Goal: Transaction & Acquisition: Purchase product/service

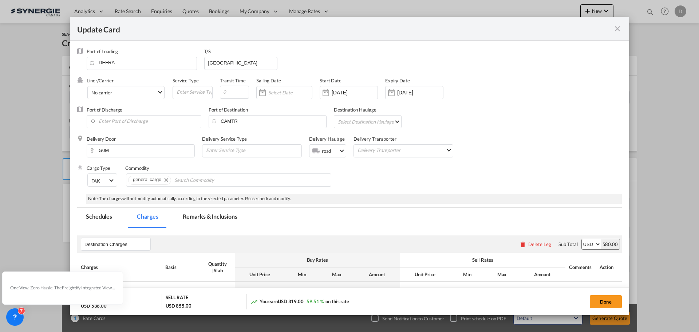
scroll to position [146, 0]
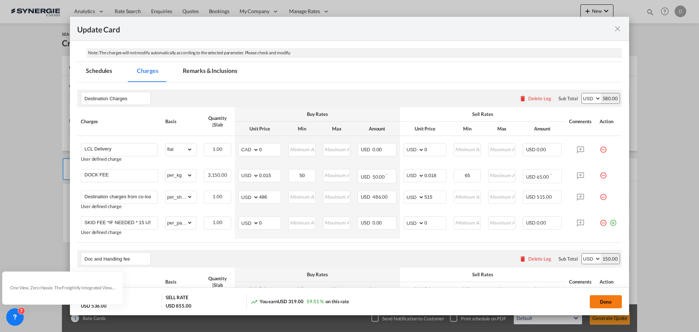
click at [600, 303] on button "Done" at bounding box center [606, 301] width 32 height 13
type input "[DATE]"
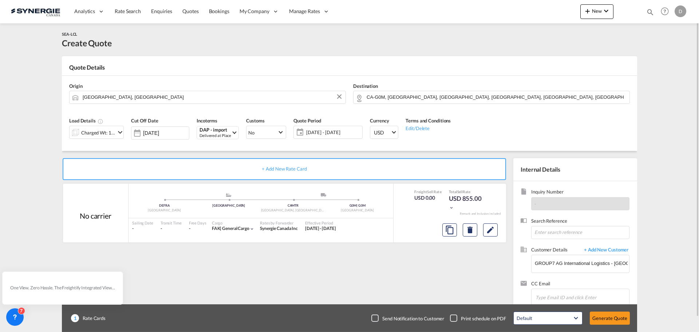
click at [123, 130] on md-icon "icon-chevron-down" at bounding box center [120, 132] width 9 height 9
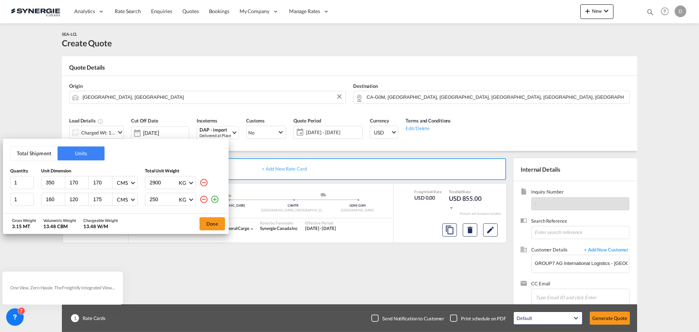
click at [220, 79] on div "Total Shipment Units Quantity Unit Dimension Total Unit Weight 1 350 170 170 CM…" at bounding box center [349, 166] width 699 height 332
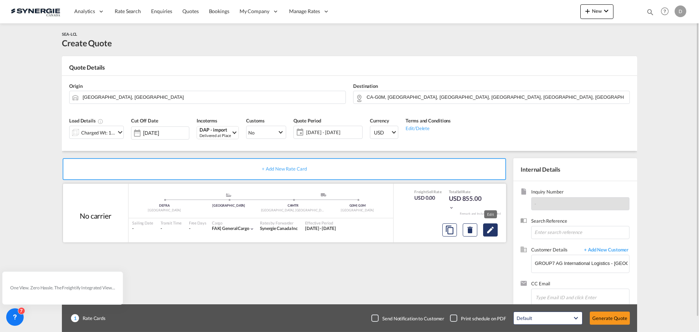
click at [493, 229] on md-icon "Edit" at bounding box center [490, 229] width 9 height 9
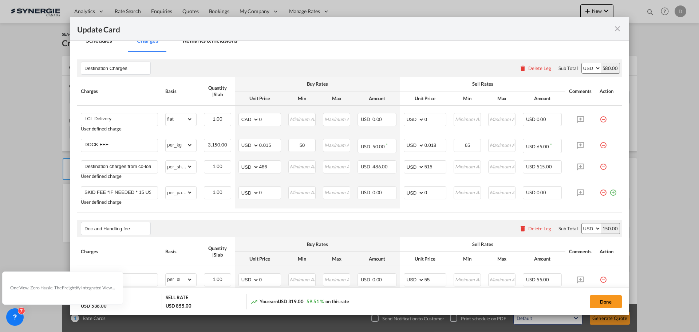
scroll to position [182, 0]
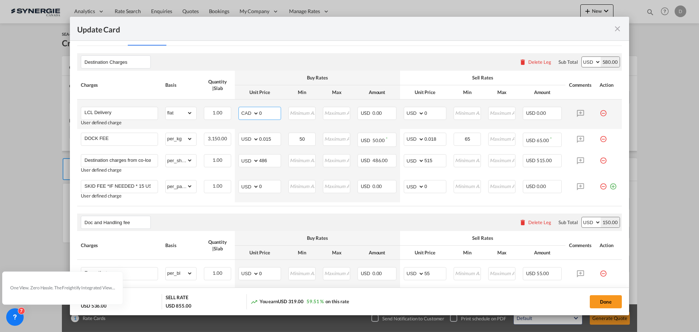
click at [254, 112] on select "AED AFN ALL AMD ANG AOA ARS AUD AWG AZN BAM BBD BDT BGN BHD BIF BMD BND [PERSON…" at bounding box center [249, 113] width 19 height 10
select select "string:USD"
click at [240, 108] on select "AED AFN ALL AMD ANG AOA ARS AUD AWG AZN BAM BBD BDT BGN BHD BIF BMD BND [PERSON…" at bounding box center [249, 113] width 19 height 10
click at [257, 112] on md-input-container "AED AFN ALL AMD ANG AOA ARS AUD AWG AZN BAM BBD BDT BGN BHD BIF BMD BND BOB BRL…" at bounding box center [259, 113] width 43 height 13
click at [259, 112] on input "0" at bounding box center [269, 112] width 21 height 11
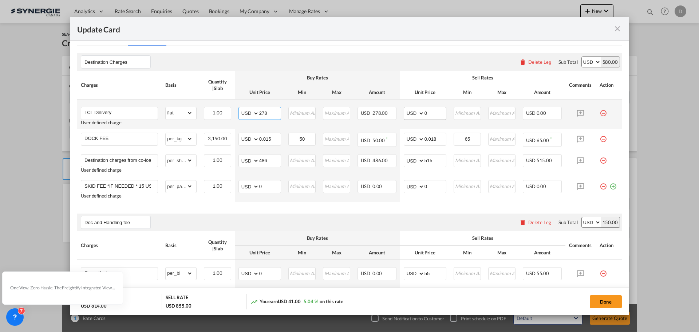
type input "278"
click at [424, 115] on input "0" at bounding box center [434, 112] width 21 height 11
click at [424, 111] on input "250" at bounding box center [434, 112] width 21 height 11
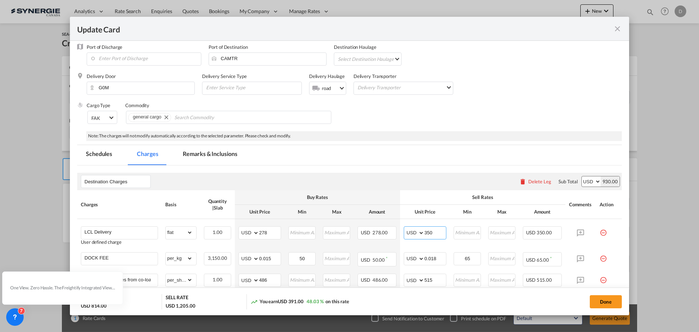
scroll to position [0, 0]
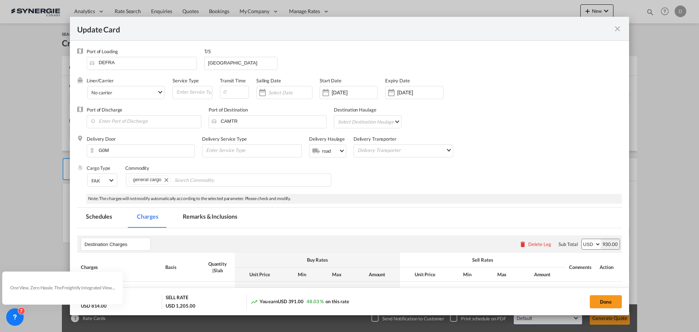
type input "350"
click at [210, 221] on md-tab-item "Remarks & Inclusions" at bounding box center [210, 217] width 72 height 20
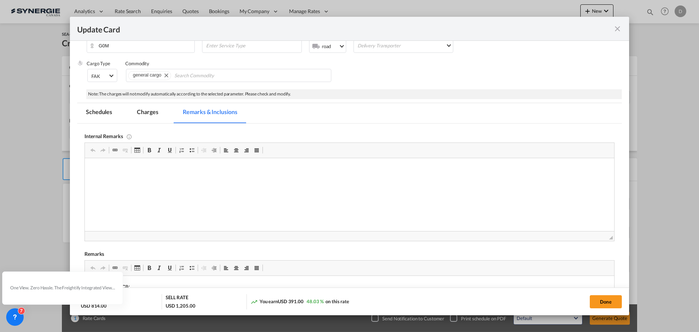
scroll to position [146, 0]
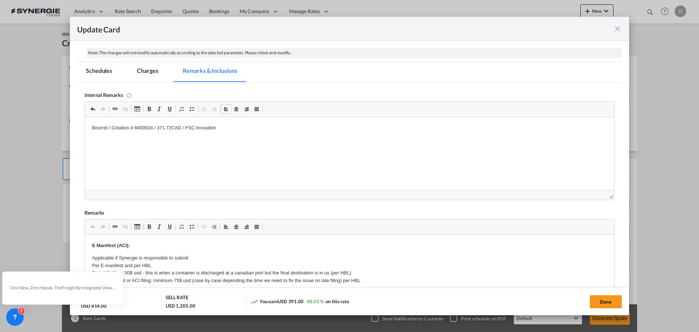
click at [204, 130] on p "Bourret / Cotation # 8400024 / 371.72CAD / FSC Incouded" at bounding box center [349, 128] width 515 height 8
click at [229, 133] on html "Bourret / Cotation # 8400024 / 371.72CAD / FSC Included" at bounding box center [349, 128] width 529 height 22
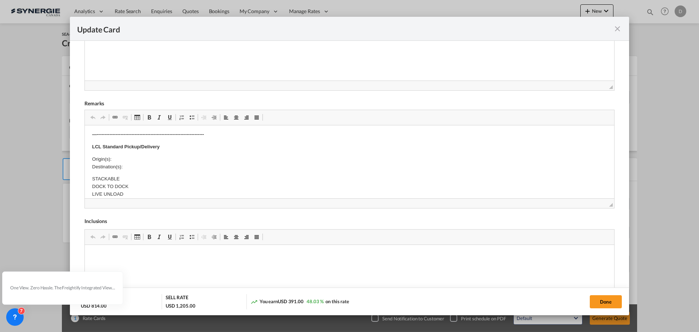
drag, startPoint x: 36, startPoint y: 36, endPoint x: 121, endPoint y: 162, distance: 151.5
click at [121, 4] on link "Unlink" at bounding box center [125, -1] width 10 height 9
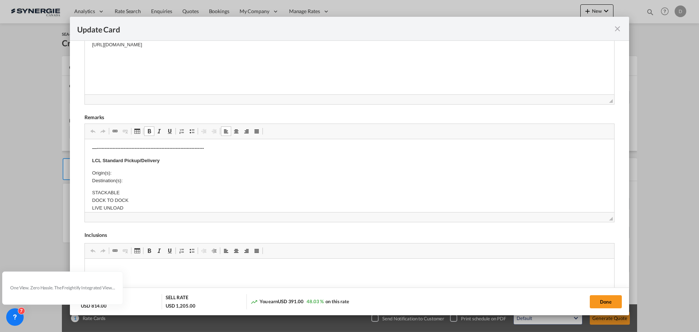
click at [152, 177] on p "Origin(s): Destination(s):" at bounding box center [349, 176] width 515 height 15
click at [133, 173] on p "Origin(s): Destination(s):" at bounding box center [349, 176] width 515 height 15
click at [128, 181] on p "Origin(s): Montreal CFS Destination(s):" at bounding box center [349, 176] width 515 height 15
click at [606, 304] on button "Done" at bounding box center [606, 301] width 32 height 13
type input "06 Oct 2025"
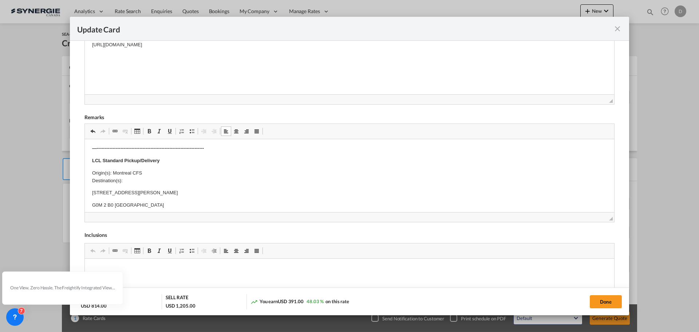
type input "30 Oct 2026"
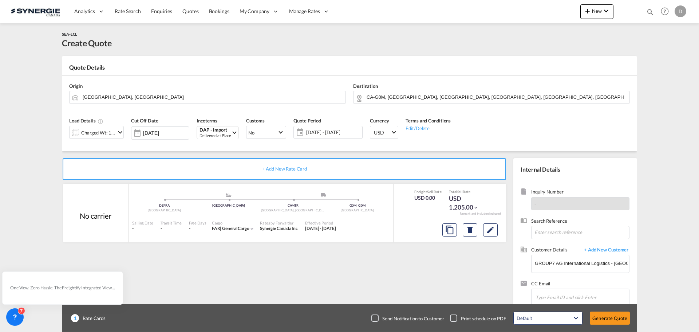
scroll to position [82, 0]
click at [608, 319] on button "Generate Quote" at bounding box center [610, 317] width 40 height 13
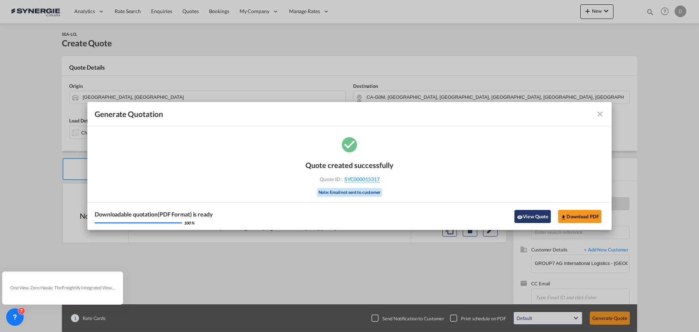
click at [528, 213] on button "View Quote" at bounding box center [532, 216] width 36 height 13
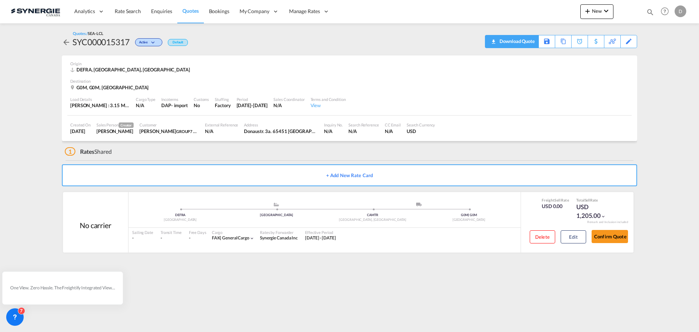
click at [528, 46] on div "Download Quote" at bounding box center [516, 41] width 37 height 12
click at [560, 42] on div "Copy Quote" at bounding box center [555, 41] width 25 height 12
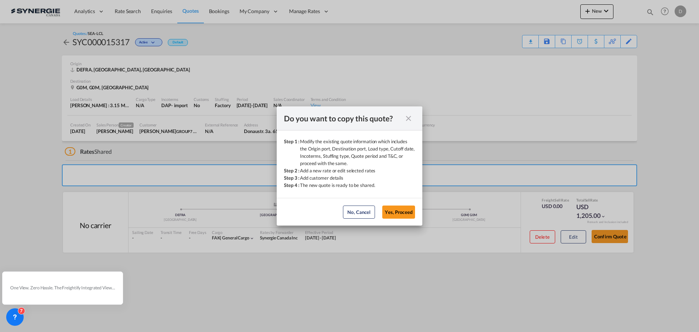
click at [410, 213] on button "Yes, Proceed" at bounding box center [398, 211] width 33 height 13
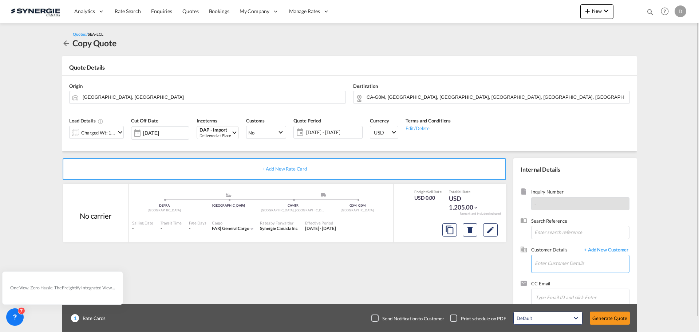
click at [569, 256] on input "Enter Customer Details" at bounding box center [582, 263] width 94 height 16
paste input "[EMAIL_ADDRESS][DOMAIN_NAME]"
click at [553, 245] on div "Dennis Hant d.hant@group-7.de" at bounding box center [581, 245] width 95 height 20
type input "GROUP7 AG International Logistics - Frankfurt, Dennis Hant, d.hant@group-7.de"
click at [120, 132] on md-icon "icon-chevron-down" at bounding box center [120, 132] width 9 height 9
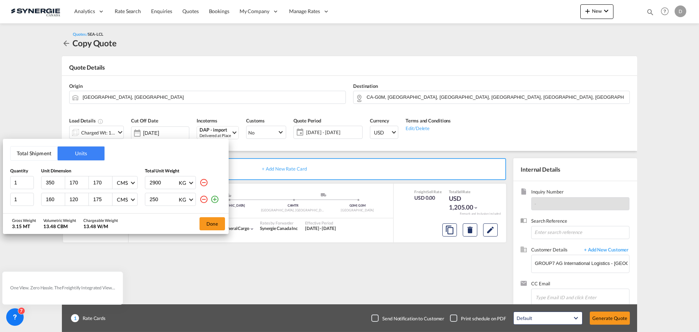
click at [206, 199] on md-icon "icon-minus-circle-outline" at bounding box center [203, 199] width 9 height 9
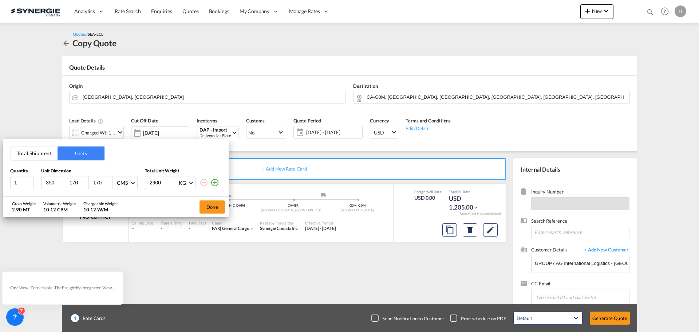
click at [50, 183] on input "350" at bounding box center [55, 182] width 20 height 7
type input "129"
type input "88"
type input "180"
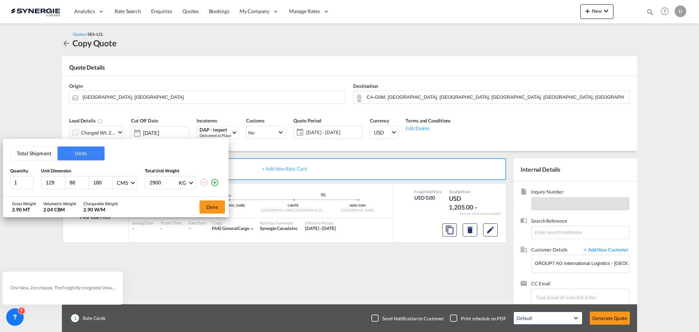
click at [158, 185] on input "2900" at bounding box center [163, 182] width 29 height 12
type input "400"
click at [207, 204] on button "Done" at bounding box center [211, 206] width 25 height 13
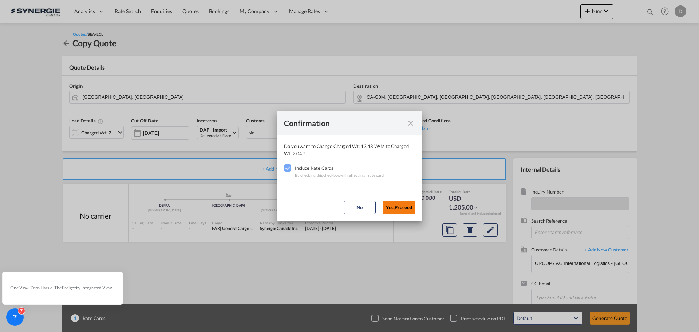
click at [403, 206] on button "Yes,Proceed" at bounding box center [399, 207] width 32 height 13
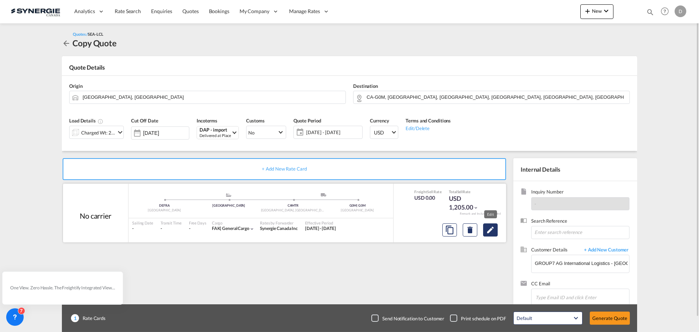
click at [492, 233] on md-icon "Edit" at bounding box center [490, 229] width 9 height 9
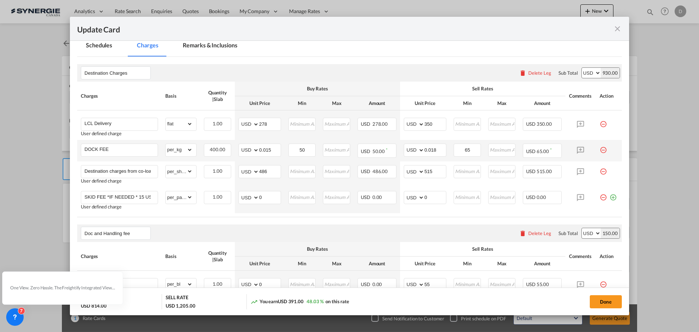
scroll to position [182, 0]
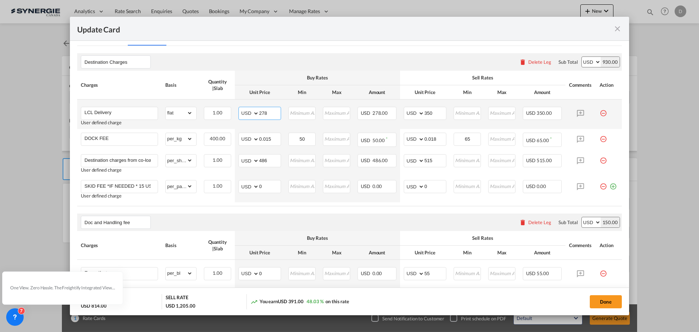
click at [263, 115] on input "278" at bounding box center [269, 112] width 21 height 11
type input "107"
click at [425, 113] on input "350" at bounding box center [434, 112] width 21 height 11
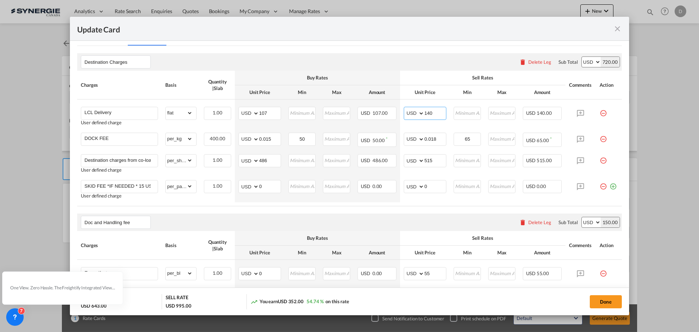
type input "140"
click at [262, 160] on input "486" at bounding box center [269, 159] width 21 height 11
type input "100"
type input "125"
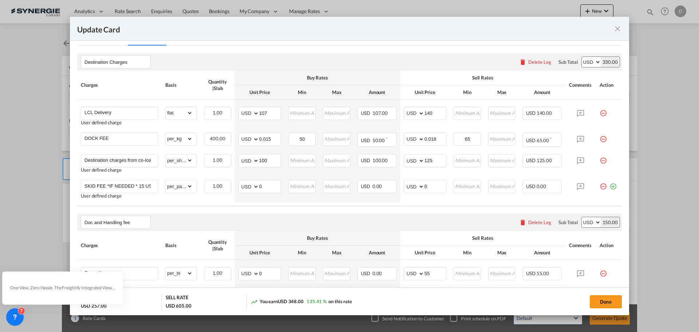
click at [273, 206] on table "Charges Basis Quantity | Slab Buy Rates Sell Rates Comments Action Unit Price M…" at bounding box center [349, 138] width 545 height 135
click at [601, 303] on button "Done" at bounding box center [606, 301] width 32 height 13
type input "06 Oct 2025"
type input "30 Oct 2026"
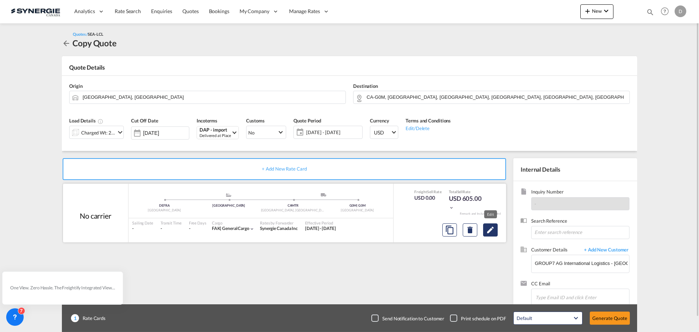
click at [493, 233] on md-icon "Edit" at bounding box center [490, 229] width 9 height 9
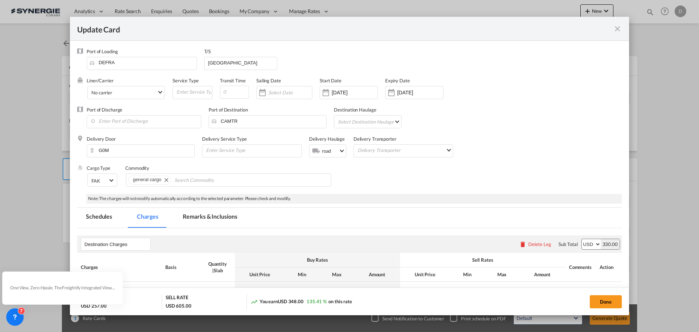
click at [226, 218] on md-tab-item "Remarks & Inclusions" at bounding box center [210, 217] width 72 height 20
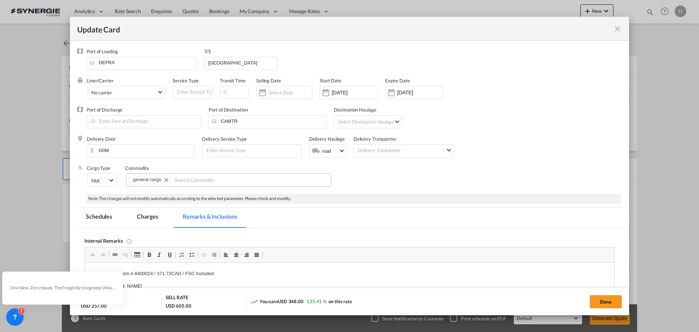
scroll to position [73, 0]
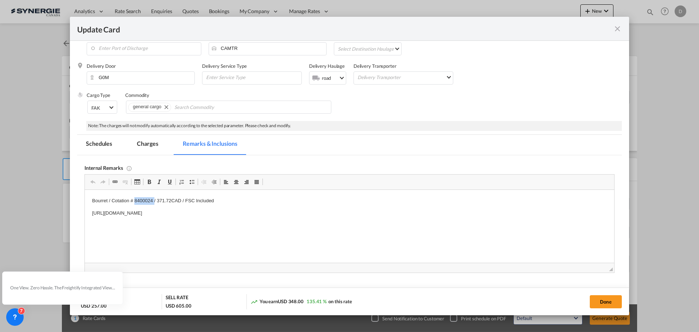
click at [140, 201] on p "Bourret / Cotation # 8400024 / 371.72CAD / FSC Included" at bounding box center [349, 201] width 515 height 8
click at [85, 205] on html "Bourret / Cotation # 8400029 / 371.72CAD / FSC Included https://app.frontapp.co…" at bounding box center [349, 207] width 529 height 35
click at [614, 298] on button "Done" at bounding box center [606, 301] width 32 height 13
type input "06 Oct 2025"
type input "30 Oct 2026"
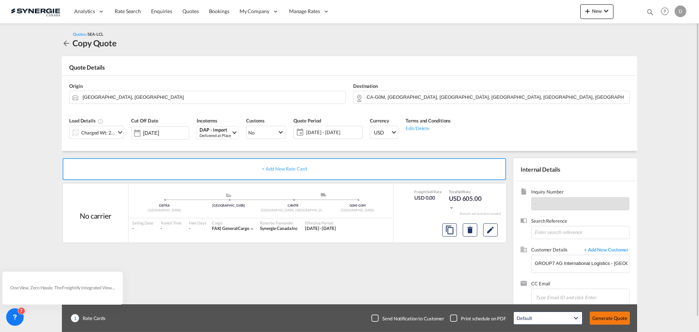
click at [606, 317] on button "Generate Quote" at bounding box center [610, 317] width 40 height 13
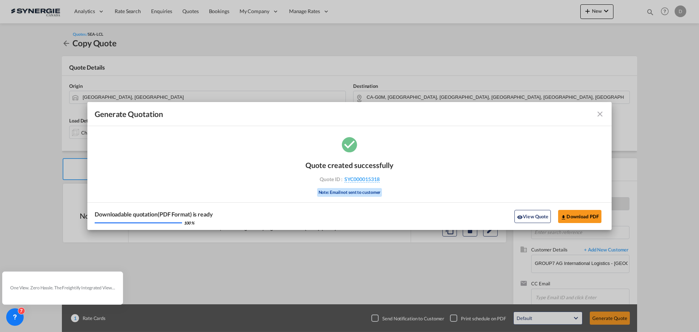
drag, startPoint x: 531, startPoint y: 213, endPoint x: 527, endPoint y: 211, distance: 4.4
click at [530, 213] on button "View Quote" at bounding box center [532, 216] width 36 height 13
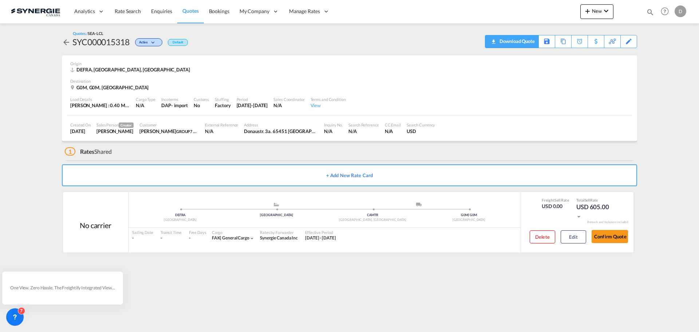
click at [527, 46] on div "Download Quote" at bounding box center [516, 41] width 37 height 12
click at [450, 76] on div "Origin DEFRA, Frankfurt am Main, Asia Pacific" at bounding box center [349, 66] width 558 height 23
click at [651, 13] on md-icon "icon-magnify" at bounding box center [650, 12] width 8 height 8
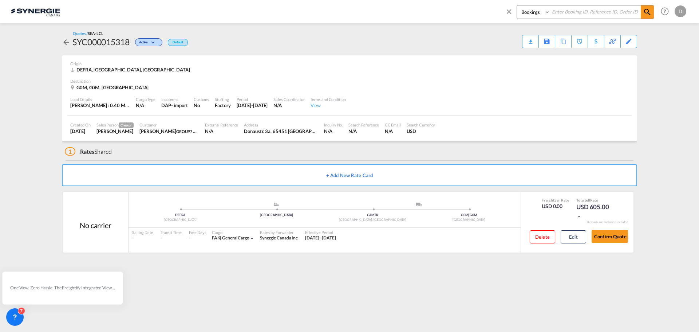
click at [526, 12] on select "Bookings Quotes Enquiries" at bounding box center [534, 11] width 35 height 13
select select "Quotes"
click at [517, 5] on select "Bookings Quotes Enquiries" at bounding box center [534, 11] width 35 height 13
click at [537, 29] on div "Quotes / SEA-LCL SYC000015318 Active Default Download Quote Save As Template Co…" at bounding box center [349, 39] width 575 height 32
click at [574, 13] on input at bounding box center [595, 11] width 91 height 13
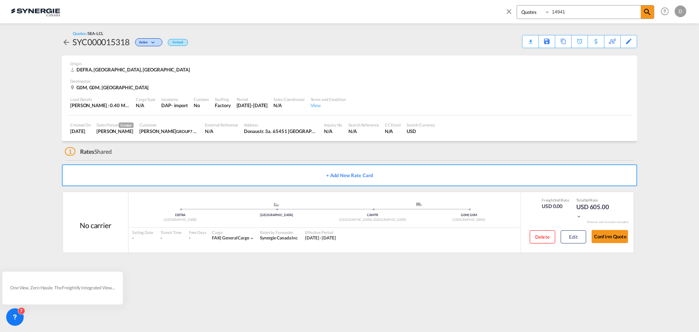
type input "14941"
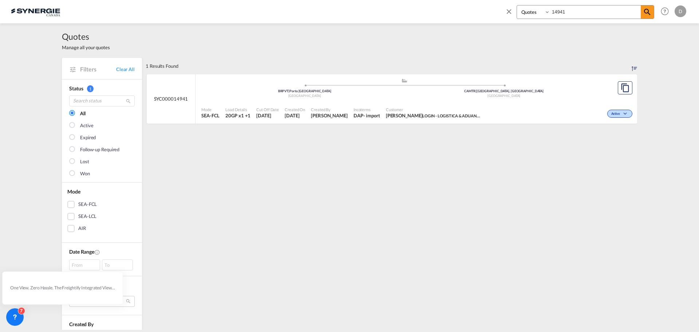
click at [383, 116] on div "Customer Carla Ribeiro LOGIN - LOGISTICA & ADUANA LTDA" at bounding box center [433, 113] width 100 height 18
click at [509, 10] on md-icon "icon-close" at bounding box center [509, 11] width 8 height 8
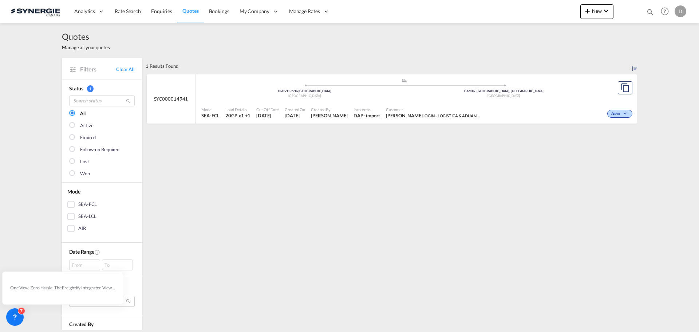
click at [503, 156] on div "1 Results Found .a{fill:#e6e6e6;}.b{fill:#cecece;}.c{fill:#2f2e41;}.d{fill:#a06…" at bounding box center [391, 307] width 491 height 498
click at [594, 13] on span "New" at bounding box center [596, 11] width 27 height 6
click at [577, 53] on span "Quote" at bounding box center [577, 54] width 8 height 15
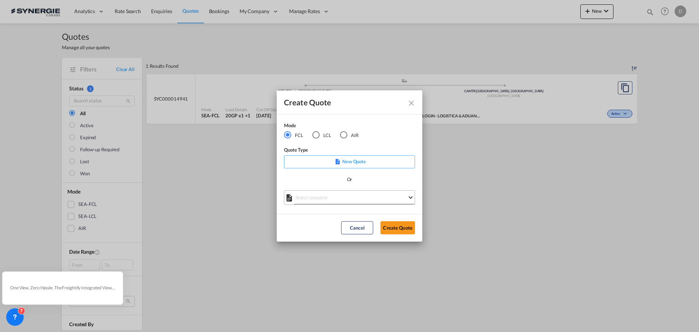
click at [343, 197] on md-select "Select template *NEW* FCL FREEHAND / DAP [PERSON_NAME] | [DATE] *NEW* Import FC…" at bounding box center [349, 197] width 131 height 15
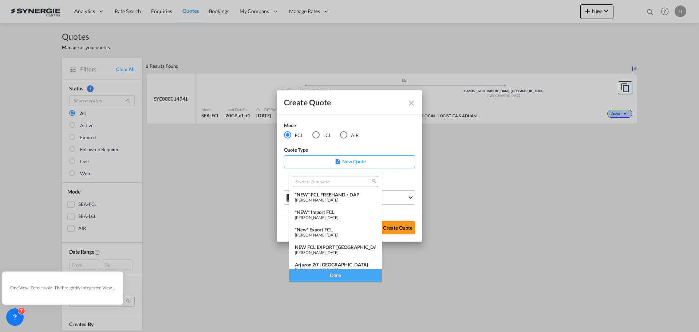
click at [338, 197] on span "[DATE]" at bounding box center [333, 199] width 12 height 5
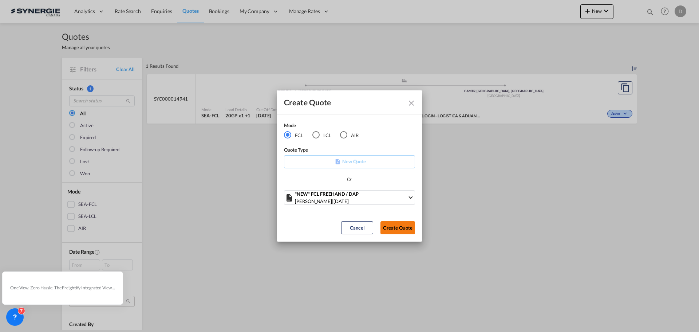
click at [389, 224] on button "Create Quote" at bounding box center [397, 227] width 35 height 13
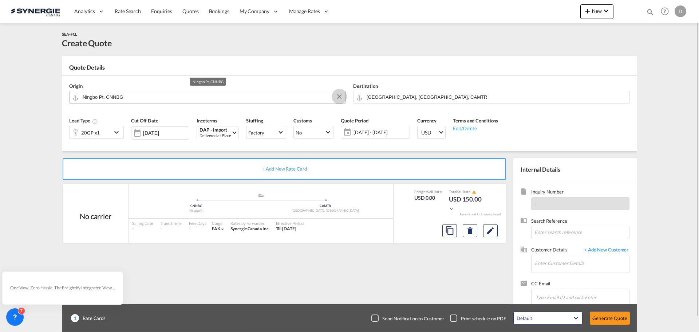
click at [340, 96] on button "Clear Input" at bounding box center [339, 96] width 11 height 11
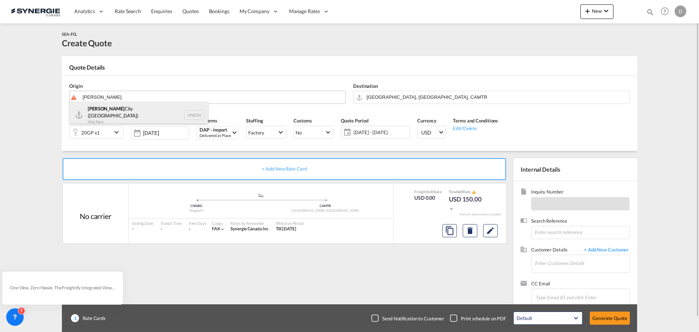
click at [114, 118] on div "Ho Chi Minh City (Saigon) Viet Nam VNSGN" at bounding box center [139, 115] width 138 height 26
type input "Ho Chi Minh City (Saigon), VNSGN"
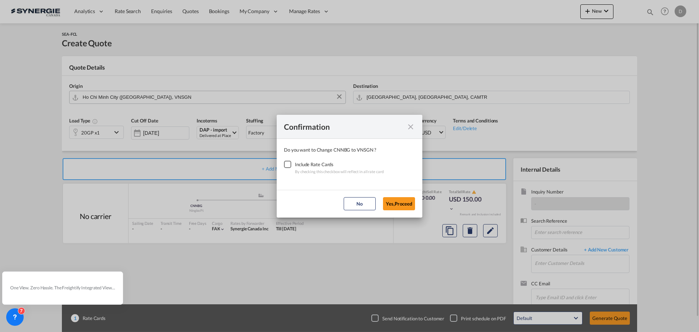
click at [288, 163] on div "Checkbox No Ink" at bounding box center [287, 164] width 7 height 7
click at [407, 205] on button "Yes,Proceed" at bounding box center [399, 203] width 32 height 13
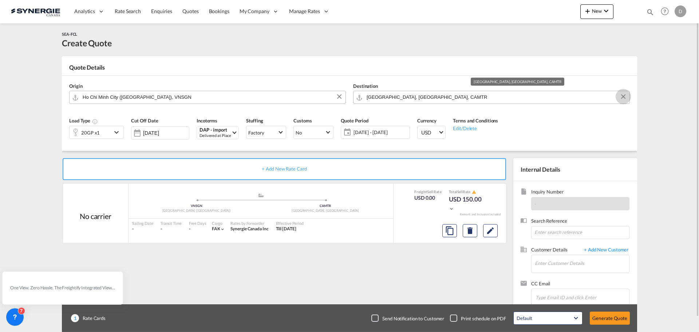
click at [625, 95] on button "Clear Input" at bounding box center [623, 96] width 11 height 11
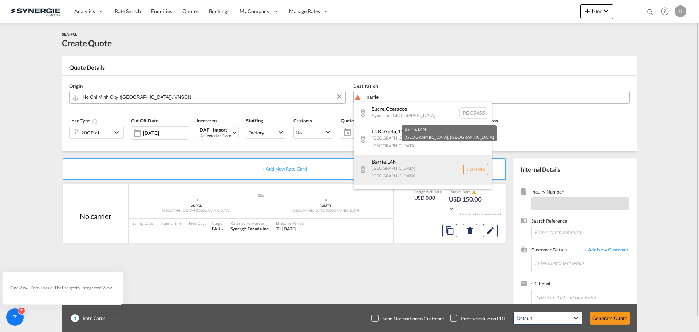
click at [396, 155] on div "Barrie , L4N Ontario Canada CA-L4N" at bounding box center [422, 169] width 138 height 30
type input "CA-L4N, Barrie, Ontario"
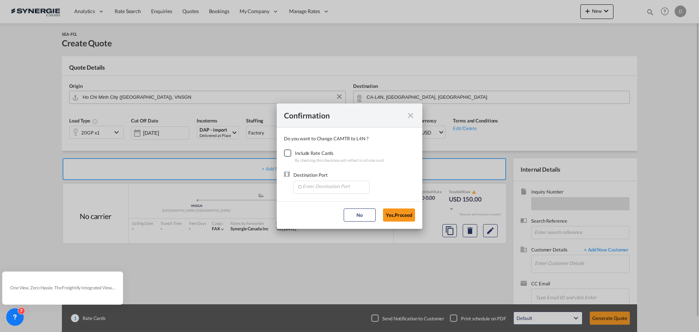
click at [286, 152] on div "Checkbox No Ink" at bounding box center [287, 152] width 7 height 7
click at [333, 186] on input "Enter Destination Port" at bounding box center [333, 186] width 72 height 11
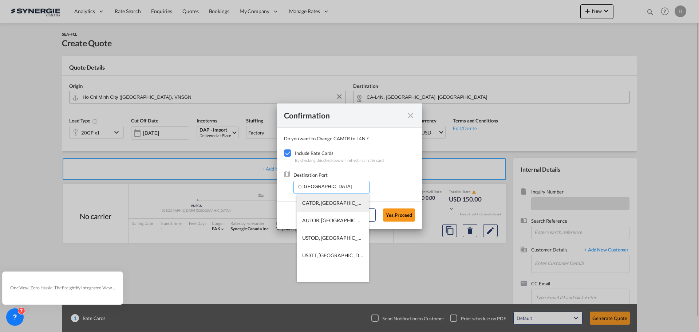
click at [342, 203] on span "CATOR, [GEOGRAPHIC_DATA], [GEOGRAPHIC_DATA], [GEOGRAPHIC_DATA], [GEOGRAPHIC_DAT…" at bounding box center [444, 202] width 284 height 6
type input "CATOR, [GEOGRAPHIC_DATA], [GEOGRAPHIC_DATA], [GEOGRAPHIC_DATA], [GEOGRAPHIC_DAT…"
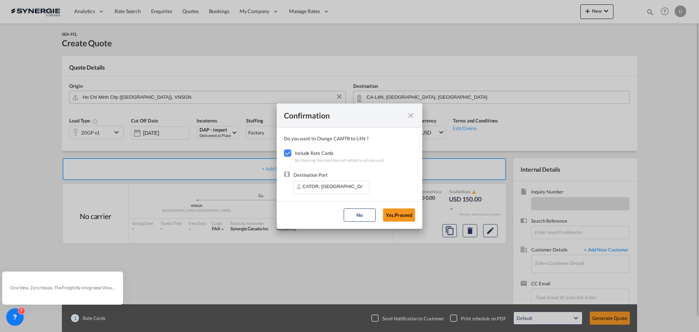
drag, startPoint x: 410, startPoint y: 212, endPoint x: 472, endPoint y: 222, distance: 63.0
click at [408, 213] on button "Yes,Proceed" at bounding box center [399, 214] width 32 height 13
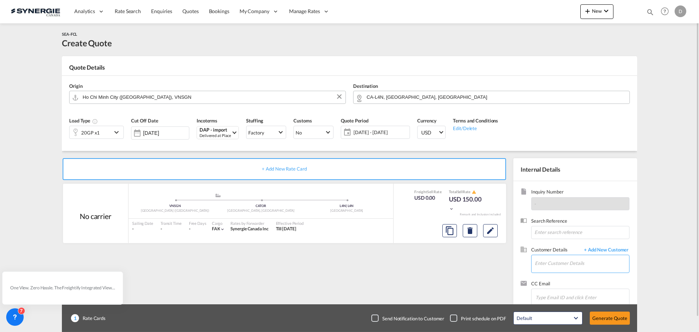
click at [586, 266] on input "Enter Customer Details" at bounding box center [582, 263] width 94 height 16
paste input "[PERSON_NAME][EMAIL_ADDRESS][DOMAIN_NAME]"
type input "[PERSON_NAME][EMAIL_ADDRESS][DOMAIN_NAME]"
click at [621, 246] on span "+ Add New Customer" at bounding box center [604, 250] width 49 height 8
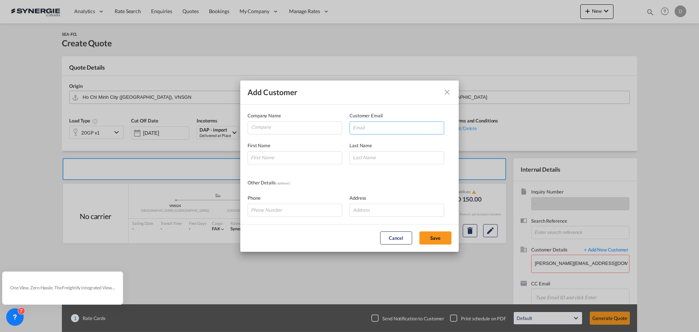
click at [402, 131] on input "Add Customer Company ..." at bounding box center [396, 127] width 95 height 13
paste input "[PERSON_NAME][EMAIL_ADDRESS][DOMAIN_NAME]"
type input "[PERSON_NAME][EMAIL_ADDRESS][DOMAIN_NAME]"
click at [297, 126] on input "Company" at bounding box center [296, 127] width 91 height 11
type input "Headway"
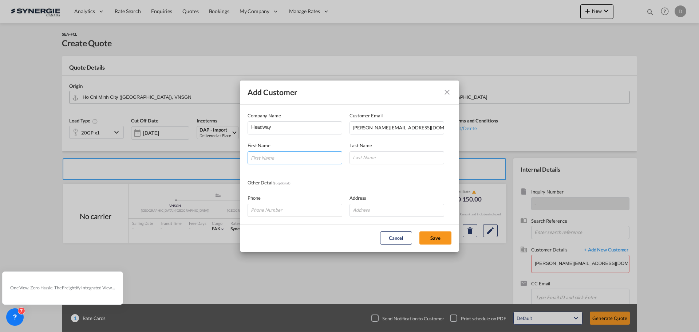
click at [304, 157] on input "Add Customer Company ..." at bounding box center [295, 157] width 95 height 13
click at [292, 153] on input "Add Customer Company ..." at bounding box center [295, 157] width 95 height 13
paste input "Nguyen Thi My Dieu"
drag, startPoint x: 297, startPoint y: 158, endPoint x: 292, endPoint y: 158, distance: 5.5
click at [292, 158] on input "Nguyen Thi My Dieu" at bounding box center [295, 157] width 95 height 13
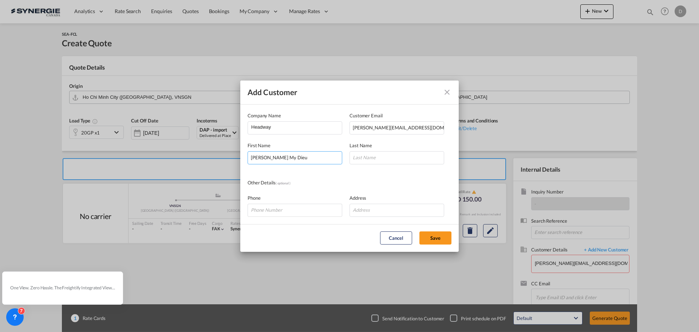
click at [252, 159] on input "Nguyen Thi My Dieu" at bounding box center [295, 157] width 95 height 13
paste input "Krystal"
click at [315, 162] on input "Krystal Nguyen Thi My Dieu" at bounding box center [295, 157] width 95 height 13
drag, startPoint x: 312, startPoint y: 159, endPoint x: 293, endPoint y: 159, distance: 18.9
click at [293, 159] on input "Krystal Nguyen Thi My Dieu" at bounding box center [295, 157] width 95 height 13
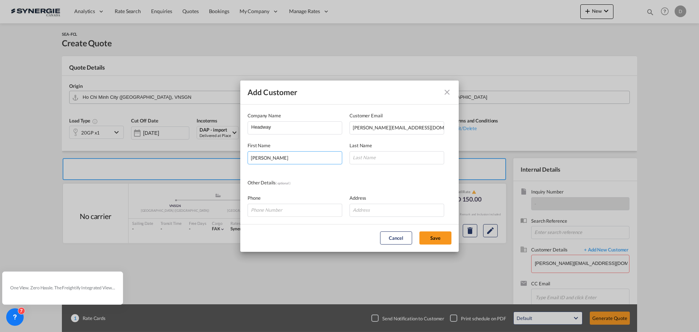
type input "Krystal Nguyen Thi"
drag, startPoint x: 456, startPoint y: 162, endPoint x: 420, endPoint y: 160, distance: 35.3
click at [455, 162] on md-dialog-content "Company Name Headway Customer Email krystal@headway.com.vn First Name Krystal N…" at bounding box center [349, 163] width 218 height 119
click at [406, 157] on input "Add Customer Company ..." at bounding box center [396, 157] width 95 height 13
paste input "My Dieu"
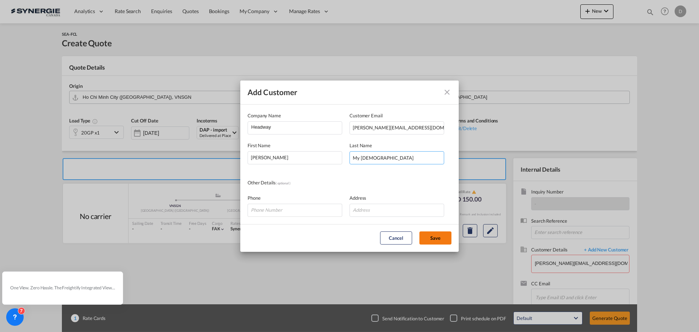
type input "My Dieu"
click at [435, 236] on button "Save" at bounding box center [435, 237] width 32 height 13
type input "Headway, Krystal Nguyen Thi My Dieu, krystal@headway.com.vn"
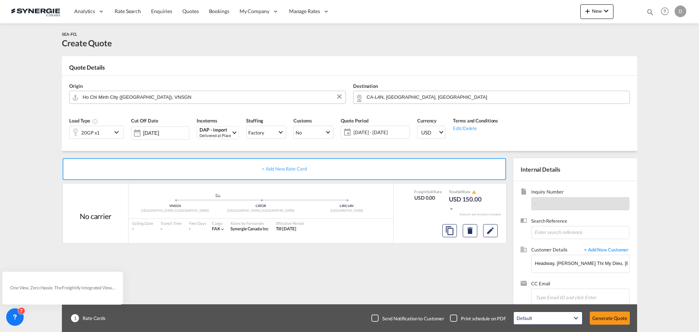
click at [115, 133] on md-icon "icon-chevron-down" at bounding box center [117, 132] width 11 height 9
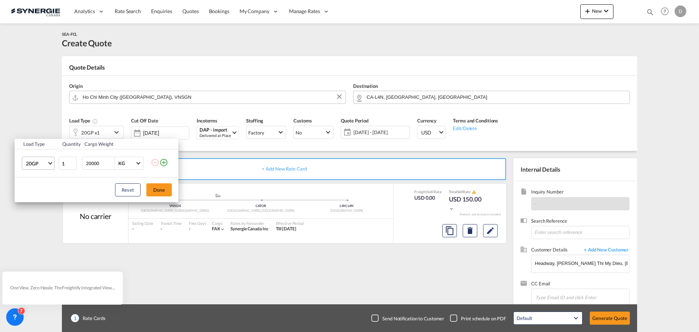
click at [50, 162] on span "Choose: \a20GP" at bounding box center [50, 163] width 4 height 4
drag, startPoint x: 38, startPoint y: 194, endPoint x: 63, endPoint y: 183, distance: 27.4
click at [39, 194] on md-option "40HC" at bounding box center [45, 198] width 50 height 17
click at [73, 162] on input "2" at bounding box center [68, 163] width 18 height 13
click at [73, 162] on input "3" at bounding box center [68, 163] width 18 height 13
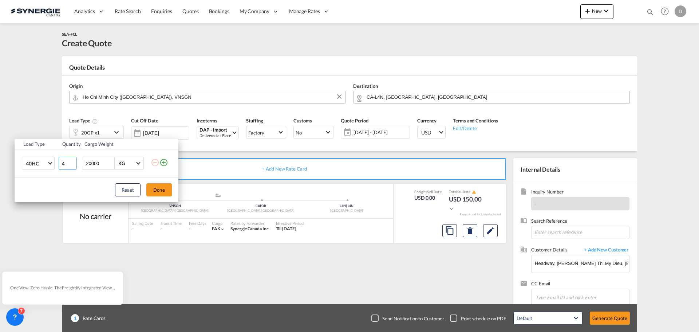
type input "4"
click at [73, 162] on input "4" at bounding box center [68, 163] width 18 height 13
click at [155, 188] on button "Done" at bounding box center [158, 189] width 25 height 13
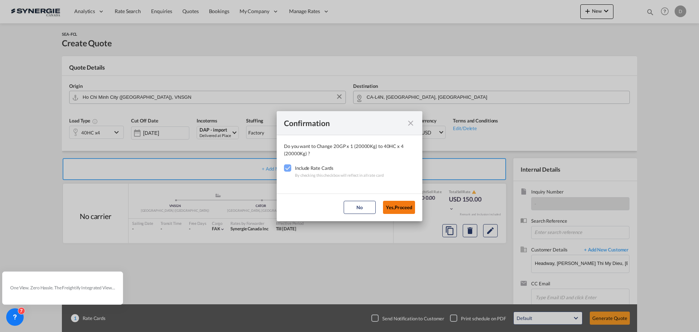
click at [399, 209] on button "Yes,Proceed" at bounding box center [399, 207] width 32 height 13
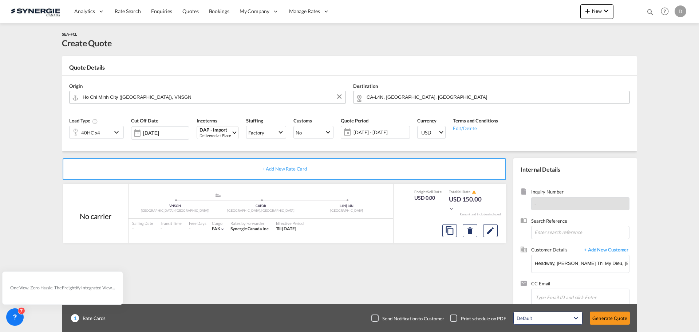
click at [485, 230] on button "Edit" at bounding box center [490, 230] width 15 height 13
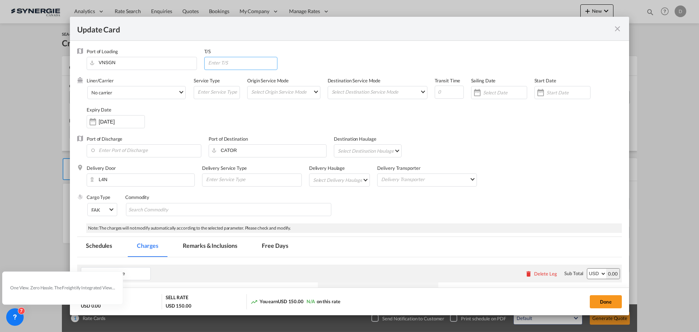
click at [258, 66] on input "Update Card Port ..." at bounding box center [242, 62] width 70 height 11
type input "Vancouver"
click at [300, 96] on md-select "Select Origin Service Mode SD [GEOGRAPHIC_DATA]" at bounding box center [285, 91] width 70 height 10
click at [278, 111] on md-option "CY" at bounding box center [284, 108] width 80 height 17
click at [412, 93] on md-select "Select Destination Service Mode SD [GEOGRAPHIC_DATA]" at bounding box center [379, 91] width 96 height 10
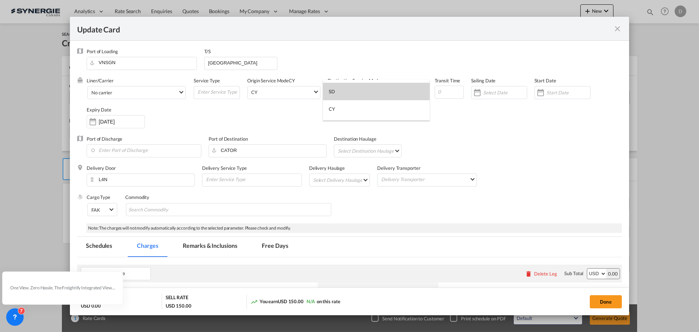
click at [377, 94] on md-option "SD" at bounding box center [376, 91] width 107 height 17
click at [541, 95] on div "Update Card Port ..." at bounding box center [541, 92] width 12 height 15
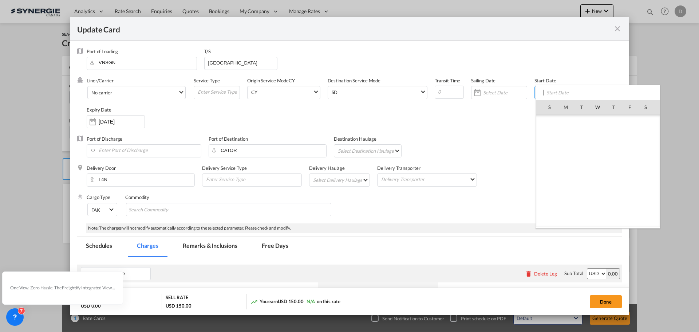
scroll to position [168717, 0]
click at [598, 139] on span "8" at bounding box center [597, 138] width 15 height 15
type input "[DATE]"
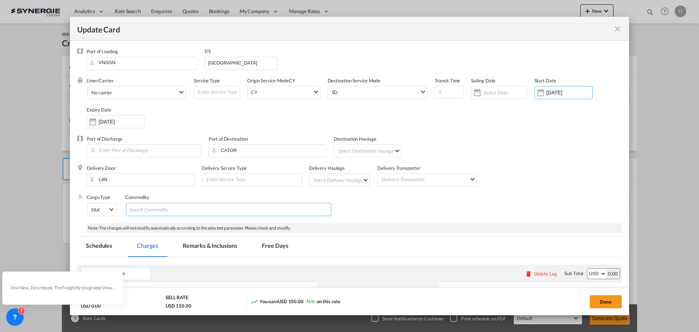
click at [215, 210] on md-chips-wrap "Chips container with autocompletion. Enter the text area, type text to search, …" at bounding box center [228, 209] width 205 height 13
type input "General Cargo"
click at [395, 206] on div "Cargo Type FAK FAK GCR GDSM General Cargo Hazardous Cargo Ambient Foodstuff Chi…" at bounding box center [354, 208] width 535 height 29
click at [159, 154] on input "Enter Port of Discharge" at bounding box center [145, 150] width 111 height 11
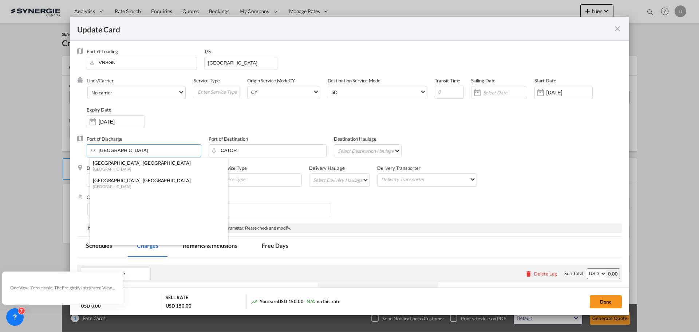
click at [145, 184] on div "[GEOGRAPHIC_DATA]" at bounding box center [157, 185] width 128 height 5
type input "Vancouver, BC, CAVAN"
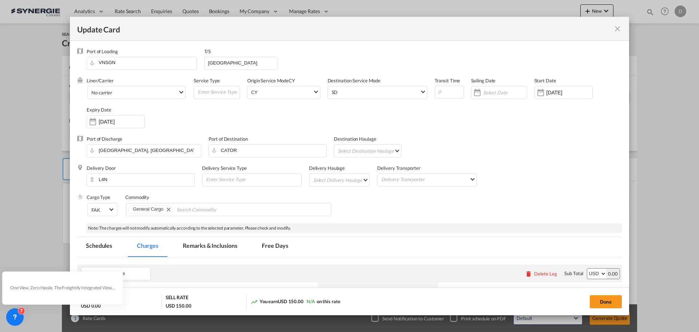
click at [393, 150] on md-select "Select Destination Haulage rail road barge truck unspecified not available" at bounding box center [369, 151] width 64 height 12
click at [376, 149] on md-option "rail" at bounding box center [369, 150] width 75 height 17
click at [358, 181] on md-select "Select Delivery Haulage rail road barge truck unspecified not available" at bounding box center [341, 180] width 58 height 12
click at [334, 200] on md-option "road" at bounding box center [340, 197] width 68 height 17
click at [392, 203] on div "Cargo Type FAK FAK GCR GDSM General Cargo Hazardous Cargo Ambient Foodstuff Chi…" at bounding box center [354, 208] width 535 height 29
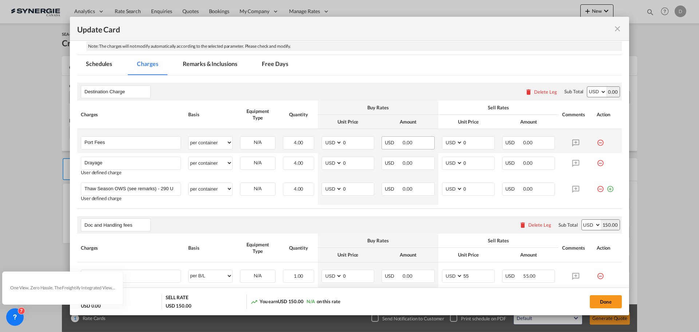
scroll to position [182, 0]
drag, startPoint x: 341, startPoint y: 163, endPoint x: 364, endPoint y: 161, distance: 22.6
click at [364, 161] on input "0" at bounding box center [358, 162] width 32 height 11
type input "547"
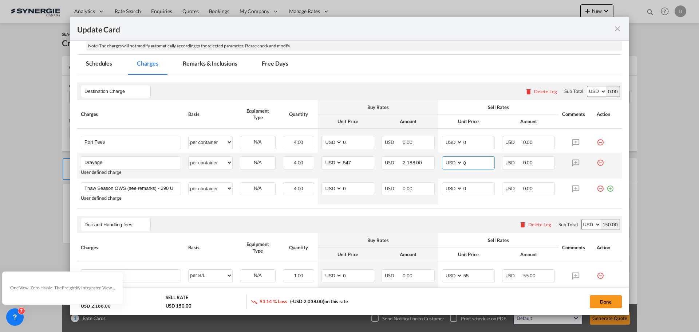
drag, startPoint x: 461, startPoint y: 163, endPoint x: 460, endPoint y: 159, distance: 4.1
click at [464, 161] on input "0" at bounding box center [479, 162] width 32 height 11
click at [464, 163] on input "700" at bounding box center [479, 162] width 32 height 11
type input "680"
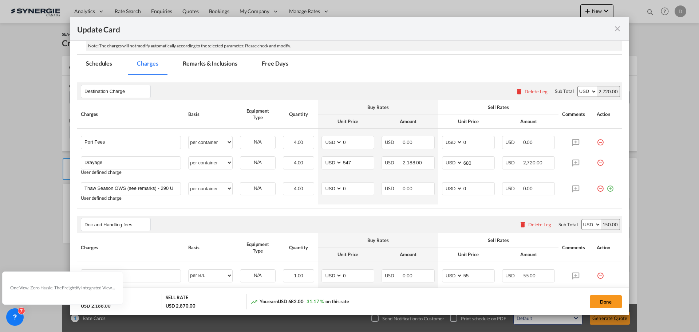
click at [217, 60] on md-tab-item "Remarks & Inclusions" at bounding box center [210, 65] width 72 height 20
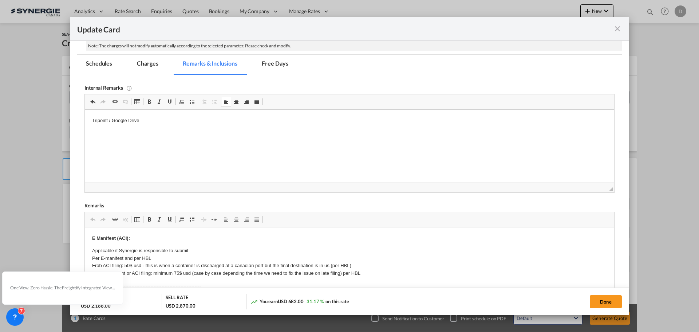
click at [190, 132] on html "Tripoint / Google Drive" at bounding box center [349, 121] width 529 height 22
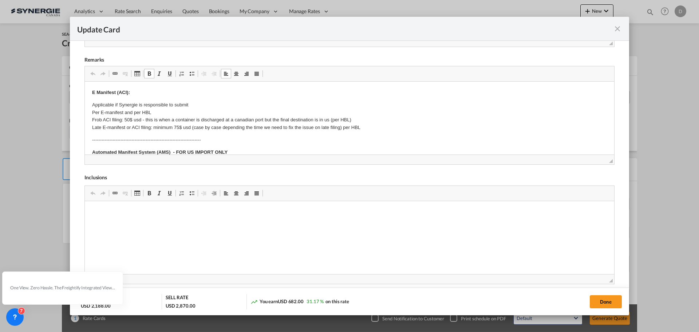
scroll to position [109, 0]
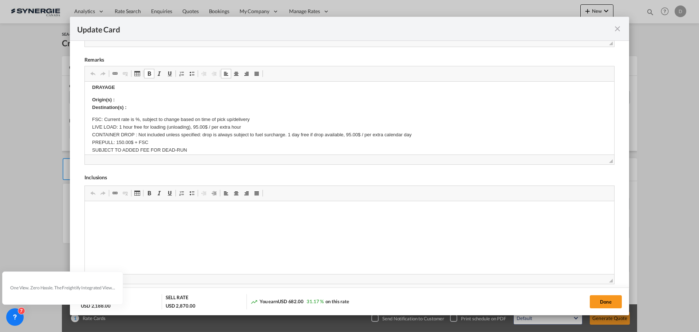
click at [133, 102] on p "Origin(s) : Destination(s) :" at bounding box center [349, 103] width 515 height 15
click at [135, 107] on p "Origin(s) : Toronto Rail Ramp Destination(s) :" at bounding box center [349, 103] width 515 height 15
click at [160, 105] on p "Origin(s) : Toronto Rail Ramp Destination(s) : hwy 400 Barrie Ont" at bounding box center [349, 103] width 515 height 15
click at [172, 108] on p "Origin(s) : Toronto Rail Ramp Destination(s) : hwy 400 Barrie, Ont" at bounding box center [349, 103] width 515 height 15
click at [128, 108] on p "Origin(s) : Toronto Rail Ramp Destination(s) : hwy 400 Barrie, ON" at bounding box center [349, 103] width 515 height 15
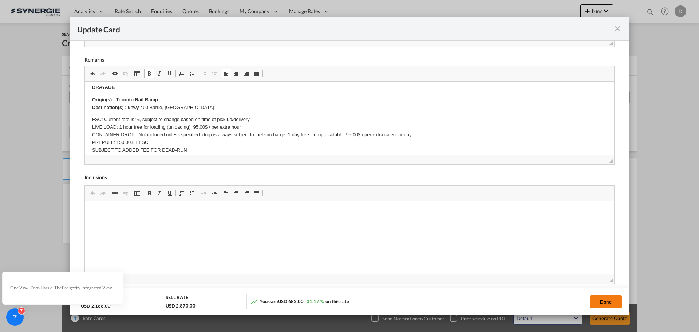
click at [605, 301] on button "Done" at bounding box center [606, 301] width 32 height 13
type input "[DATE]"
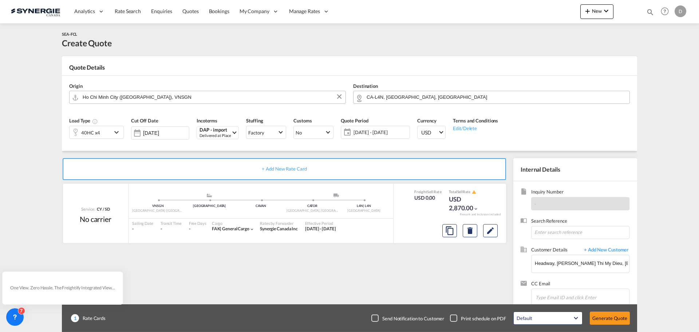
scroll to position [111, 0]
click at [607, 317] on button "Generate Quote" at bounding box center [610, 317] width 40 height 13
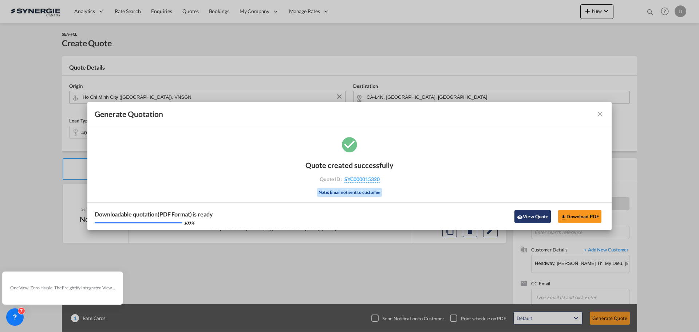
click at [529, 217] on button "View Quote" at bounding box center [532, 216] width 36 height 13
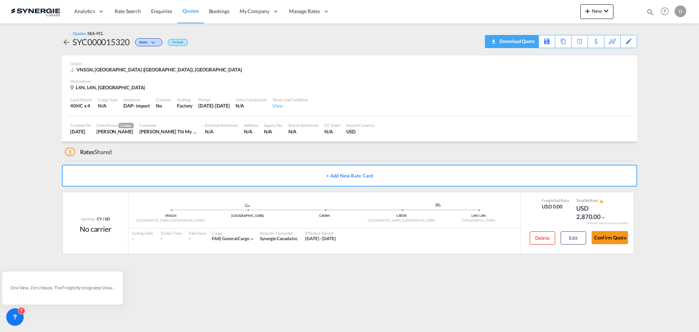
click at [529, 47] on download-pdf "Download Quote" at bounding box center [512, 41] width 46 height 12
click at [528, 43] on div "Download Quote" at bounding box center [516, 41] width 37 height 12
click at [605, 10] on md-icon "icon-chevron-down" at bounding box center [606, 11] width 9 height 9
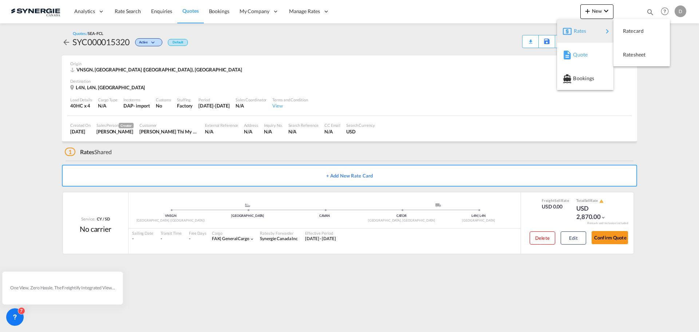
click at [579, 55] on span "Quote" at bounding box center [577, 54] width 8 height 15
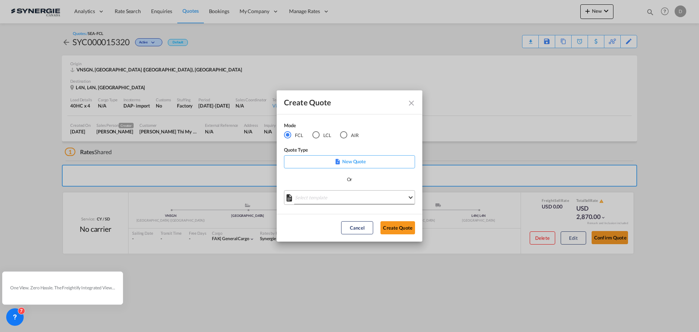
drag, startPoint x: 357, startPoint y: 201, endPoint x: 352, endPoint y: 203, distance: 5.1
click at [356, 202] on md-select "Select template *NEW* FCL FREEHAND / DAP [PERSON_NAME] | [DATE] *NEW* Import FC…" at bounding box center [349, 197] width 131 height 15
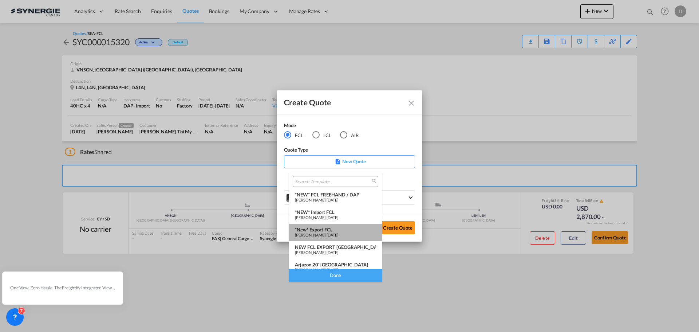
click at [339, 228] on div "*New* Export FCL" at bounding box center [335, 229] width 81 height 6
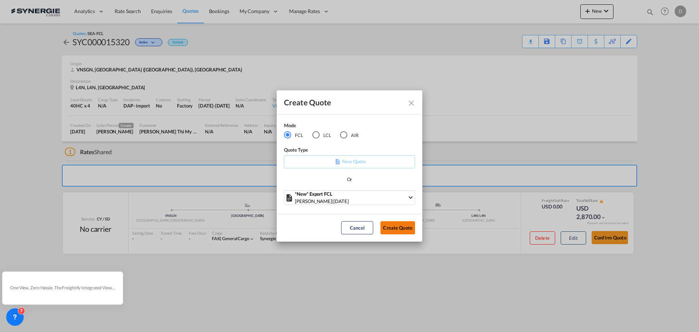
click at [390, 224] on button "Create Quote" at bounding box center [397, 227] width 35 height 13
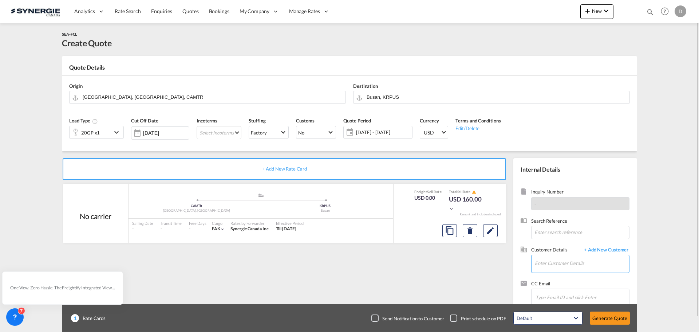
click at [578, 267] on input "Enter Customer Details" at bounding box center [582, 263] width 94 height 16
paste input "candock@candock.com"
click at [559, 245] on div "JASMINE GOUDREAU candock@candock.com | Candock" at bounding box center [581, 245] width 95 height 20
type input "Candock, JASMINE GOUDREAU, candock@candock.com"
click at [339, 97] on button "Clear Input" at bounding box center [339, 96] width 11 height 11
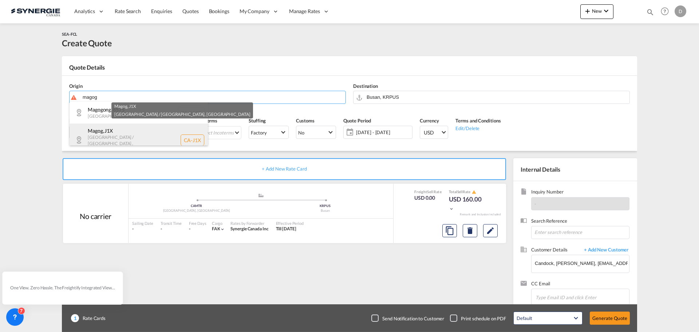
click at [112, 138] on div "Magog , J1X Quebec / Québec , Canada CA-J1X" at bounding box center [139, 139] width 138 height 33
type input "CA-J1X, Magog, Quebec / Québec"
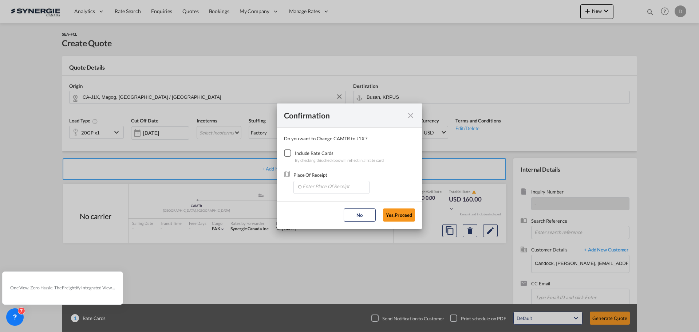
click at [284, 153] on div "Checkbox No Ink" at bounding box center [287, 152] width 7 height 7
click at [333, 185] on input "Enter Place Of Receipt" at bounding box center [333, 186] width 72 height 11
click at [337, 221] on span "CAMTR, Montreal, QC, Canada, North America, Americas" at bounding box center [445, 220] width 286 height 6
type input "CAMTR, Montreal, QC, Canada, North America, Americas"
click at [393, 213] on button "Yes,Proceed" at bounding box center [399, 214] width 32 height 13
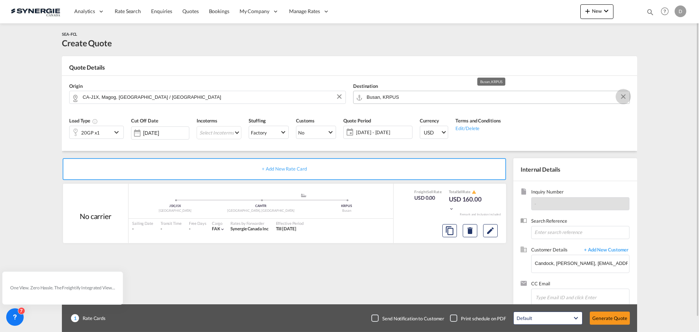
click at [625, 97] on button "Clear Input" at bounding box center [623, 96] width 11 height 11
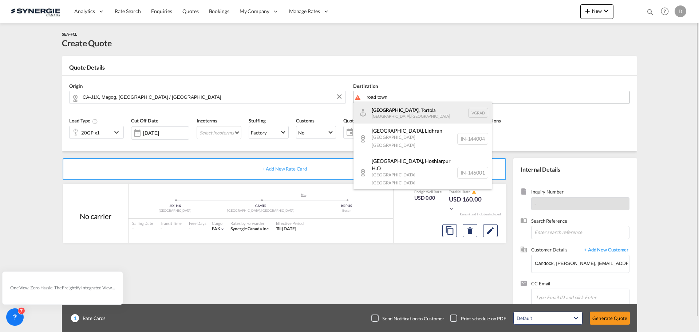
click at [399, 114] on div "Road Town , Tortola Virgin Islands, British VGRAD" at bounding box center [422, 113] width 138 height 22
type input "Road Town, Tortola, VGRAD"
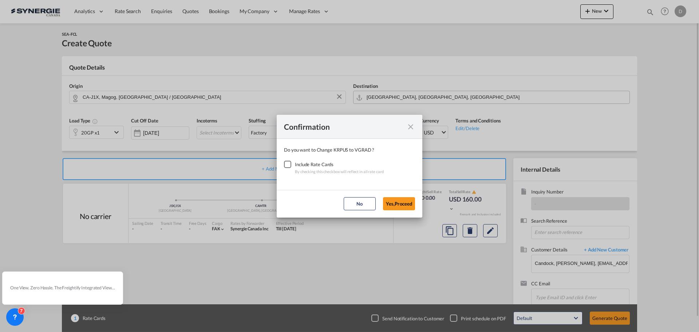
click at [289, 165] on div "Checkbox No Ink" at bounding box center [287, 164] width 7 height 7
click at [391, 200] on button "Yes,Proceed" at bounding box center [399, 203] width 32 height 13
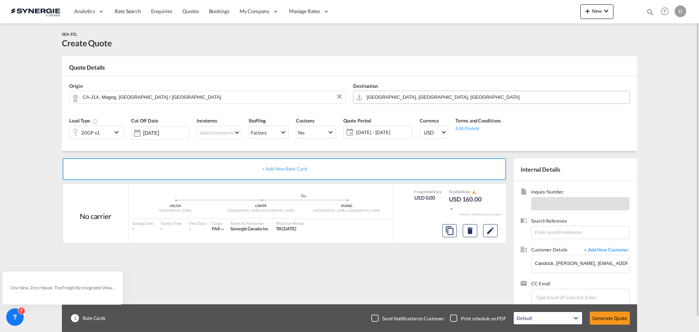
click at [117, 133] on md-icon "icon-chevron-down" at bounding box center [117, 132] width 11 height 9
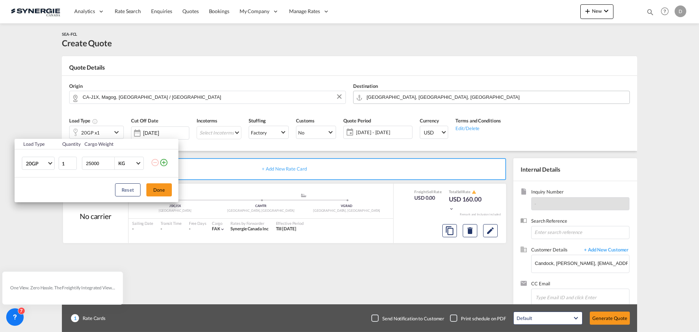
click at [162, 163] on md-icon "icon-plus-circle-outline" at bounding box center [163, 162] width 9 height 9
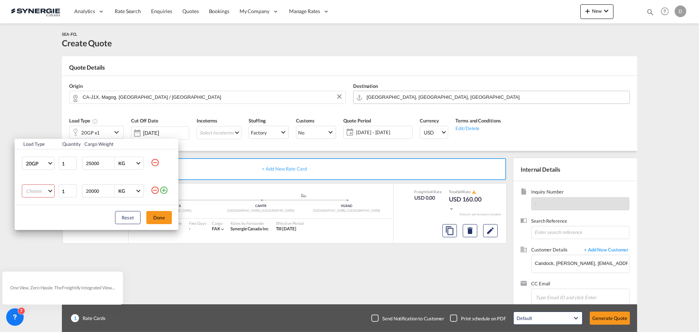
click at [50, 190] on md-select "Choose 20GP 40GP 40HC 45HC 20RE 40RE 40HR 20OT 40OT 20FR 40FR 40NR 20NR 45S 20T…" at bounding box center [38, 190] width 33 height 13
click at [39, 224] on md-option "40HC" at bounding box center [45, 225] width 50 height 17
click at [95, 160] on input "25000" at bounding box center [99, 163] width 29 height 12
type input "20000"
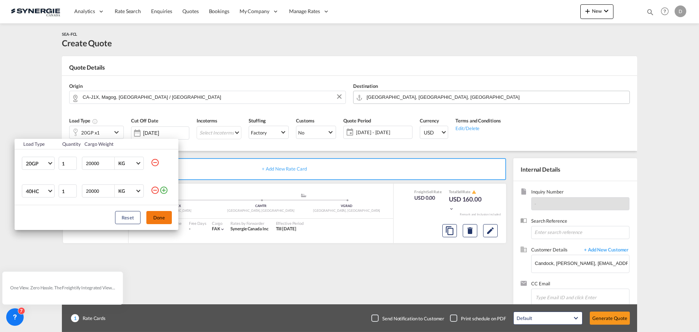
click at [164, 219] on button "Done" at bounding box center [158, 217] width 25 height 13
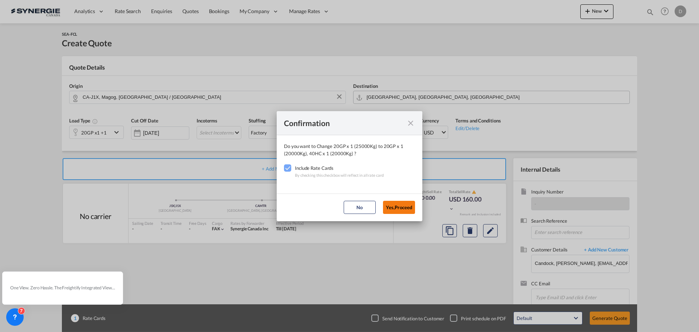
click at [391, 209] on button "Yes,Proceed" at bounding box center [399, 207] width 32 height 13
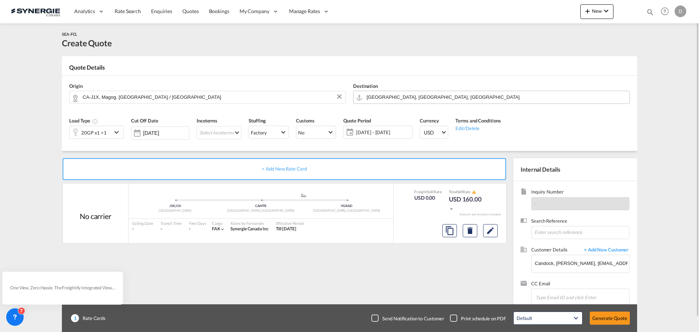
click at [388, 132] on span "[DATE] - [DATE]" at bounding box center [383, 132] width 54 height 7
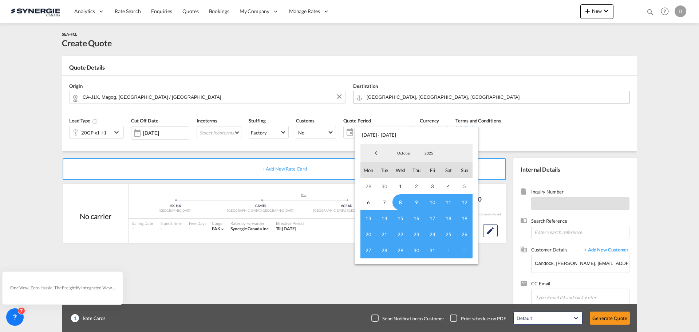
click at [404, 201] on span "8" at bounding box center [400, 202] width 16 height 16
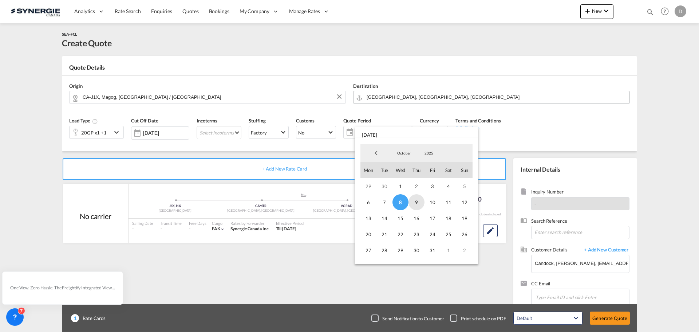
click at [413, 202] on span "9" at bounding box center [416, 202] width 16 height 16
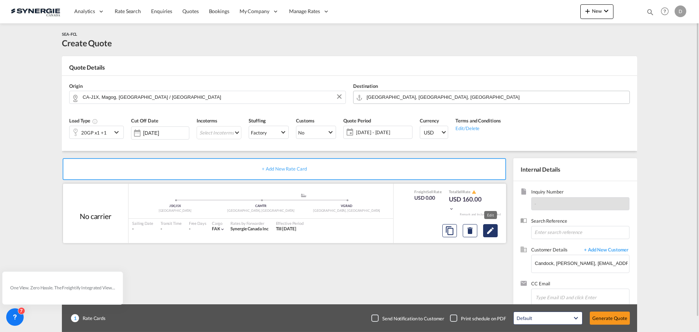
click at [491, 232] on md-icon "Edit" at bounding box center [490, 230] width 9 height 9
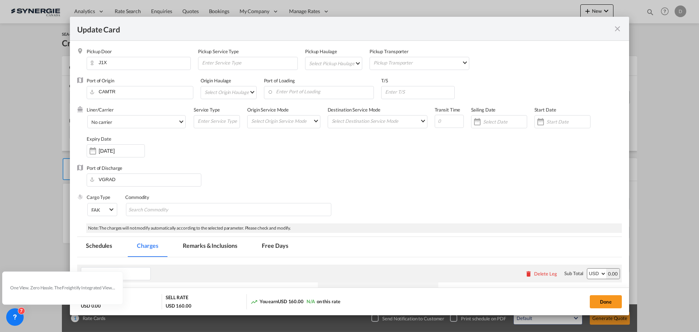
click at [353, 64] on md-select "Select Pickup Haulage rail road barge truck unspecified not available" at bounding box center [335, 63] width 54 height 12
click at [337, 82] on md-option "road" at bounding box center [334, 80] width 64 height 17
click at [301, 93] on input "Enter Port of Loading" at bounding box center [321, 91] width 106 height 11
paste input "SAINT JOHN, [GEOGRAPHIC_DATA],"
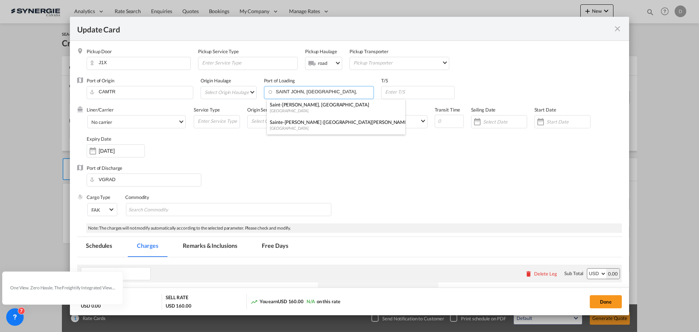
click at [293, 105] on div "Saint-John, NB" at bounding box center [334, 104] width 128 height 7
type input "Saint-John, NB, CASJB"
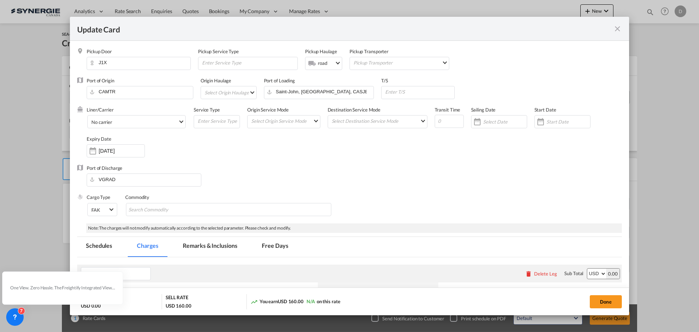
click at [251, 92] on md-select "Select Origin Haulage rail road barge truck unspecified not available" at bounding box center [230, 92] width 52 height 12
click at [228, 92] on md-option "rail" at bounding box center [231, 91] width 64 height 17
click at [333, 138] on div "Liner/Carrier No carrier Atlantic Container Line (ACL) [PERSON_NAME] Transport …" at bounding box center [354, 135] width 535 height 58
click at [181, 121] on span "Select Liner: No carrier" at bounding box center [181, 121] width 4 height 4
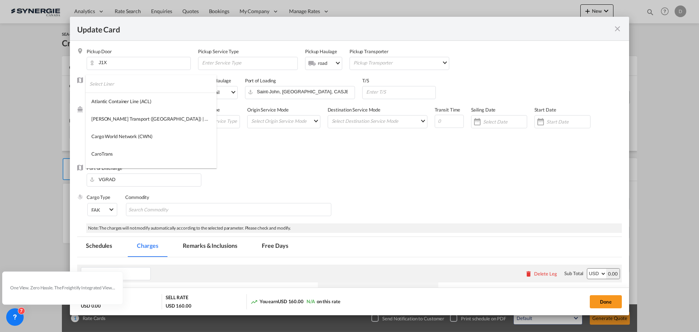
click at [148, 83] on input "search" at bounding box center [153, 83] width 127 height 17
type input "cma"
click at [129, 104] on md-option "CMA CGM" at bounding box center [138, 100] width 105 height 17
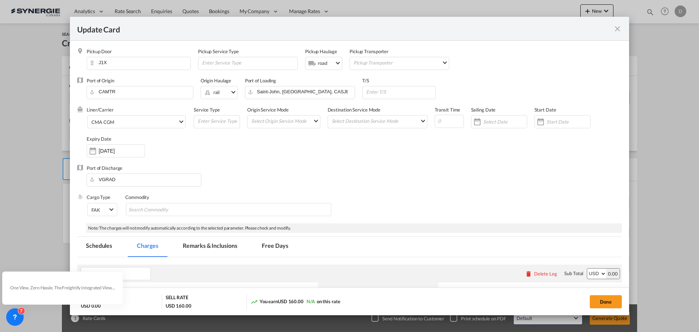
click at [356, 167] on div "Port of Discharge VGRAD" at bounding box center [349, 179] width 545 height 29
click at [311, 122] on md-select "Select Origin Service Mode SD [GEOGRAPHIC_DATA]" at bounding box center [285, 120] width 70 height 10
click at [292, 121] on md-option "SD" at bounding box center [284, 120] width 80 height 17
click at [394, 124] on md-select "Select Destination Service Mode SD [GEOGRAPHIC_DATA]" at bounding box center [379, 120] width 96 height 10
click at [353, 138] on md-option "CY" at bounding box center [376, 138] width 107 height 17
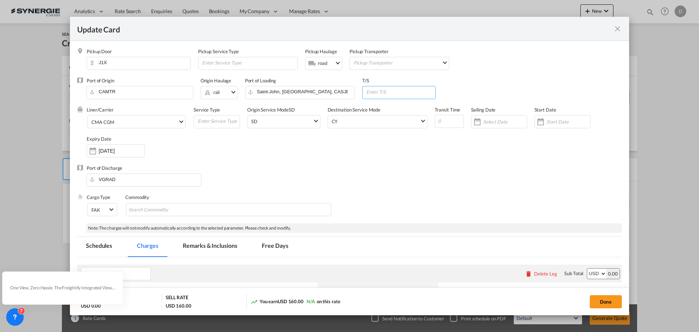
click at [393, 90] on input "Update Card Pickup ..." at bounding box center [400, 91] width 70 height 11
paste input "SAN JUAN , PR"
type input "SAN JUAN , PR"
click at [365, 149] on div "Liner/Carrier CMA CGM Service Type Origin Service Mode SD SD Destination Servic…" at bounding box center [354, 135] width 535 height 58
click at [196, 210] on md-chips-wrap "Chips container with autocompletion. Enter the text area, type text to search, …" at bounding box center [228, 209] width 205 height 13
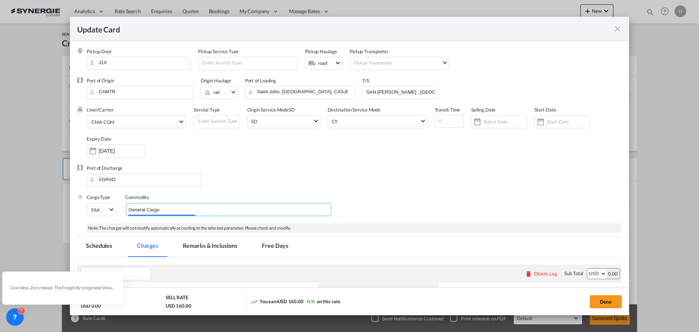
type input "General Cargo"
click at [358, 181] on div "Port of Discharge VGRAD" at bounding box center [349, 179] width 545 height 29
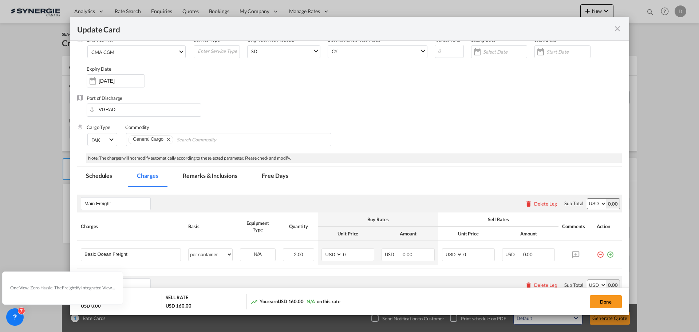
scroll to position [182, 0]
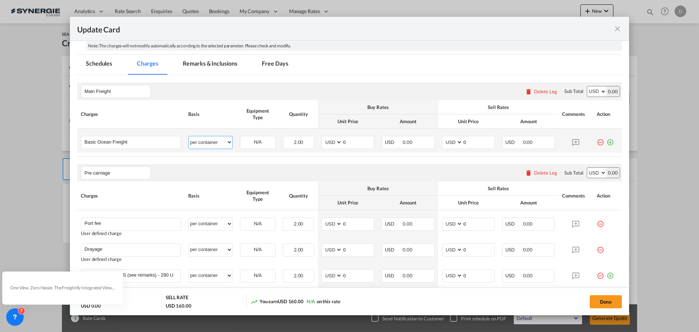
click at [227, 140] on select "per equipment per container per B/L per shipping bill per shipment % on freight…" at bounding box center [211, 142] width 44 height 12
select select "per equipment"
click at [189, 136] on select "per equipment per container per B/L per shipping bill per shipment % on freight…" at bounding box center [211, 142] width 44 height 12
click at [606, 142] on md-icon "icon-plus-circle-outline green-400-fg" at bounding box center [609, 139] width 7 height 7
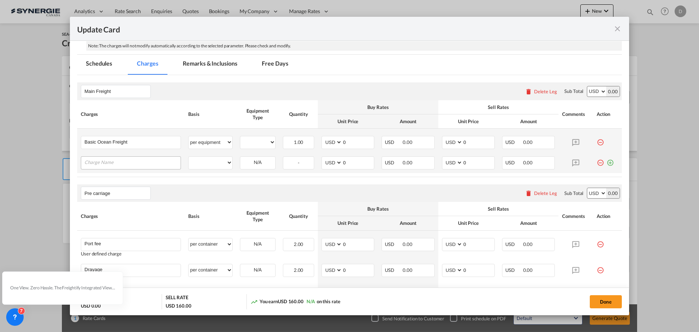
click at [143, 163] on input "Charge Name" at bounding box center [132, 162] width 96 height 11
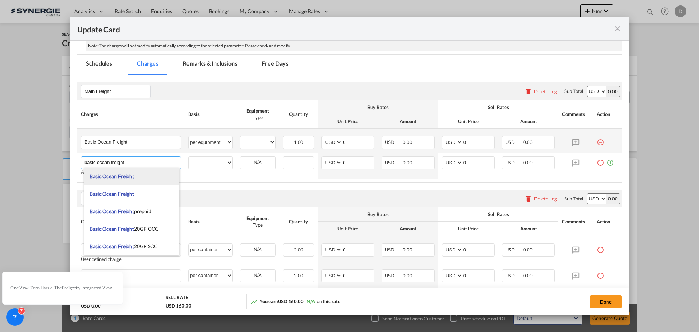
click at [103, 175] on span "Basic Ocean Freight" at bounding box center [112, 176] width 44 height 6
type input "Basic Ocean Freight"
select select "per equipment"
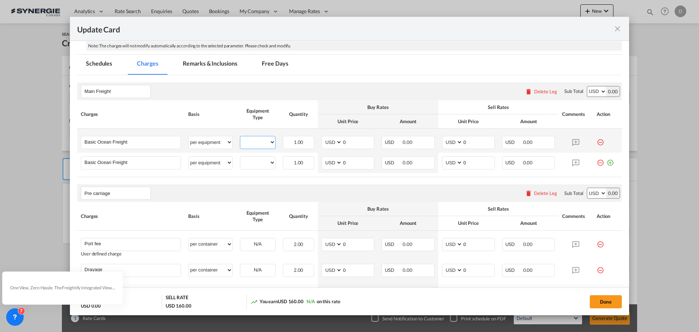
click at [270, 141] on select "20GP 40HC" at bounding box center [257, 142] width 35 height 10
select select "20GP"
click at [240, 137] on select "20GP 40HC" at bounding box center [257, 142] width 35 height 10
click at [268, 163] on select "20GP 40HC" at bounding box center [257, 163] width 35 height 10
select select "40HC"
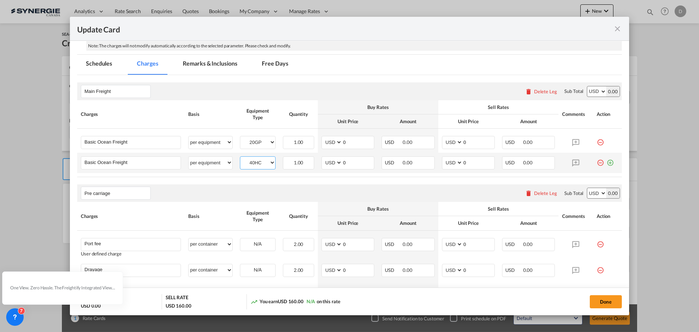
click at [240, 158] on select "20GP 40HC" at bounding box center [257, 163] width 35 height 10
drag, startPoint x: 341, startPoint y: 144, endPoint x: 350, endPoint y: 142, distance: 9.0
click at [350, 142] on input "0" at bounding box center [358, 141] width 32 height 11
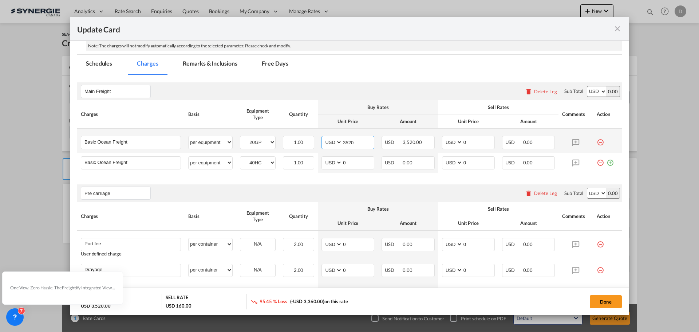
type input "3520"
type input "3750"
drag, startPoint x: 341, startPoint y: 163, endPoint x: 347, endPoint y: 163, distance: 5.5
click at [347, 163] on input "0" at bounding box center [358, 162] width 32 height 11
type input "5735"
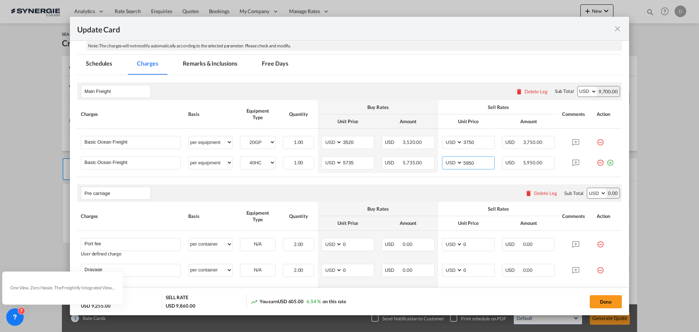
type input "5950"
click at [335, 184] on div "Pre carriage Please enter leg name Leg Name Already Exists Delete Leg Sub Total…" at bounding box center [349, 192] width 545 height 17
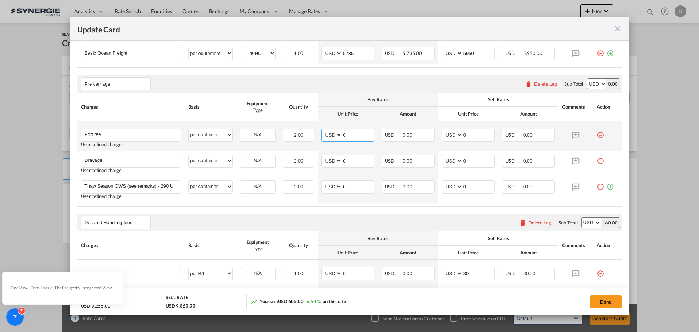
drag, startPoint x: 340, startPoint y: 136, endPoint x: 355, endPoint y: 134, distance: 14.7
click at [355, 134] on input "0" at bounding box center [358, 134] width 32 height 11
type input "50"
type input "65"
drag, startPoint x: 340, startPoint y: 162, endPoint x: 346, endPoint y: 162, distance: 5.8
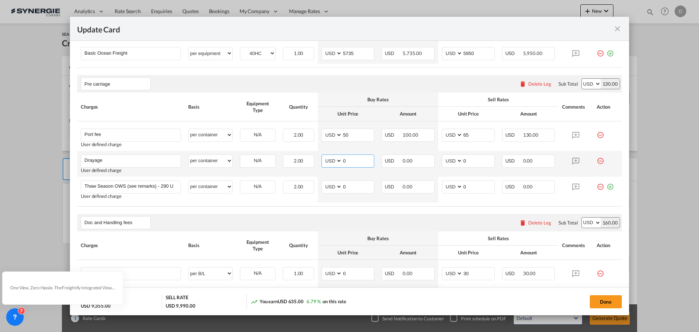
click at [346, 162] on input "0" at bounding box center [358, 160] width 32 height 11
type input "654"
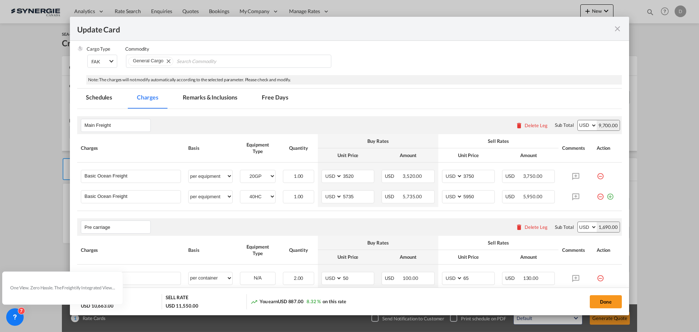
scroll to position [73, 0]
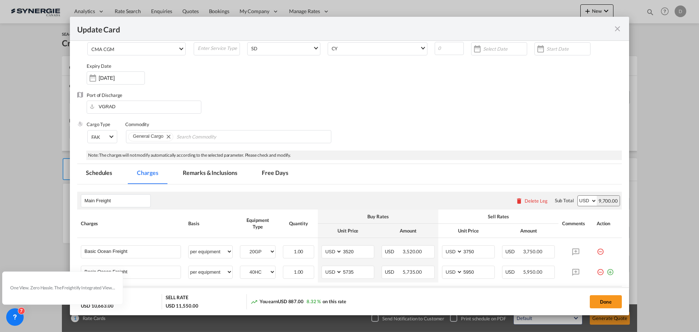
type input "780"
click at [198, 171] on md-tab-item "Remarks & Inclusions" at bounding box center [210, 174] width 72 height 20
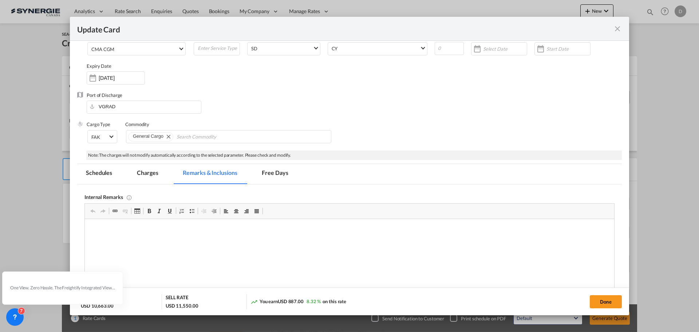
scroll to position [0, 0]
click at [8, 314] on div "7" at bounding box center [14, 316] width 17 height 17
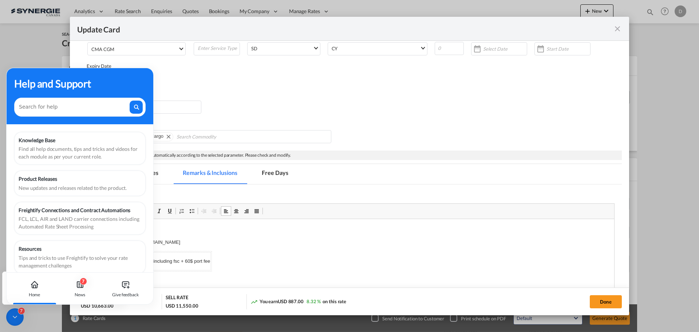
click at [13, 315] on icon at bounding box center [14, 316] width 7 height 7
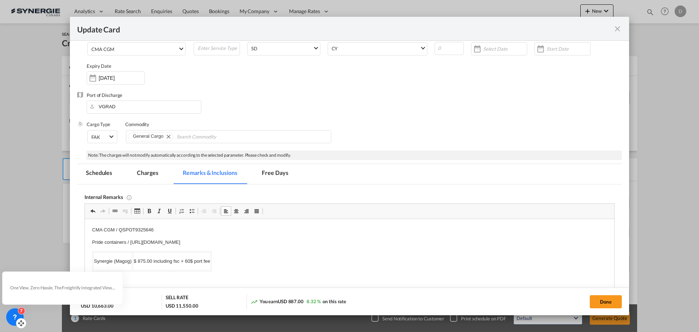
click at [10, 318] on div "7" at bounding box center [14, 316] width 17 height 17
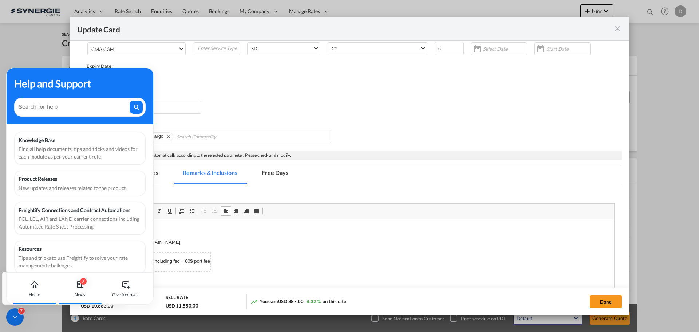
click at [82, 286] on icon at bounding box center [80, 284] width 6 height 6
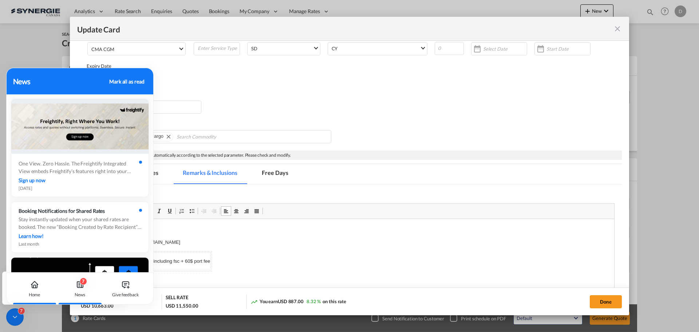
click at [33, 291] on div "Home" at bounding box center [35, 294] width 12 height 7
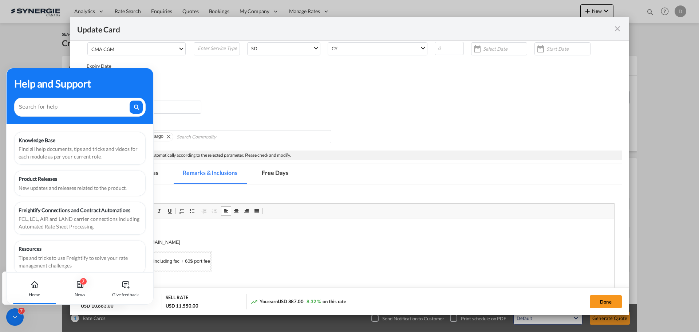
click at [37, 324] on div "Update Card Pickup Door J1X Pickup Service Type Pickup Haulage .a{fill:#aaa8ad;…" at bounding box center [349, 166] width 699 height 332
click at [16, 317] on icon at bounding box center [14, 316] width 7 height 7
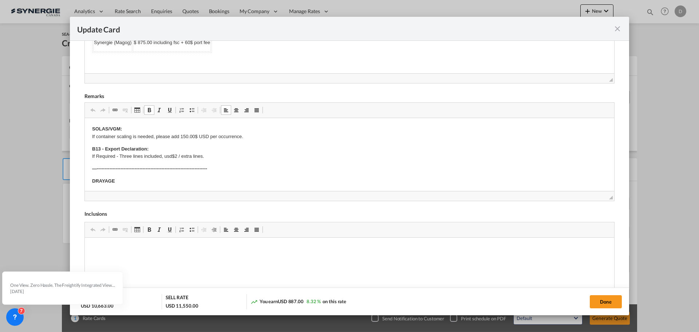
scroll to position [36, 0]
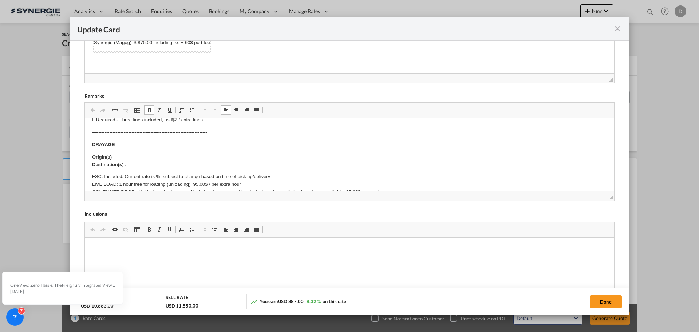
click at [145, 154] on p "Origin(s) : Destination(s) :" at bounding box center [349, 160] width 515 height 15
click at [137, 161] on p "Origin(s) : Magog Destination(s) :" at bounding box center [349, 160] width 515 height 15
click at [137, 162] on p "Origin(s) : Magog Destination(s) :" at bounding box center [349, 160] width 515 height 15
click at [604, 301] on button "Done" at bounding box center [606, 301] width 32 height 13
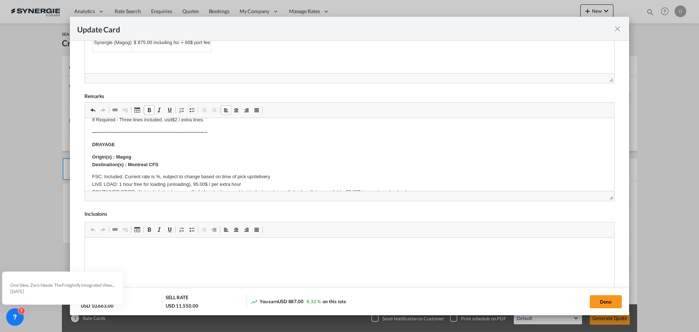
type input "[DATE]"
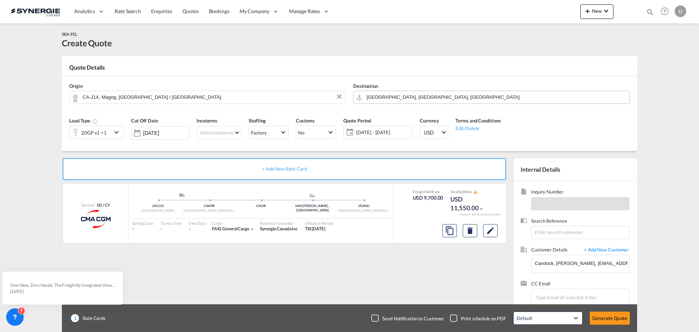
scroll to position [111, 0]
click at [619, 315] on button "Generate Quote" at bounding box center [610, 317] width 40 height 13
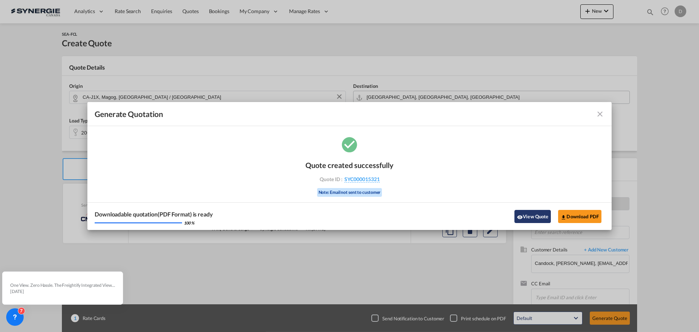
click at [529, 214] on button "View Quote" at bounding box center [532, 216] width 36 height 13
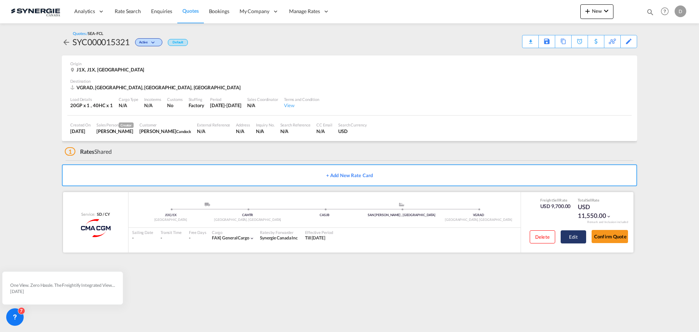
click at [575, 233] on button "Edit" at bounding box center [573, 236] width 25 height 13
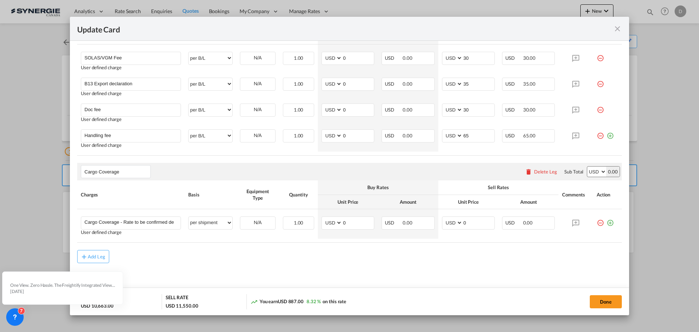
scroll to position [510, 0]
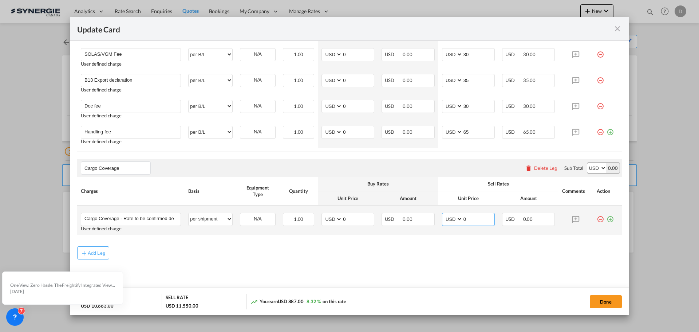
drag, startPoint x: 460, startPoint y: 220, endPoint x: 470, endPoint y: 219, distance: 9.9
click at [470, 219] on input "0" at bounding box center [479, 218] width 32 height 11
type input "190.30"
drag, startPoint x: 341, startPoint y: 220, endPoint x: 348, endPoint y: 218, distance: 7.1
click at [348, 218] on input "0" at bounding box center [358, 218] width 32 height 11
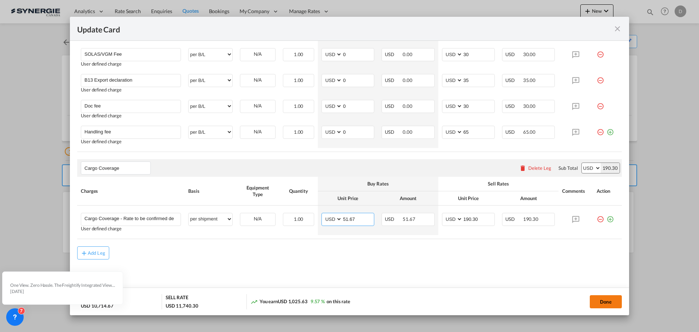
type input "51.67"
click at [603, 302] on button "Done" at bounding box center [606, 301] width 32 height 13
type input "[DATE]"
type input "190.3"
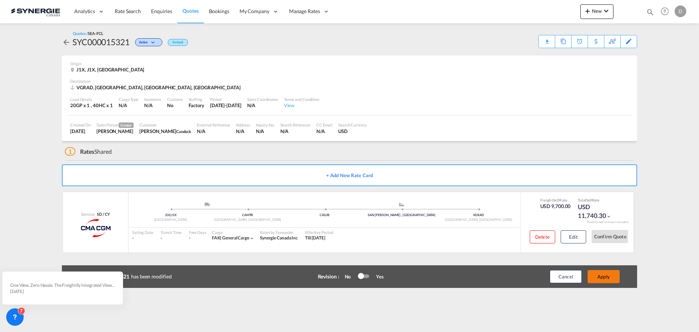
click at [609, 276] on button "Apply" at bounding box center [604, 276] width 32 height 13
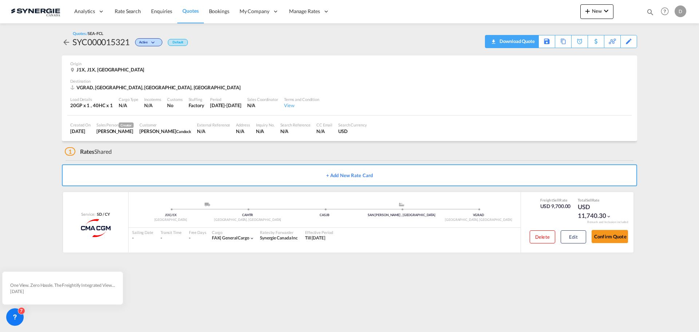
click at [528, 43] on div "Download Quote" at bounding box center [516, 41] width 37 height 12
click at [597, 18] on button "New" at bounding box center [596, 11] width 33 height 15
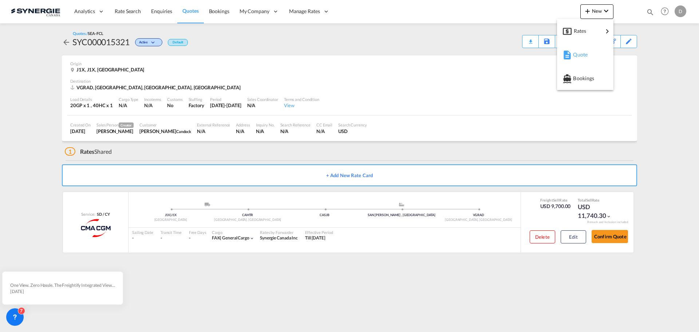
click at [582, 59] on div "Quote" at bounding box center [586, 55] width 27 height 18
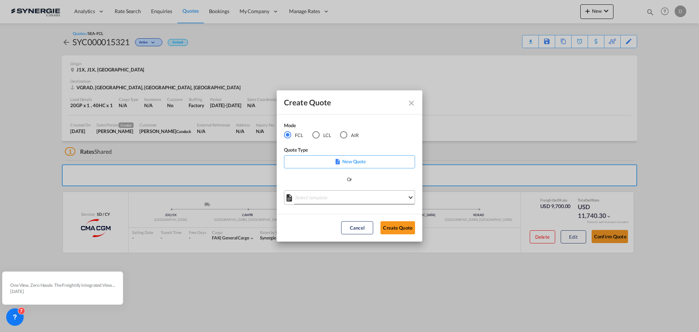
click at [348, 198] on md-select "Select template *NEW* FCL FREEHAND / DAP [PERSON_NAME] | [DATE] *NEW* Import FC…" at bounding box center [349, 197] width 131 height 15
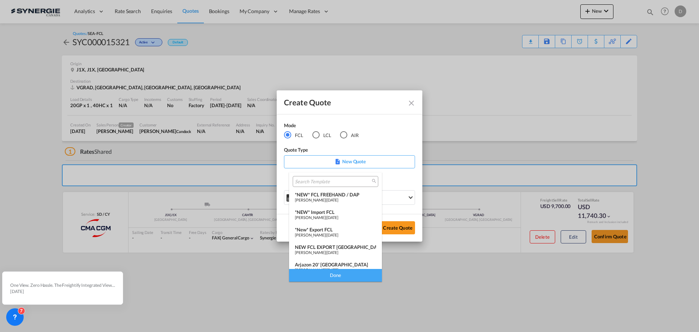
click at [325, 233] on span "[PERSON_NAME]" at bounding box center [310, 234] width 31 height 5
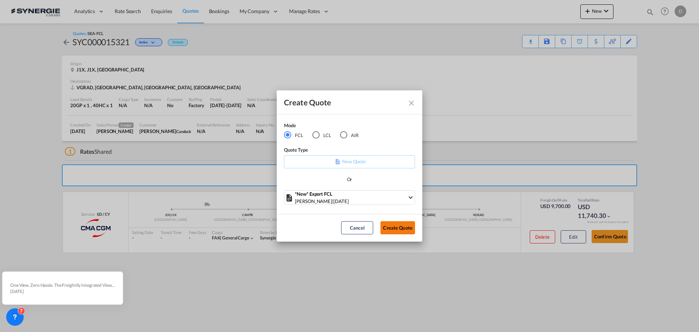
click at [402, 227] on button "Create Quote" at bounding box center [397, 227] width 35 height 13
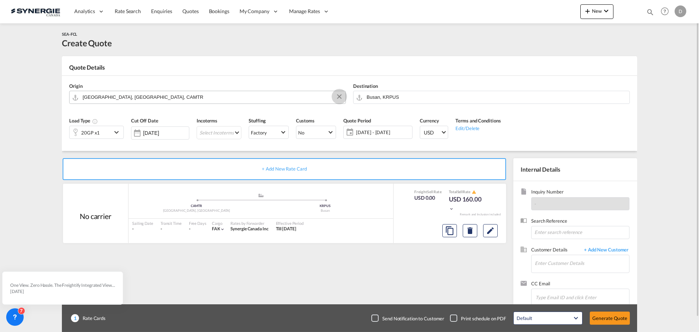
click at [339, 96] on md-icon "Clear Input" at bounding box center [339, 97] width 8 height 8
click at [109, 99] on body "Analytics Reports Dashboard Rate Search Enquiries Quotes Bookings" at bounding box center [349, 166] width 699 height 332
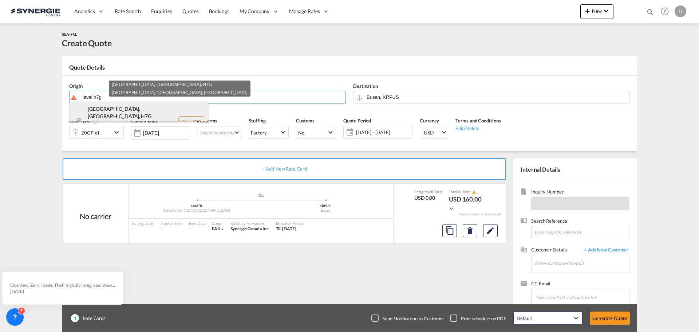
click at [114, 120] on div "Laval, QC , H7G Quebec / Québec , Canada CA-H7G" at bounding box center [139, 122] width 138 height 40
type input "CA-H7G, Laval, QC, Quebec / Québec"
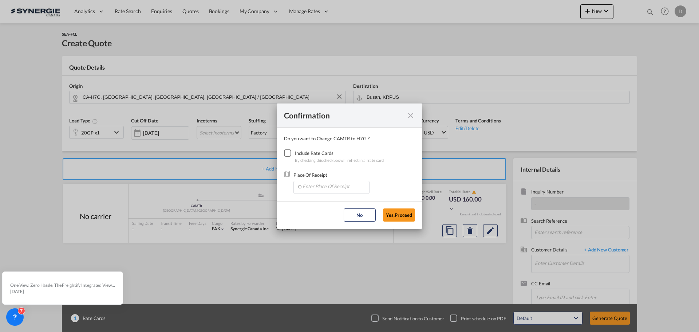
click at [286, 153] on div "Checkbox No Ink" at bounding box center [287, 152] width 7 height 7
click at [324, 183] on input "Enter Place Of Receipt" at bounding box center [333, 186] width 72 height 11
drag, startPoint x: 340, startPoint y: 220, endPoint x: 383, endPoint y: 221, distance: 43.3
click at [340, 220] on span "CAMTR, Montreal, QC, Canada, North America, Americas" at bounding box center [445, 220] width 286 height 6
type input "CAMTR, Montreal, QC, Canada, North America, Americas"
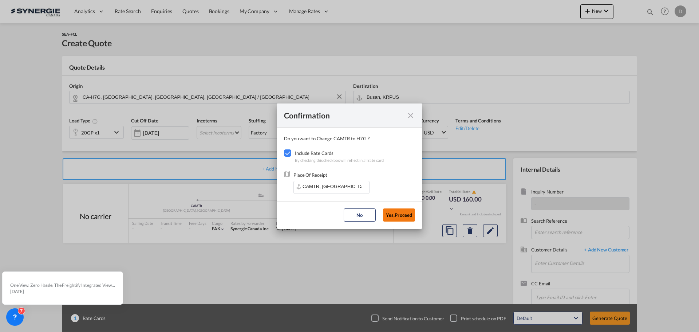
click at [397, 218] on button "Yes,Proceed" at bounding box center [399, 214] width 32 height 13
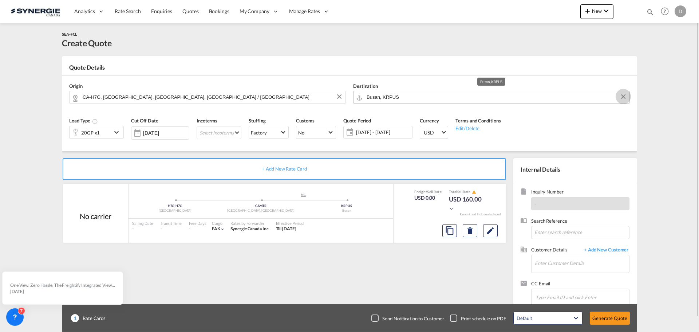
click at [624, 95] on button "Clear Input" at bounding box center [623, 96] width 11 height 11
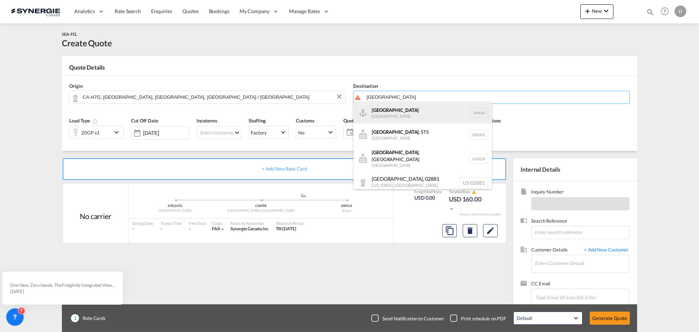
click at [392, 114] on div "Kingston Jamaica JMKIN" at bounding box center [422, 113] width 138 height 22
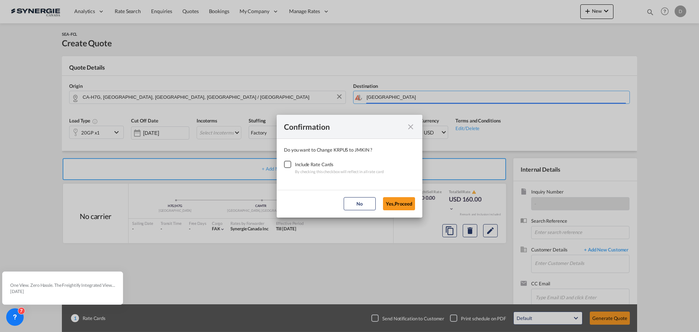
type input "Kingston, JMKIN"
click at [291, 163] on div "Checkbox No Ink" at bounding box center [287, 164] width 7 height 7
click at [395, 201] on button "Yes,Proceed" at bounding box center [399, 203] width 32 height 13
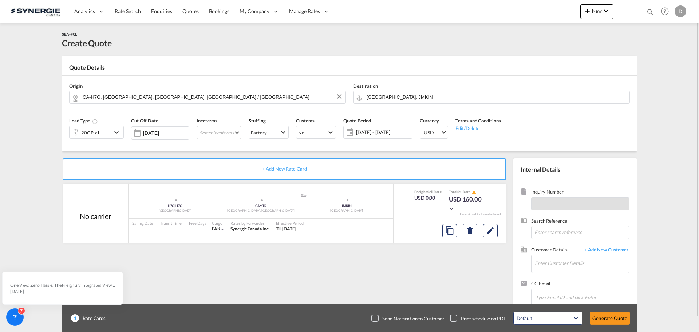
click at [114, 131] on md-icon "icon-chevron-down" at bounding box center [117, 132] width 11 height 9
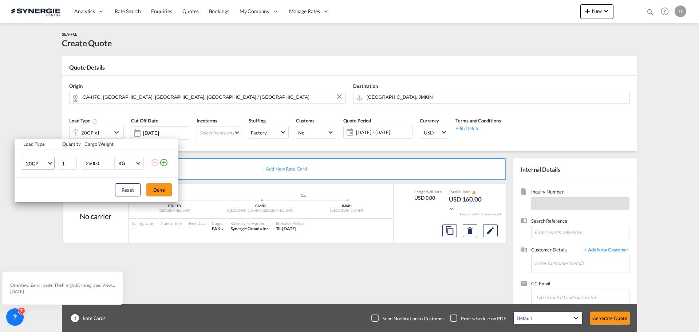
click at [49, 161] on md-select-value "20GP" at bounding box center [39, 163] width 29 height 12
click at [36, 196] on div "40HC" at bounding box center [32, 198] width 13 height 7
click at [95, 162] on input "25000" at bounding box center [99, 163] width 29 height 12
type input "20000"
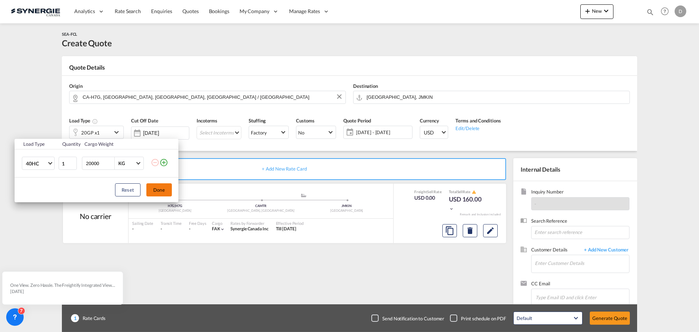
click at [159, 186] on button "Done" at bounding box center [158, 189] width 25 height 13
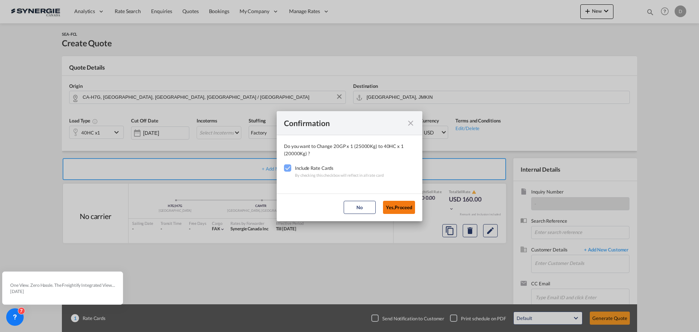
drag, startPoint x: 391, startPoint y: 208, endPoint x: 383, endPoint y: 207, distance: 7.8
click at [389, 208] on button "Yes,Proceed" at bounding box center [399, 207] width 32 height 13
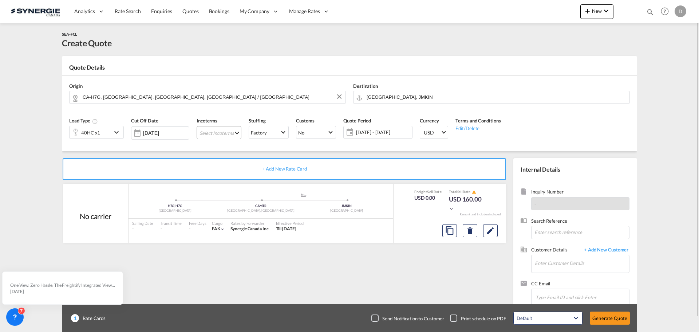
click at [229, 133] on md-select "Select Incoterms CPT - export Carrier Paid to DPU - import Delivery at Place Un…" at bounding box center [219, 132] width 45 height 13
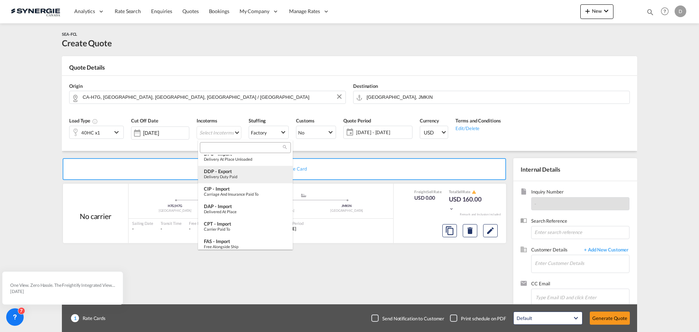
scroll to position [73, 0]
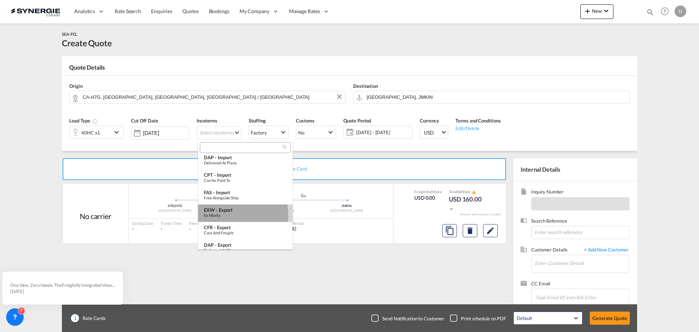
click at [219, 215] on div "Ex Works" at bounding box center [245, 215] width 83 height 5
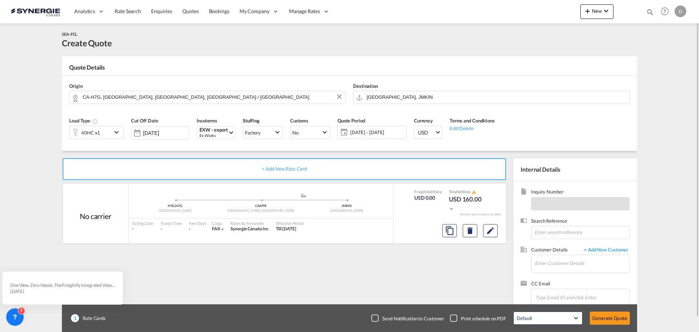
click at [378, 136] on span "[DATE] - [DATE]" at bounding box center [377, 132] width 58 height 10
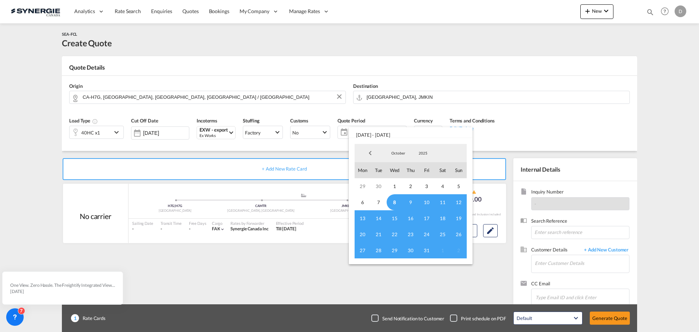
click at [393, 206] on span "8" at bounding box center [395, 202] width 16 height 16
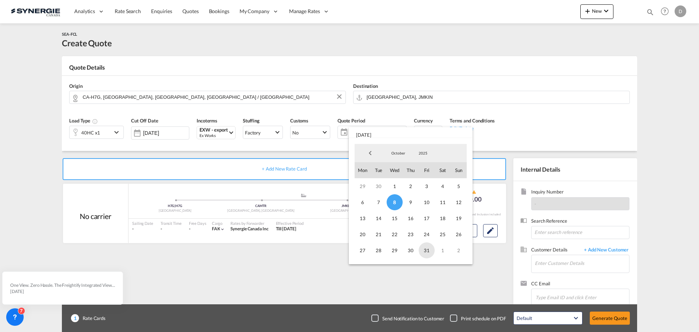
click at [426, 251] on span "31" at bounding box center [427, 250] width 16 height 16
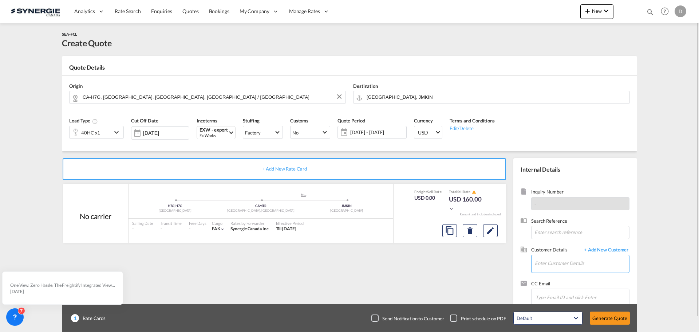
drag, startPoint x: 585, startPoint y: 269, endPoint x: 581, endPoint y: 269, distance: 4.7
click at [585, 269] on input "Enter Customer Details" at bounding box center [582, 263] width 94 height 16
paste input "aamaya@rule-logistics.com"
click at [555, 245] on div "Andres Amaya aamaya@rule-logistics.com | Rule Logistics" at bounding box center [603, 245] width 138 height 20
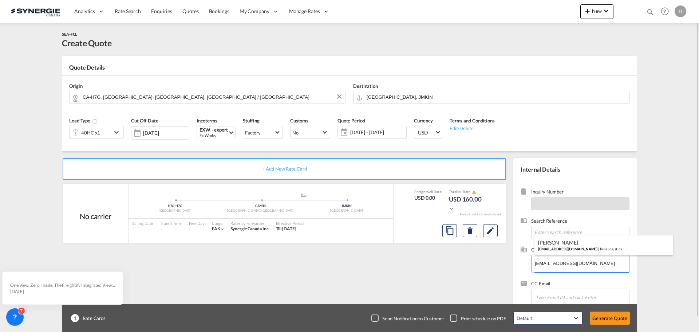
type input "Rule Logistics, Andres Amaya, aamaya@rule-logistics.com"
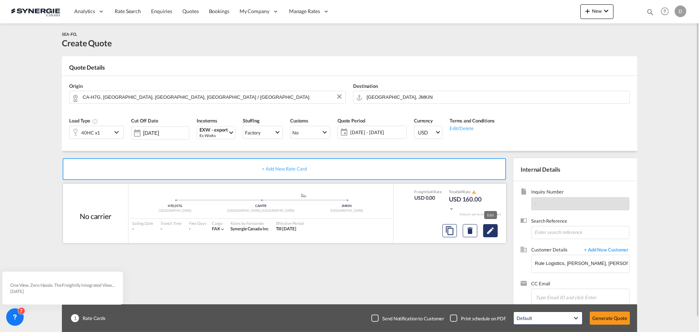
click at [489, 231] on md-icon "Edit" at bounding box center [490, 230] width 9 height 9
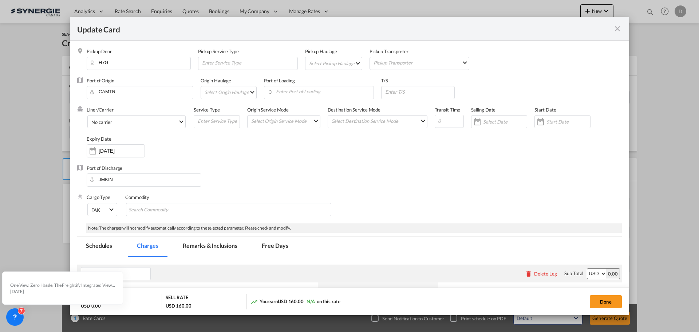
click at [358, 62] on md-select "Select Pickup Haulage rail road barge truck unspecified not available" at bounding box center [335, 63] width 54 height 12
click at [331, 78] on md-option "road" at bounding box center [334, 80] width 64 height 17
click at [438, 117] on input "Update Card Pickup ..." at bounding box center [449, 121] width 29 height 13
type input "28"
click at [406, 89] on input "Update Card Pickup ..." at bounding box center [419, 91] width 70 height 11
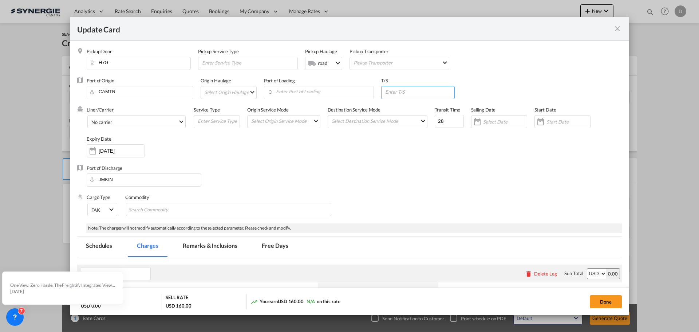
paste input "freeport, grand bahama (BSFPO)"
click at [419, 92] on input "freeport, grand bahama (BSFPO)" at bounding box center [419, 91] width 70 height 11
click at [406, 91] on input "freeport, grand Bahama (BSFPO)" at bounding box center [419, 91] width 70 height 11
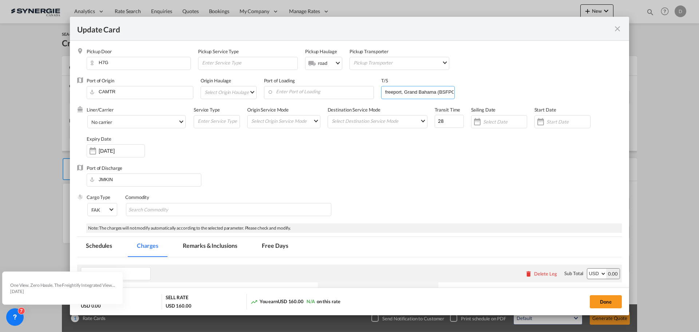
click at [386, 91] on input "freeport, Grand Bahama (BSFPO)" at bounding box center [419, 91] width 70 height 11
click at [446, 94] on input "Freeport, Grand Bahama (BSFPO)" at bounding box center [419, 91] width 70 height 11
paste input "caucedo (DOCAU)"
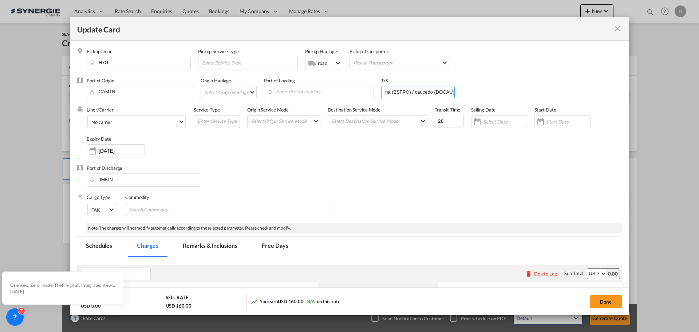
click at [418, 92] on input "Freeport, Grand Bahama (BSFPO) / caucedo (DOCAU)" at bounding box center [419, 91] width 70 height 11
type input "Freeport, Grand Bahama (BSFPO) / Caucedo (DOCAU)"
click at [314, 170] on div "Port of Discharge JMKIN" at bounding box center [349, 179] width 545 height 29
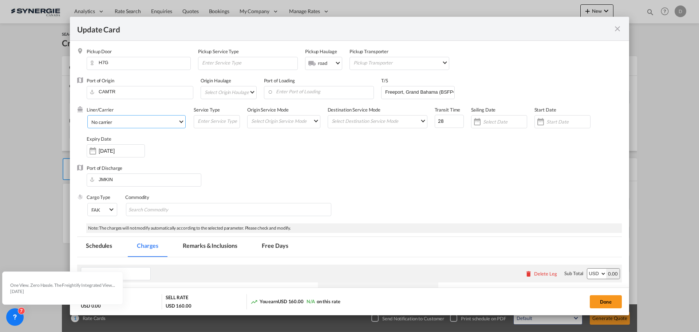
click at [174, 124] on md-select-value "No carrier" at bounding box center [138, 121] width 95 height 12
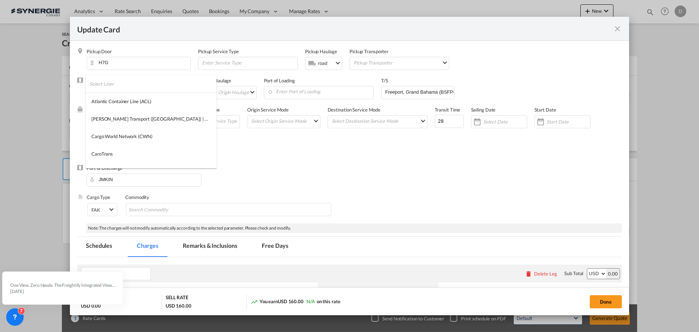
scroll to position [783, 0]
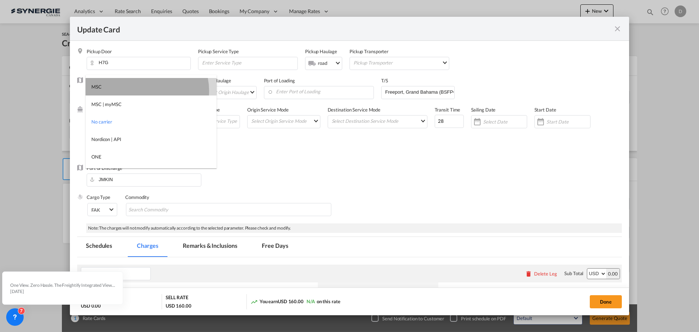
click at [147, 91] on md-option "MSC" at bounding box center [151, 86] width 131 height 17
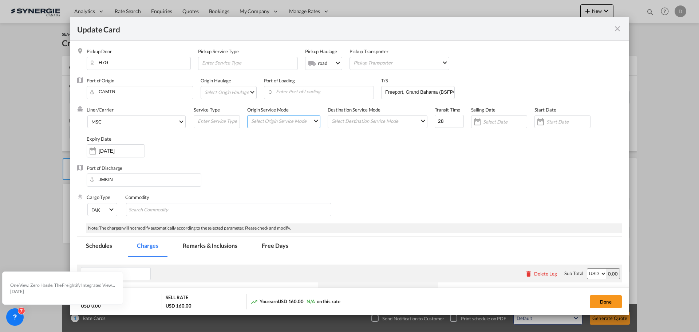
click at [305, 120] on md-select "Select Origin Service Mode SD [GEOGRAPHIC_DATA]" at bounding box center [285, 120] width 70 height 10
click at [293, 120] on md-option "SD" at bounding box center [284, 120] width 80 height 17
click at [349, 124] on md-select "Select Destination Service Mode SD [GEOGRAPHIC_DATA]" at bounding box center [379, 120] width 96 height 11
click at [345, 139] on md-option "CY" at bounding box center [376, 138] width 107 height 17
click at [437, 145] on div "Liner/Carrier MSC Service Type Origin Service Mode SD SD Destination Service Mo…" at bounding box center [354, 135] width 535 height 58
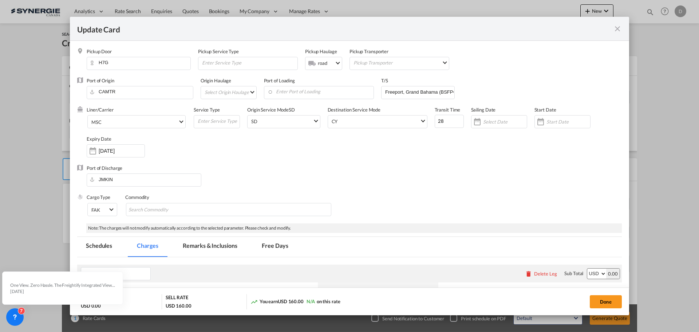
click at [535, 124] on div "Update Card Pickup ..." at bounding box center [541, 121] width 12 height 15
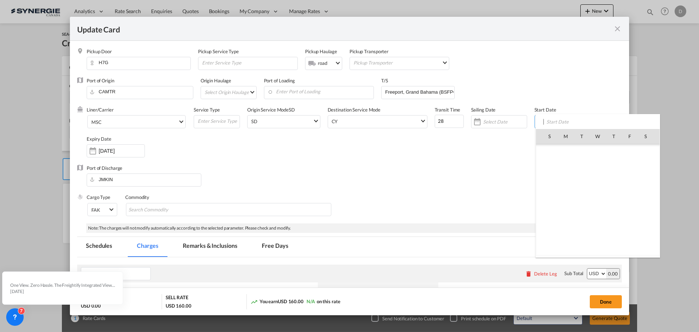
scroll to position [168717, 0]
click at [596, 166] on span "8" at bounding box center [597, 167] width 15 height 15
type input "[DATE]"
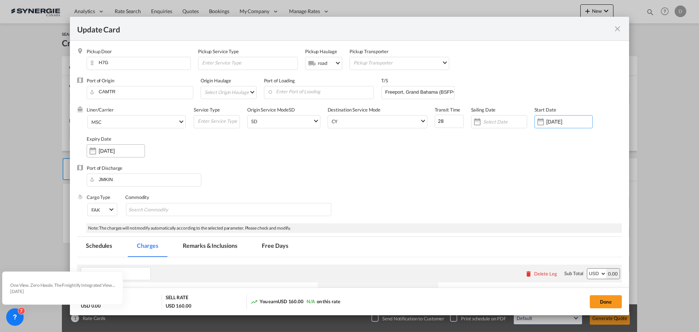
click at [116, 150] on input "[DATE]" at bounding box center [122, 151] width 46 height 6
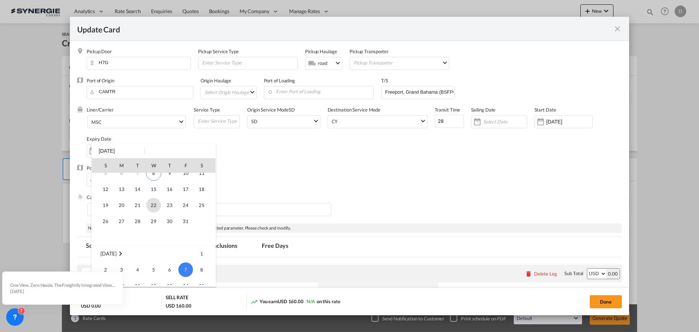
scroll to position [24, 0]
click at [182, 215] on span "31" at bounding box center [185, 221] width 15 height 15
type input "31 Oct 2025"
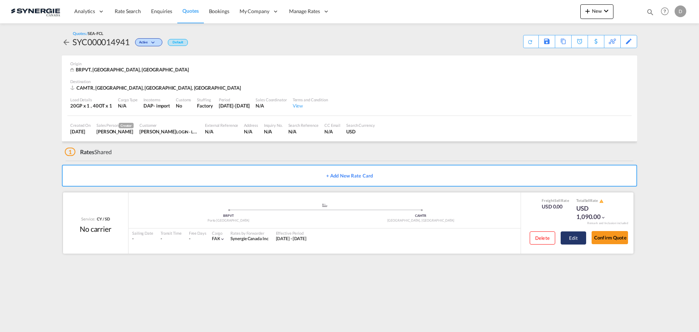
click at [575, 238] on button "Edit" at bounding box center [573, 237] width 25 height 13
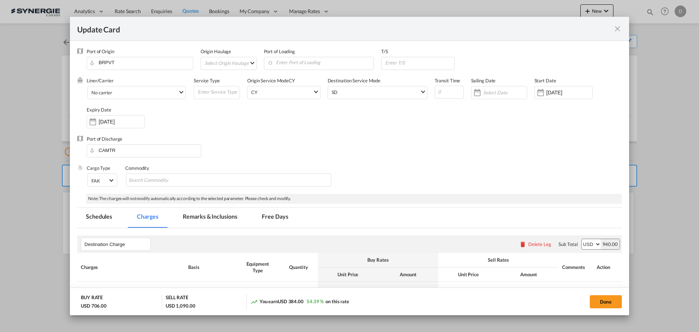
select select "per container"
select select "per B/L"
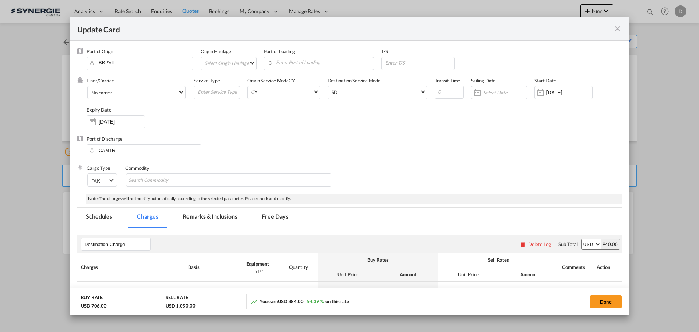
select select "per B/L"
select select "per shipment"
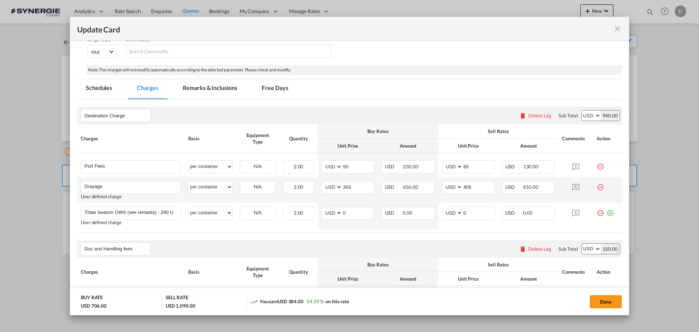
scroll to position [146, 0]
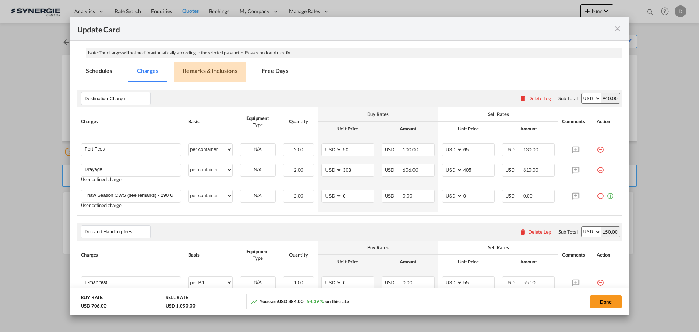
click at [214, 71] on md-tab-item "Remarks & Inclusions" at bounding box center [210, 72] width 72 height 20
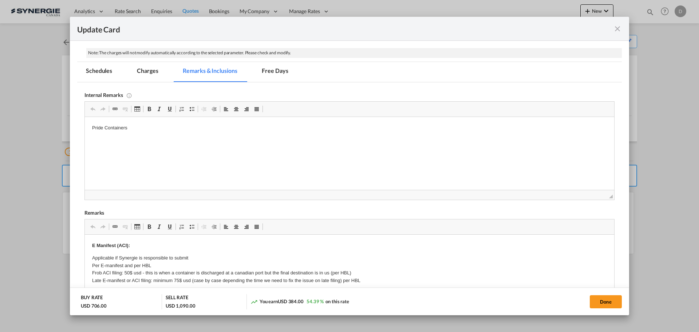
scroll to position [73, 0]
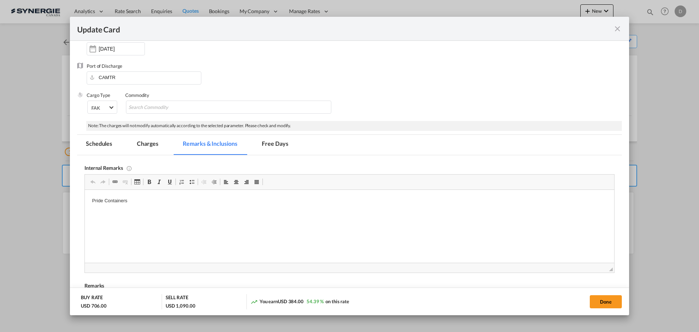
click at [616, 29] on md-icon "icon-close fg-AAA8AD m-0 pointer" at bounding box center [617, 28] width 9 height 9
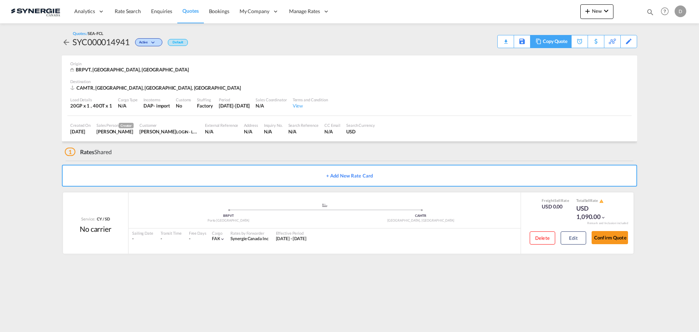
click at [563, 43] on div "Copy Quote" at bounding box center [555, 41] width 25 height 12
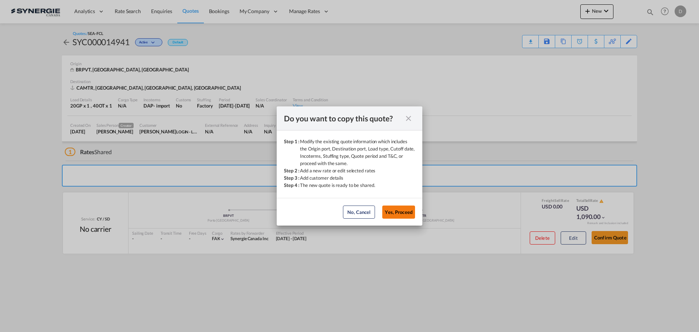
click at [395, 209] on button "Yes, Proceed" at bounding box center [398, 211] width 33 height 13
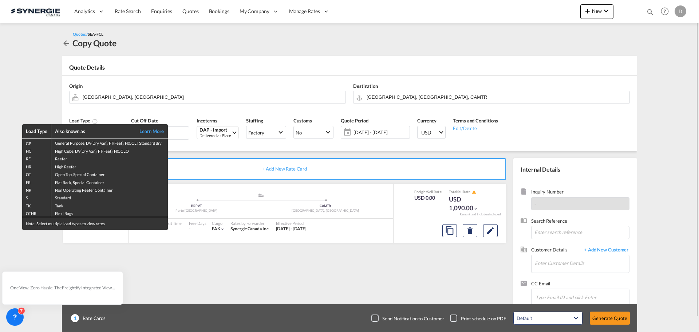
click at [157, 82] on div "Load Type Also known as Learn More GP General Purpose, DV(Dry Van), FT(Feet), H…" at bounding box center [349, 166] width 699 height 332
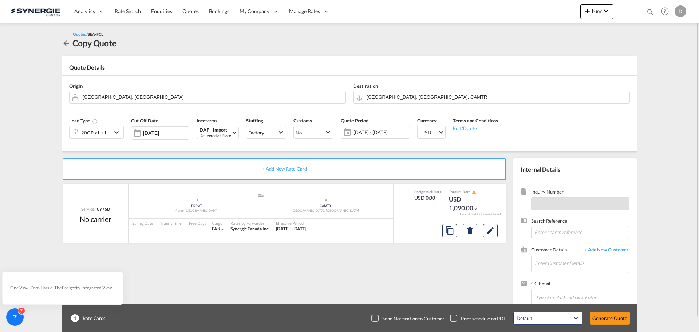
click at [119, 133] on md-icon "icon-chevron-down" at bounding box center [117, 132] width 11 height 9
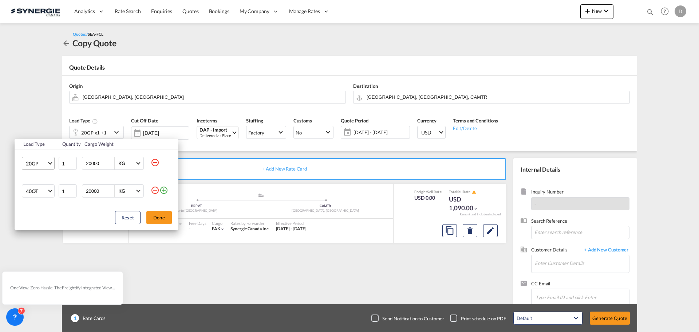
drag, startPoint x: 49, startPoint y: 160, endPoint x: 39, endPoint y: 158, distance: 10.3
click at [48, 160] on md-select-value "20GP" at bounding box center [39, 163] width 29 height 12
click at [38, 197] on div "40HC" at bounding box center [32, 198] width 13 height 7
click at [163, 220] on button "Done" at bounding box center [158, 217] width 25 height 13
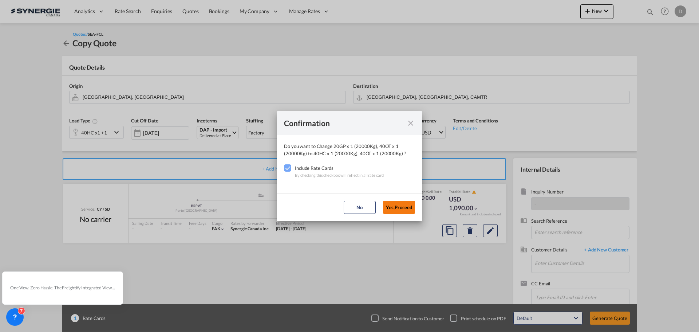
click at [403, 209] on button "Yes,Proceed" at bounding box center [399, 207] width 32 height 13
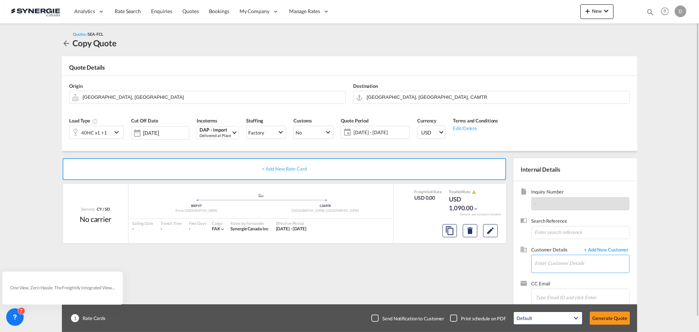
click at [582, 258] on input "Enter Customer Details" at bounding box center [582, 263] width 94 height 16
paste input "Albuquerque"
type input "Albuquerque"
click at [383, 269] on body "Analytics Reports Dashboard Rate Search Enquiries Quotes Bookings" at bounding box center [349, 166] width 699 height 332
drag, startPoint x: 562, startPoint y: 266, endPoint x: 558, endPoint y: 265, distance: 3.7
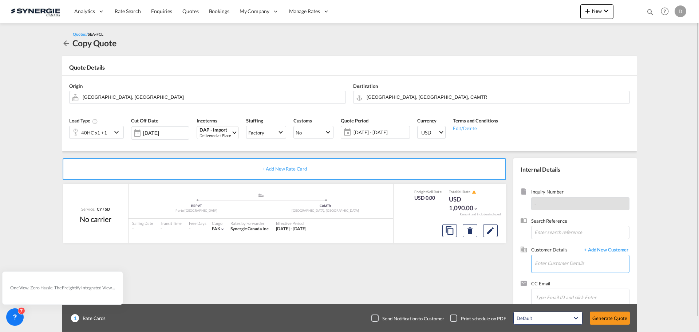
click at [562, 266] on input "Enter Customer Details" at bounding box center [582, 263] width 94 height 16
paste input "carla.ribeiro@loginaduana.com.br"
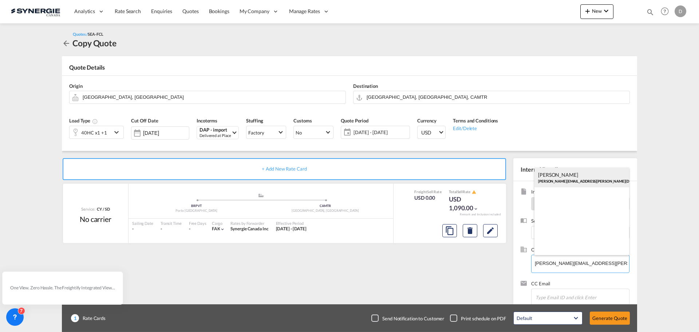
click at [592, 180] on div "Carla Ribeiro carla.ribeiro@loginaduana.com.br | LOGIN - LOGISTICA & ADUANA LTDA" at bounding box center [581, 177] width 95 height 20
type input "LOGIN - LOGISTICA & ADUANA LTDA, Carla Ribeiro, carla.ribeiro@loginaduana.com.br"
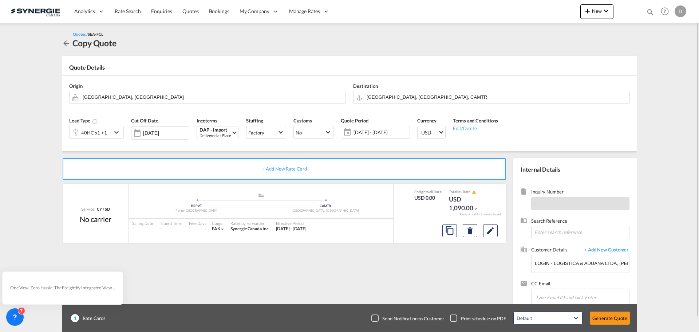
click at [375, 130] on span "22 Sep - 22 Oct 2025" at bounding box center [380, 132] width 54 height 7
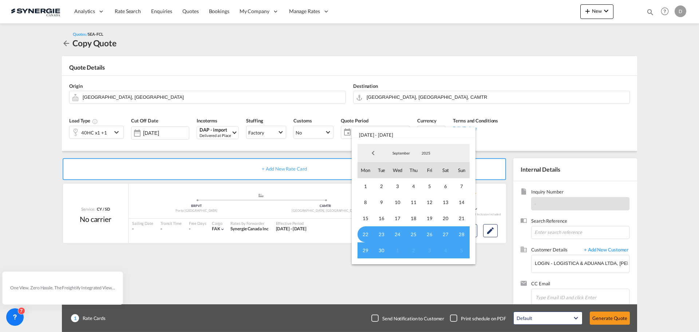
click at [402, 155] on span "September" at bounding box center [400, 152] width 23 height 5
click at [401, 169] on md-option "October" at bounding box center [409, 170] width 50 height 17
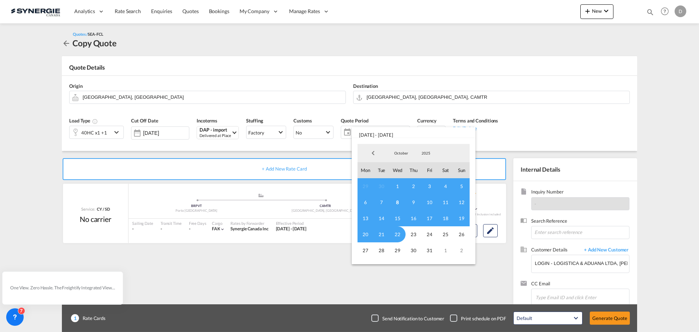
click at [400, 202] on span "8" at bounding box center [397, 202] width 16 height 16
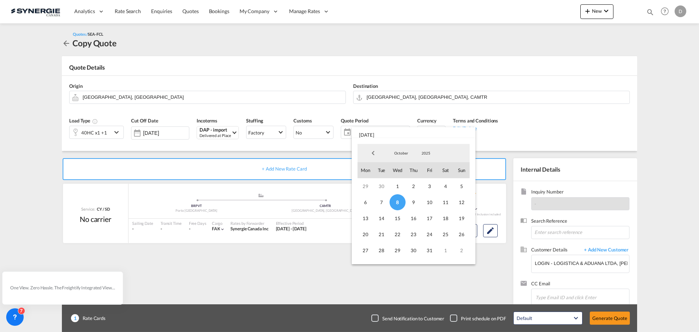
click at [401, 202] on span "8" at bounding box center [397, 202] width 16 height 16
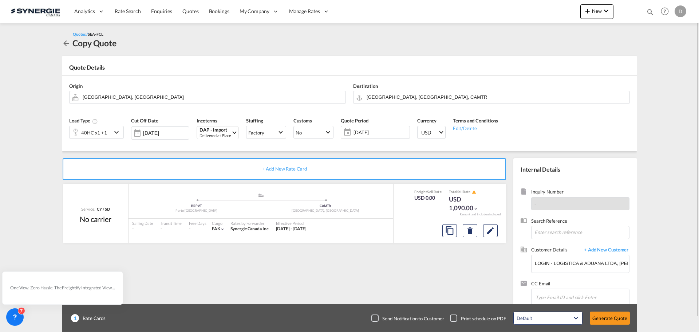
click at [376, 132] on span "[DATE]" at bounding box center [380, 132] width 54 height 7
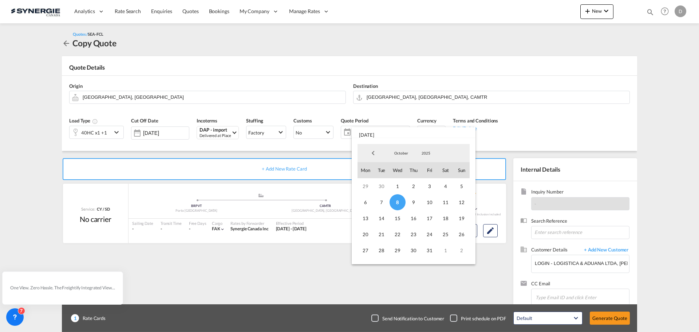
click at [395, 201] on span "8" at bounding box center [397, 202] width 16 height 16
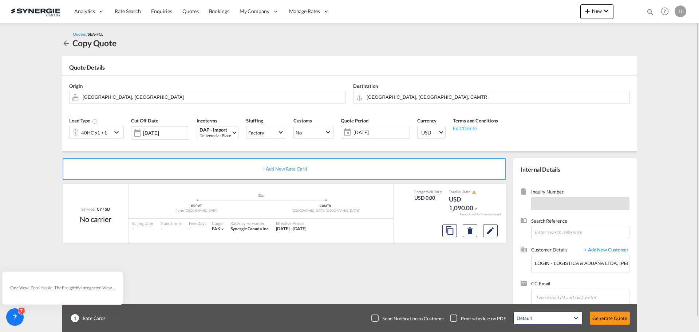
click at [389, 134] on span "[DATE]" at bounding box center [380, 132] width 54 height 7
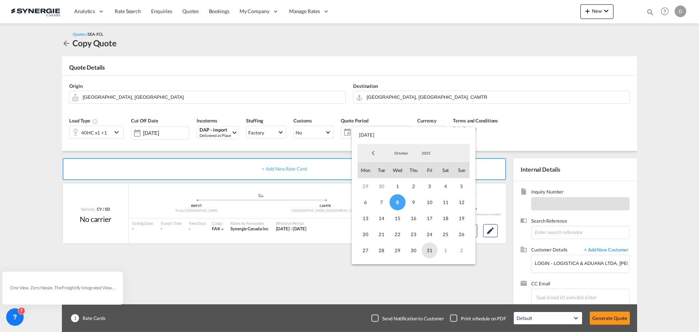
click at [426, 249] on span "31" at bounding box center [430, 250] width 16 height 16
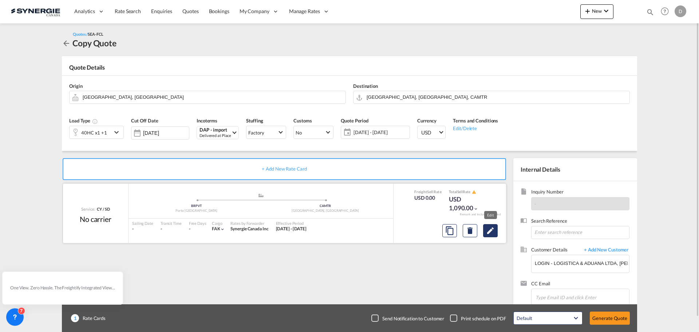
click at [492, 232] on md-icon "Edit" at bounding box center [490, 230] width 9 height 9
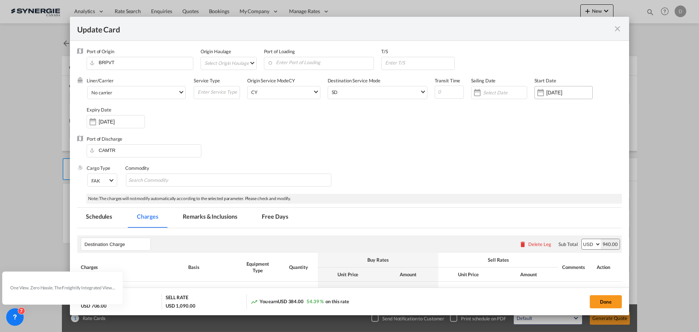
click at [537, 95] on div "Update Card Port ..." at bounding box center [541, 92] width 12 height 15
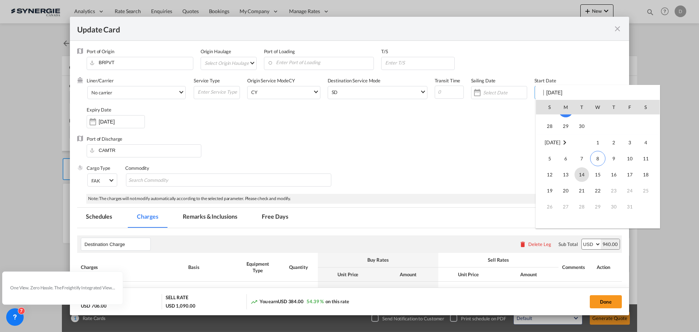
scroll to position [168718, 0]
drag, startPoint x: 601, startPoint y: 140, endPoint x: 595, endPoint y: 139, distance: 5.9
click at [598, 140] on span "8" at bounding box center [597, 137] width 15 height 15
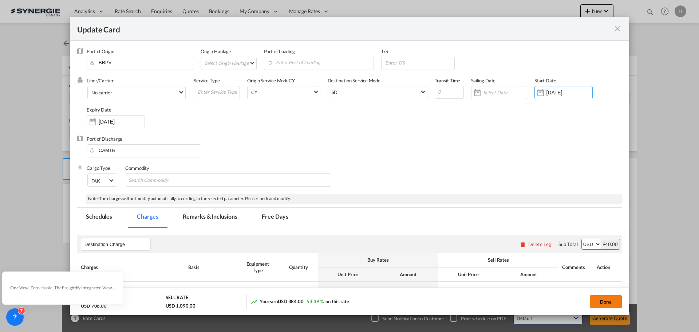
click at [604, 302] on button "Done" at bounding box center [606, 301] width 32 height 13
type input "[DATE]"
type input "21 Oct 2025"
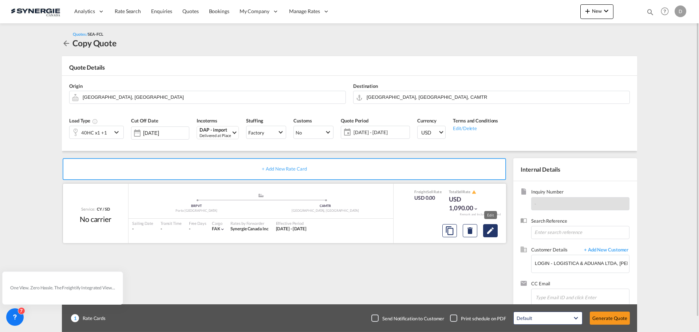
click at [493, 230] on md-icon "Edit" at bounding box center [490, 230] width 9 height 9
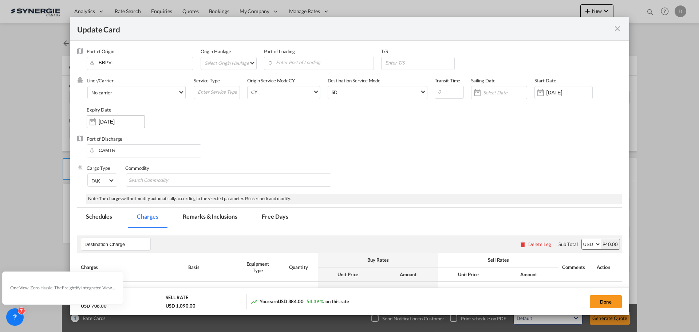
click at [96, 122] on div "Update Card Port ..." at bounding box center [93, 121] width 12 height 15
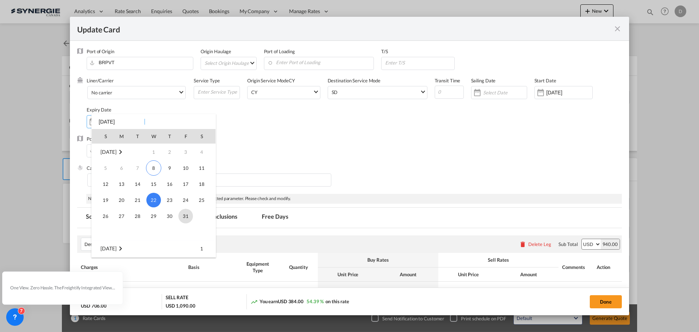
click at [185, 214] on span "31" at bounding box center [185, 216] width 15 height 15
type input "31 Oct 2025"
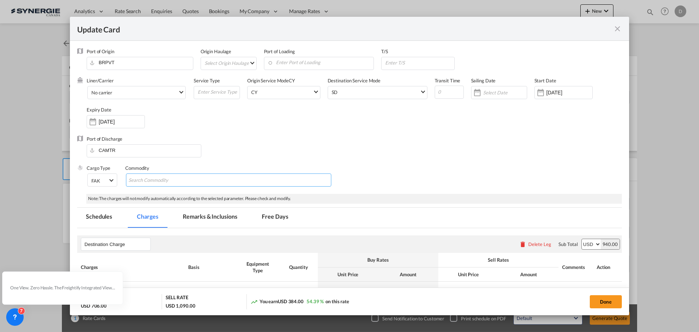
click at [267, 174] on md-chips-wrap "Chips container with autocompletion. Enter the text area, type text to search, …" at bounding box center [228, 179] width 205 height 13
type input "General Cargo"
click at [432, 123] on div "Liner/Carrier No carrier Atlantic Container Line (ACL) [PERSON_NAME] Transport …" at bounding box center [354, 106] width 535 height 58
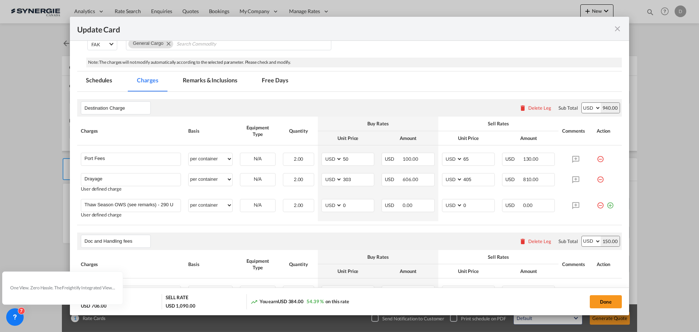
scroll to position [109, 0]
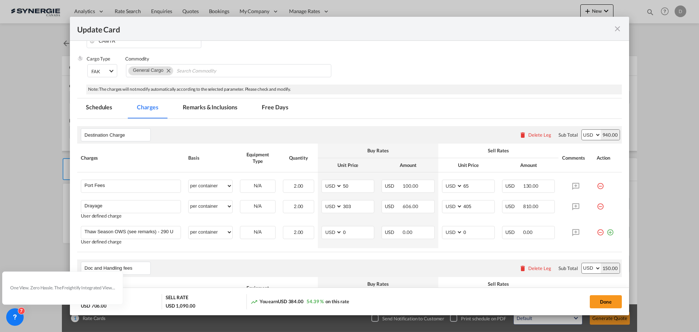
click at [208, 108] on md-tab-item "Remarks & Inclusions" at bounding box center [210, 108] width 72 height 20
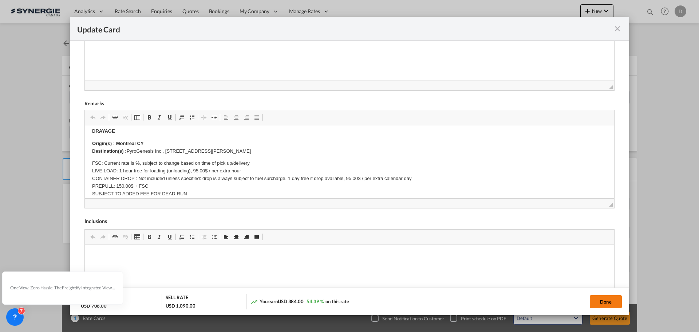
click at [598, 301] on button "Done" at bounding box center [606, 301] width 32 height 13
type input "[DATE]"
type input "30 Oct 2025"
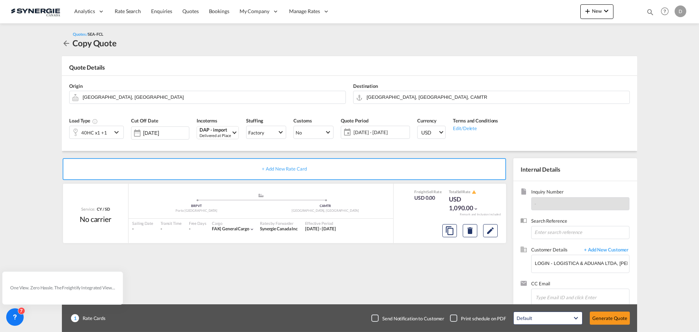
scroll to position [82, 0]
click at [608, 317] on button "Generate Quote" at bounding box center [610, 317] width 40 height 13
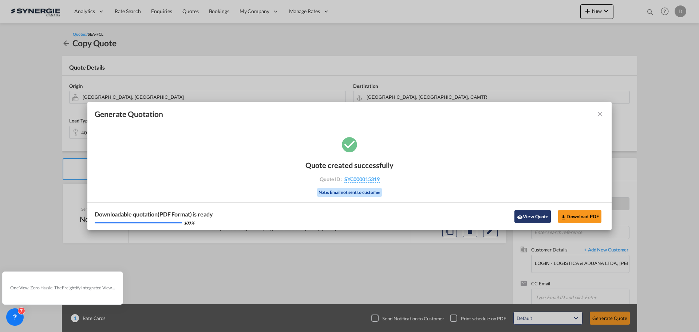
click at [519, 213] on button "View Quote" at bounding box center [532, 216] width 36 height 13
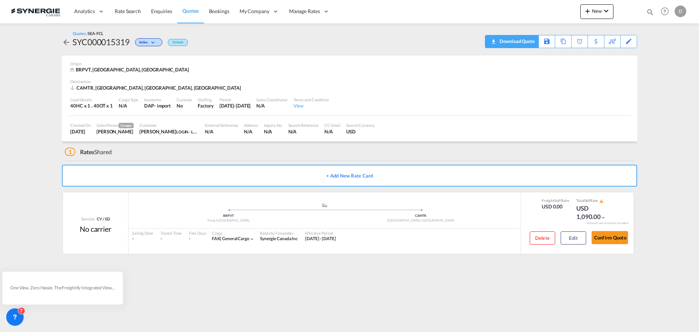
click at [527, 43] on div "Download Quote" at bounding box center [516, 41] width 37 height 12
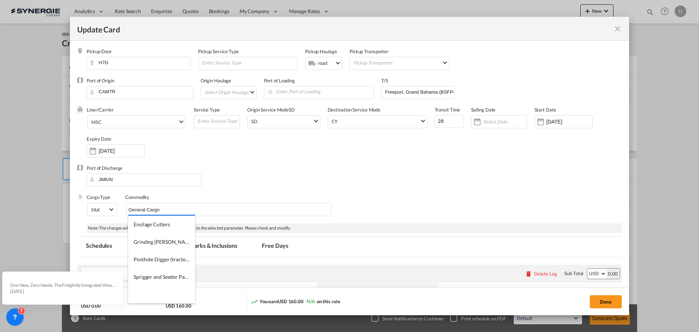
type input "General Cargo"
click at [296, 171] on div "Port of Discharge JMKIN" at bounding box center [349, 179] width 545 height 29
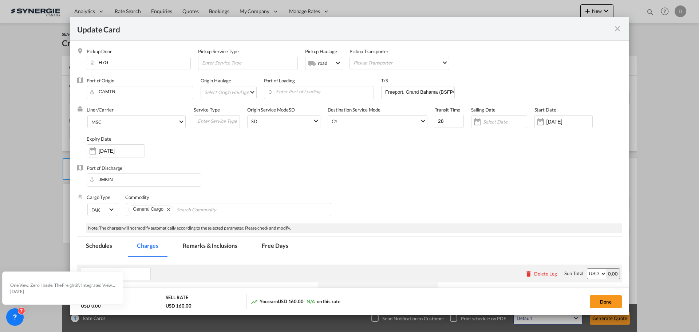
click at [339, 163] on div "Liner/Carrier MSC Service Type Origin Service Mode SD SD Destination Service Mo…" at bounding box center [354, 135] width 535 height 58
click at [218, 122] on input "Update Card Pickup ..." at bounding box center [218, 120] width 43 height 11
type input "Transhipment"
click at [455, 145] on div "Liner/Carrier MSC Service Type Transhipment Origin Service Mode SD SD Destinati…" at bounding box center [354, 135] width 535 height 58
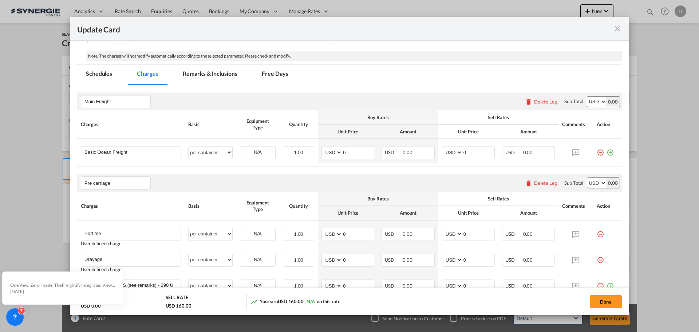
scroll to position [218, 0]
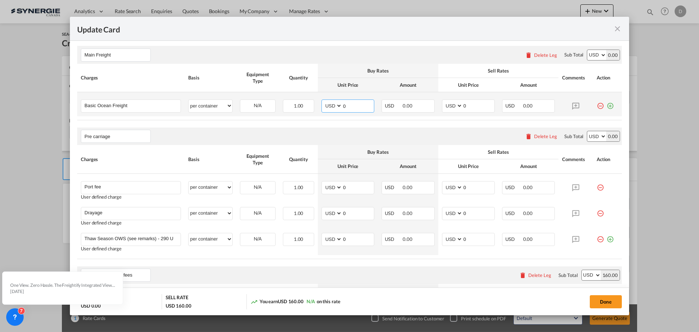
drag, startPoint x: 341, startPoint y: 106, endPoint x: 357, endPoint y: 108, distance: 15.7
click at [357, 108] on input "0" at bounding box center [358, 105] width 32 height 11
type input "2849"
type input "3150"
click at [373, 121] on rate-modification "Main Freight Please enter leg name Leg Name Already Exists Delete Leg Sub Total…" at bounding box center [349, 284] width 545 height 491
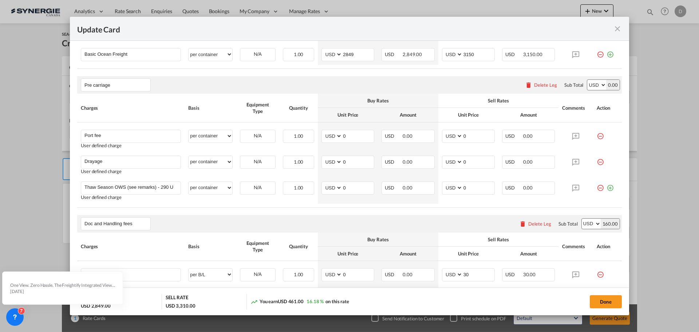
scroll to position [291, 0]
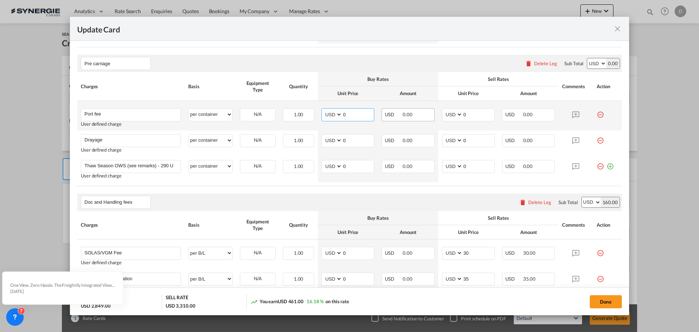
drag, startPoint x: 340, startPoint y: 114, endPoint x: 384, endPoint y: 112, distance: 44.4
click at [384, 112] on tr "Port fee Please Enter User Defined Charges Cannot Be Published User defined cha…" at bounding box center [349, 115] width 545 height 29
type input "50"
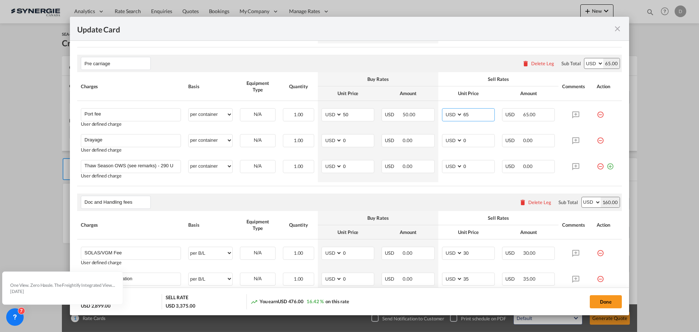
type input "65"
click at [344, 141] on input "0" at bounding box center [358, 139] width 32 height 11
type input "341"
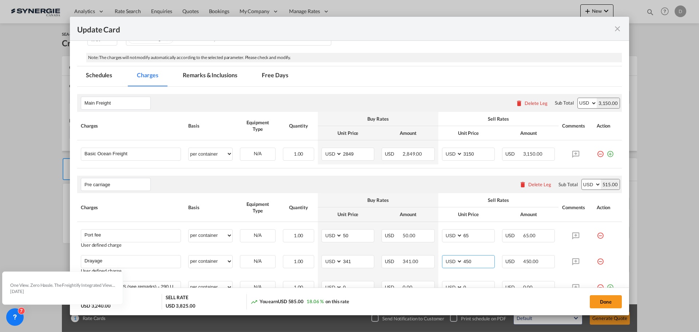
scroll to position [146, 0]
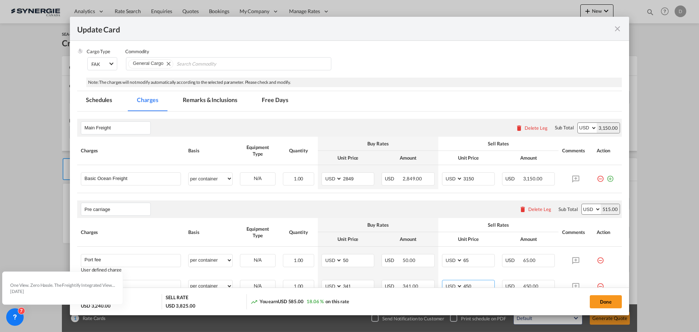
type input "450"
drag, startPoint x: 217, startPoint y: 102, endPoint x: 222, endPoint y: 133, distance: 31.4
click at [217, 102] on md-tab-item "Remarks & Inclusions" at bounding box center [210, 101] width 72 height 20
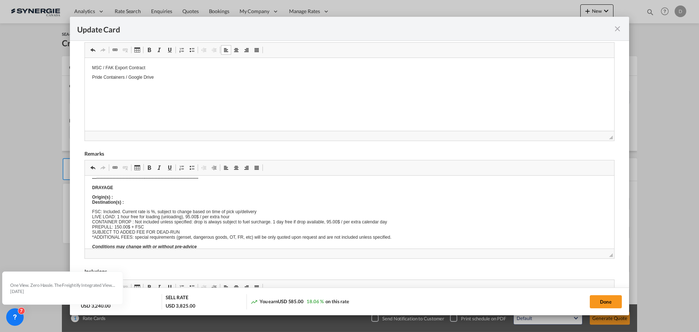
scroll to position [0, 0]
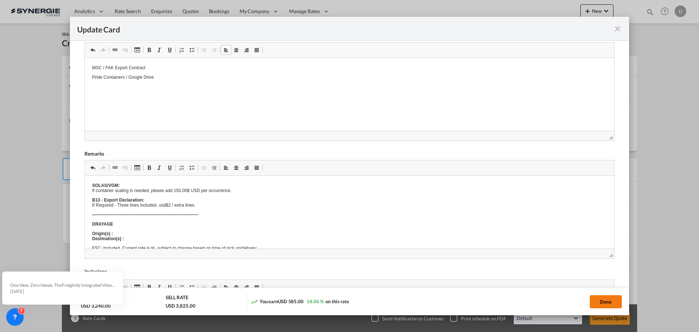
click at [598, 302] on button "Done" at bounding box center [606, 301] width 32 height 13
type input "[DATE]"
type input "30 Oct 2025"
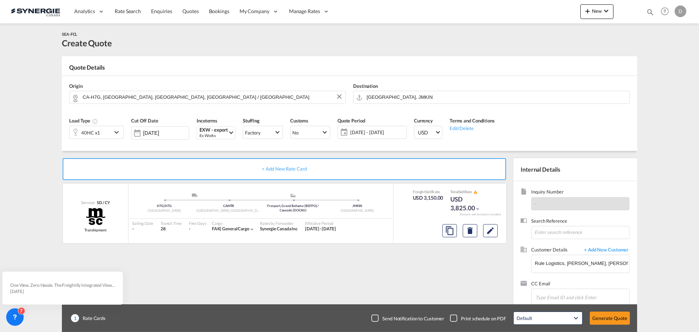
scroll to position [111, 0]
click at [493, 233] on md-icon "Edit" at bounding box center [490, 230] width 9 height 9
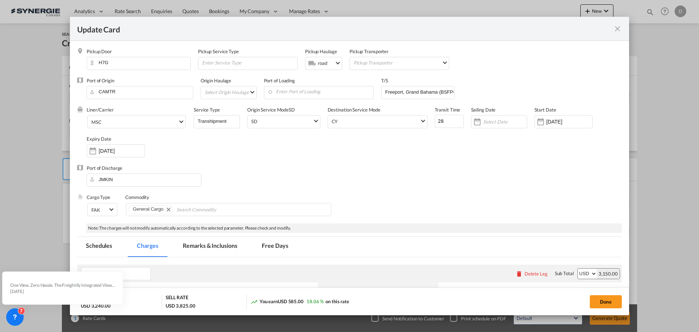
scroll to position [182, 0]
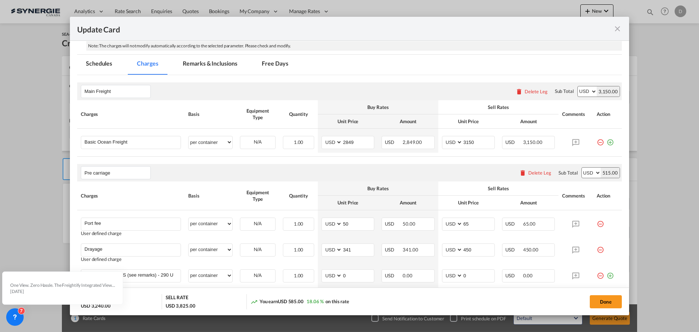
drag, startPoint x: 222, startPoint y: 65, endPoint x: 286, endPoint y: 85, distance: 67.4
click at [222, 65] on md-tab-item "Remarks & Inclusions" at bounding box center [210, 65] width 72 height 20
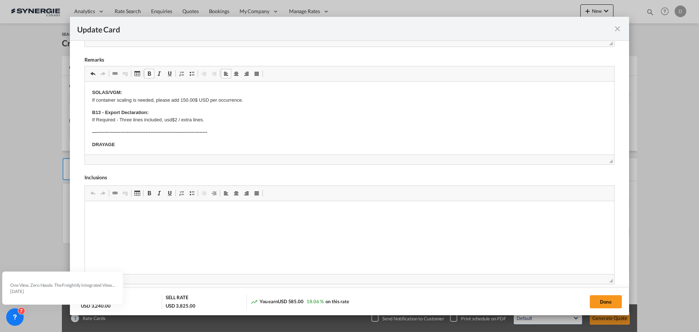
scroll to position [36, 0]
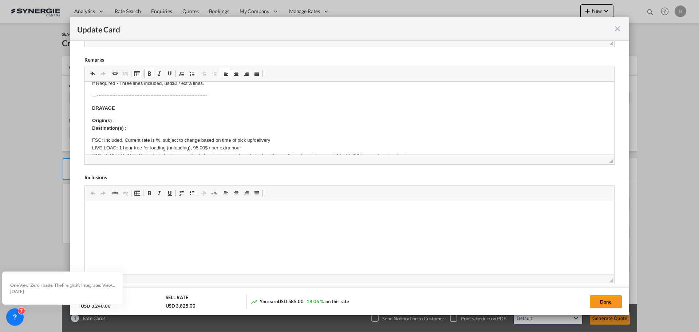
click at [145, 122] on p "Origin(s) : Destination(s) :" at bounding box center [349, 124] width 515 height 15
click at [138, 130] on p "Origin(s) : 1975 Rue Notre-Dame-de-Fatima, Laval, QC H7G 4R9 Canada ​​​​​​​ Des…" at bounding box center [349, 124] width 515 height 15
click at [143, 128] on strong "Destination(s) : Montrel CY" at bounding box center [122, 127] width 61 height 5
click at [241, 130] on p "Origin(s) : 1975 Rue Notre-Dame-de-Fatima, Laval, QC H7G 4R9 Canada Destination…" at bounding box center [349, 124] width 515 height 15
click at [612, 304] on button "Done" at bounding box center [606, 301] width 32 height 13
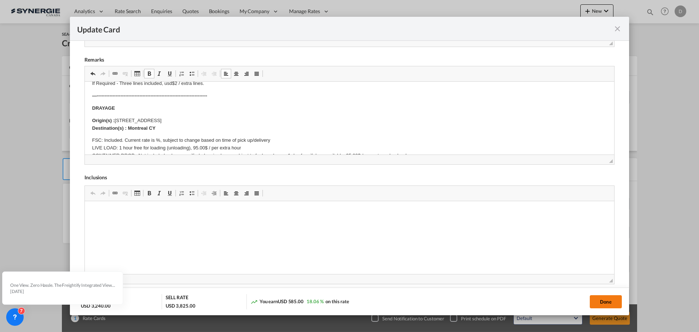
type input "[DATE]"
type input "30 Oct 2025"
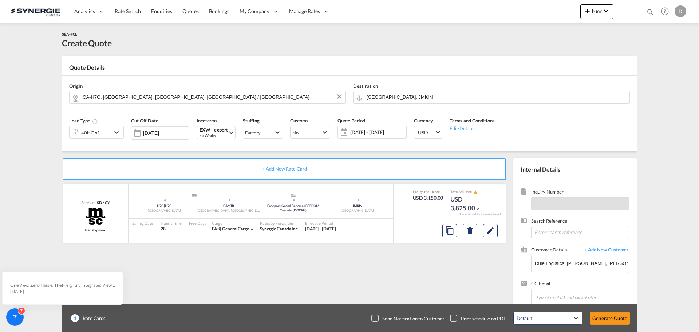
scroll to position [111, 0]
click at [609, 318] on button "Generate Quote" at bounding box center [610, 317] width 40 height 13
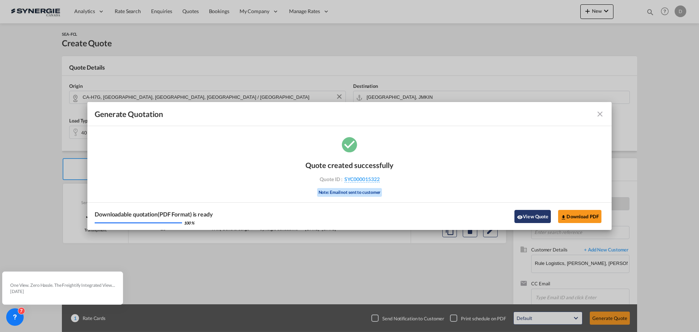
click at [530, 215] on button "View Quote" at bounding box center [532, 216] width 36 height 13
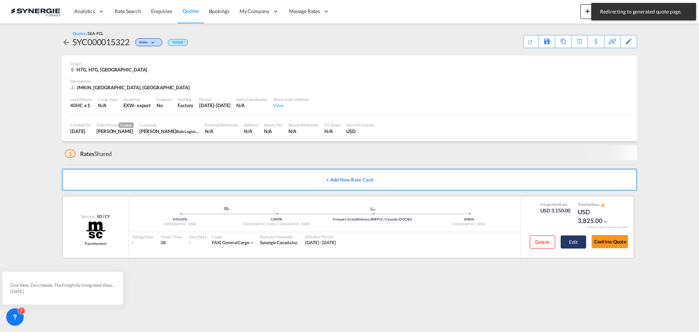
click at [573, 242] on button "Edit" at bounding box center [573, 241] width 25 height 13
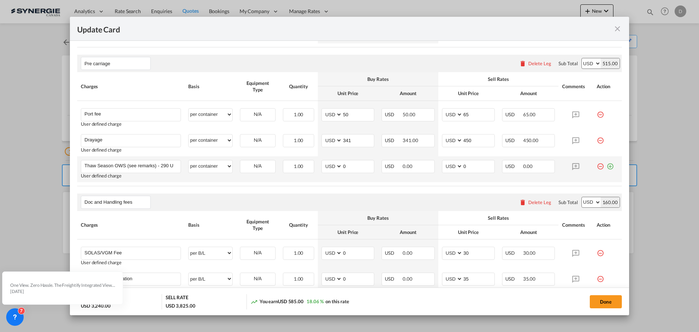
scroll to position [490, 0]
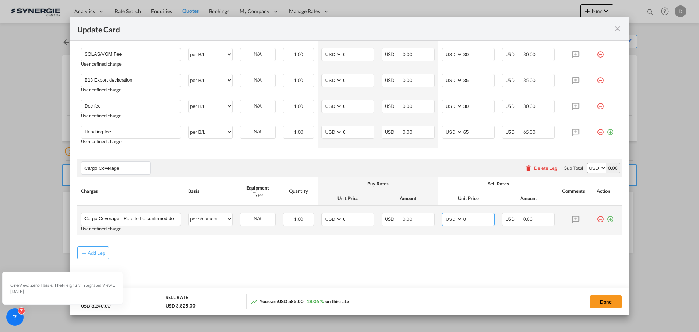
drag, startPoint x: 460, startPoint y: 220, endPoint x: 475, endPoint y: 217, distance: 14.8
click at [475, 217] on input "0" at bounding box center [479, 218] width 32 height 11
type input "608"
drag, startPoint x: 341, startPoint y: 219, endPoint x: 346, endPoint y: 218, distance: 5.1
click at [346, 218] on input "0" at bounding box center [358, 218] width 32 height 11
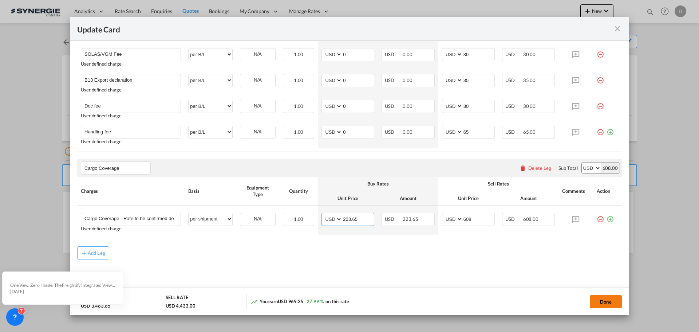
type input "223.65"
click at [600, 297] on button "Done" at bounding box center [606, 301] width 32 height 13
type input "[DATE]"
type input "30 Oct 2025"
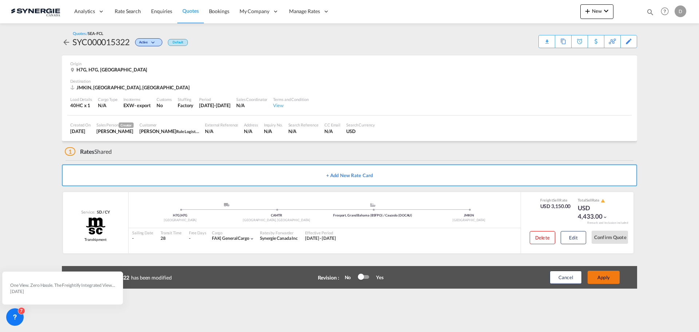
click at [599, 281] on button "Apply" at bounding box center [604, 276] width 32 height 13
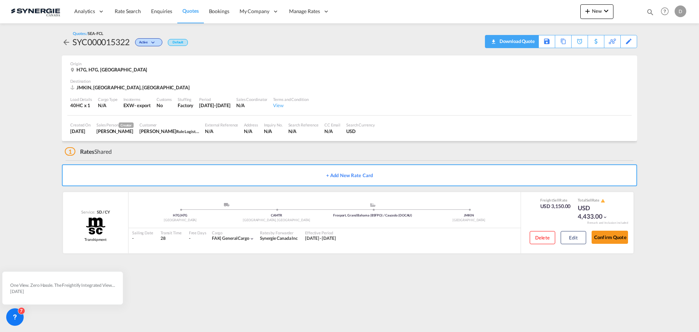
click at [531, 44] on div "Download Quote" at bounding box center [516, 41] width 37 height 12
click at [649, 11] on md-icon "icon-magnify" at bounding box center [650, 12] width 8 height 8
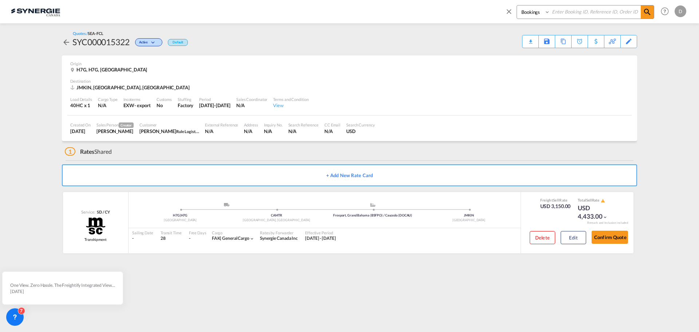
drag, startPoint x: 534, startPoint y: 13, endPoint x: 535, endPoint y: 18, distance: 5.1
click at [534, 13] on select "Bookings Quotes Enquiries" at bounding box center [534, 11] width 35 height 13
select select "Quotes"
click at [517, 5] on select "Bookings Quotes Enquiries" at bounding box center [534, 11] width 35 height 13
click at [576, 9] on input at bounding box center [595, 11] width 91 height 13
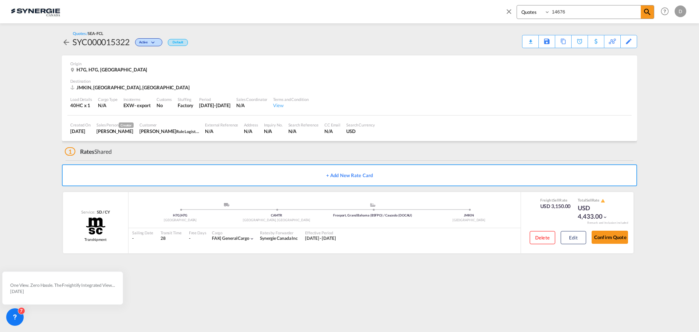
type input "14676"
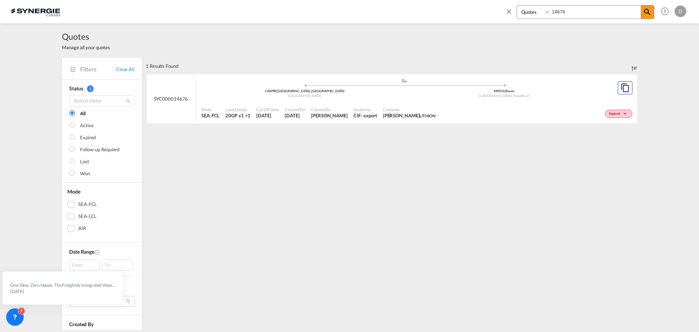
click at [406, 114] on span "ANTOINE BLEAU LITHION" at bounding box center [409, 115] width 52 height 7
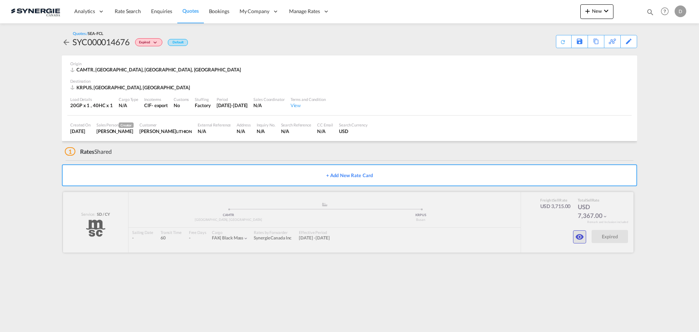
click at [574, 236] on button "button" at bounding box center [579, 236] width 13 height 13
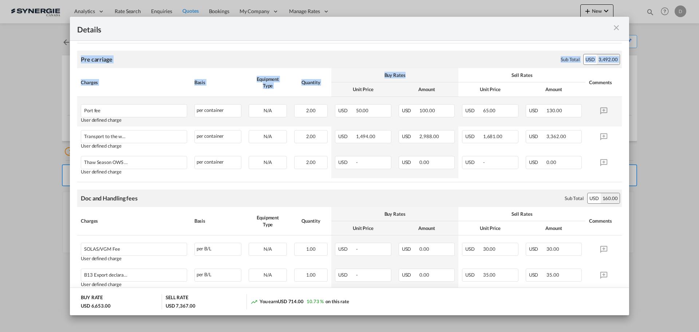
scroll to position [215, 0]
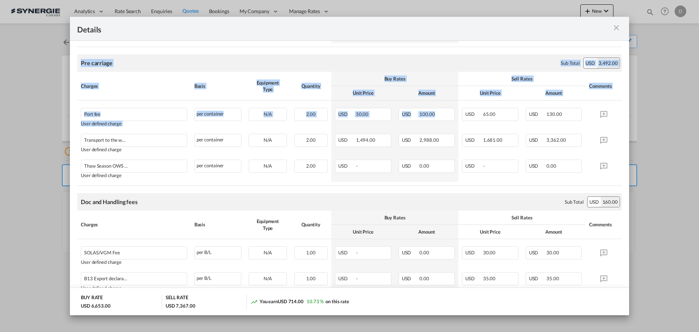
drag, startPoint x: 434, startPoint y: 26, endPoint x: 465, endPoint y: 50, distance: 39.2
click at [447, 125] on md-dialog "Details Port of Loading CAMTR/Montreal, QC Liner/Carrier MSC Service Type N/A O…" at bounding box center [349, 166] width 559 height 298
click at [466, 29] on div "Details" at bounding box center [322, 28] width 490 height 9
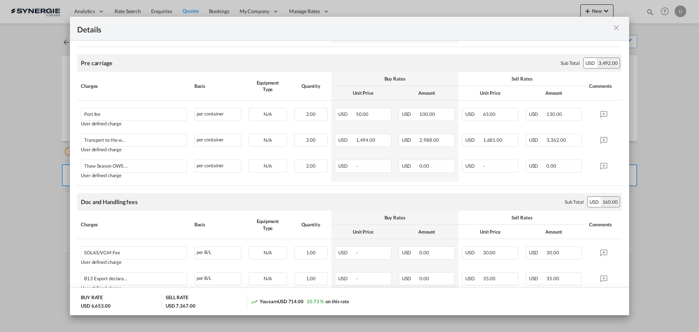
click at [617, 27] on md-icon "icon-close m-3 fg-AAA8AD cursor" at bounding box center [616, 27] width 9 height 9
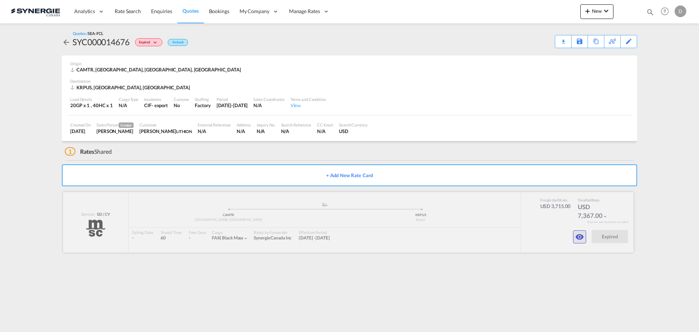
click at [584, 239] on md-icon "icon-eye" at bounding box center [579, 236] width 9 height 9
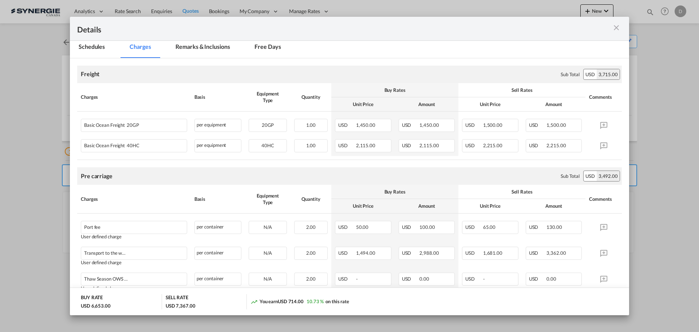
scroll to position [36, 0]
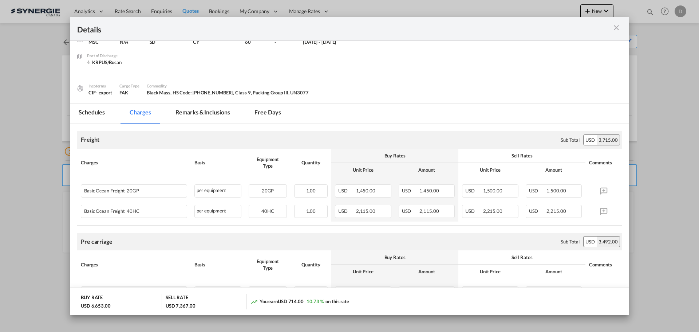
click at [222, 110] on md-tab-item "Remarks & Inclusions" at bounding box center [203, 113] width 72 height 20
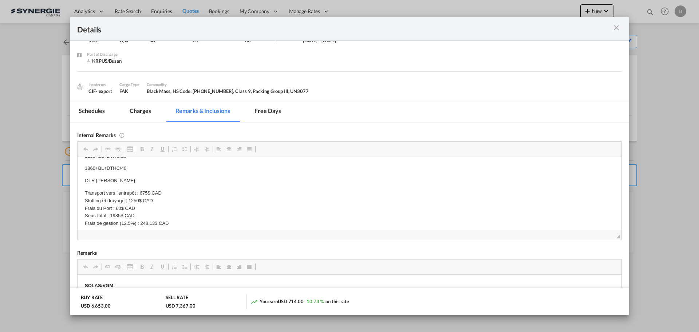
scroll to position [0, 0]
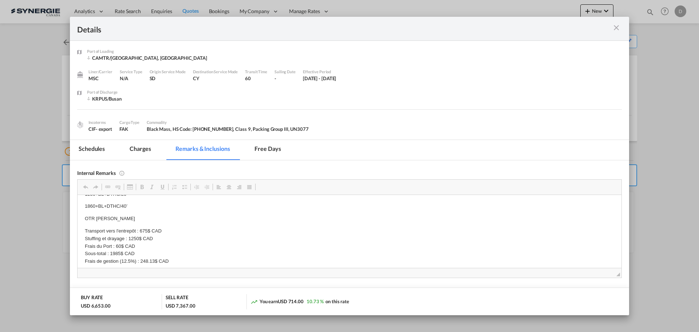
drag, startPoint x: 146, startPoint y: 145, endPoint x: 180, endPoint y: 143, distance: 34.3
click at [146, 145] on md-tab-item "Charges" at bounding box center [140, 150] width 39 height 20
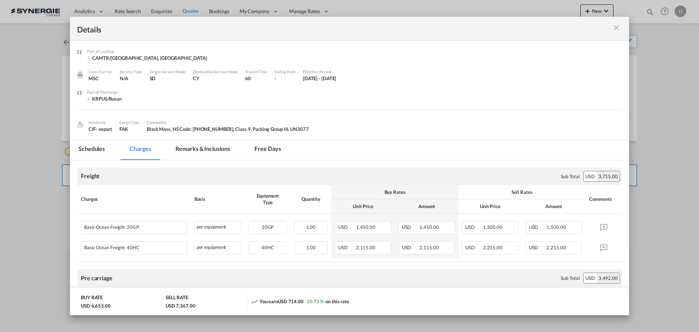
click at [217, 145] on md-tab-item "Remarks & Inclusions" at bounding box center [203, 150] width 72 height 20
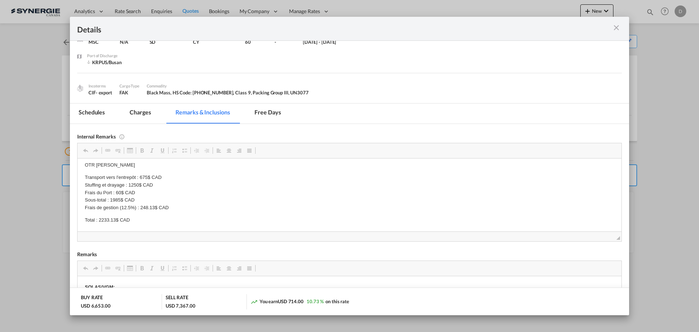
scroll to position [73, 0]
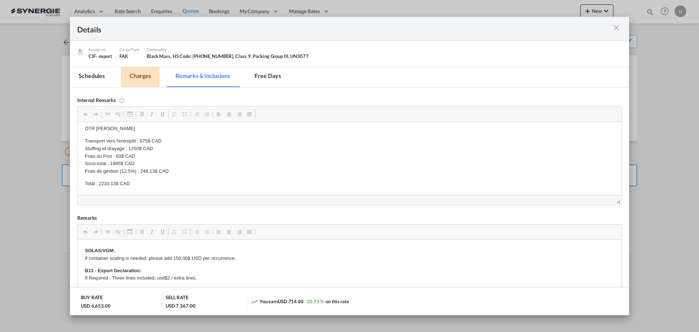
click at [146, 77] on md-tab-item "Charges" at bounding box center [140, 77] width 39 height 20
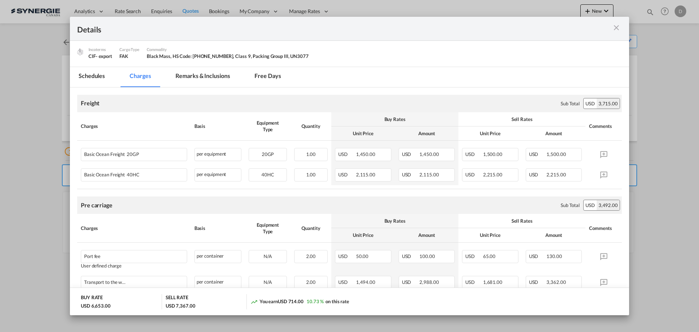
click at [200, 78] on md-tab-item "Remarks & Inclusions" at bounding box center [203, 77] width 72 height 20
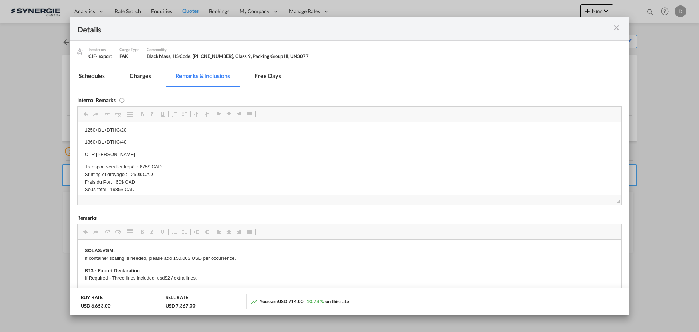
scroll to position [17, 0]
click at [145, 80] on md-tab-item "Charges" at bounding box center [140, 77] width 39 height 20
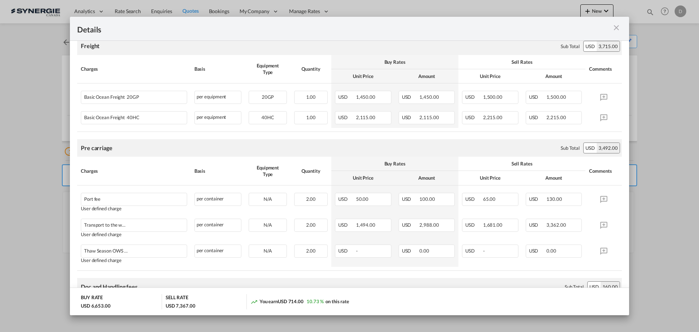
scroll to position [146, 0]
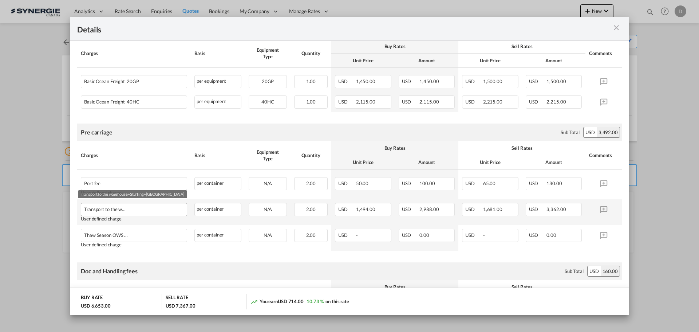
click at [136, 209] on div "Transport to the warehouse+Stuffing+Drayage" at bounding box center [121, 207] width 75 height 9
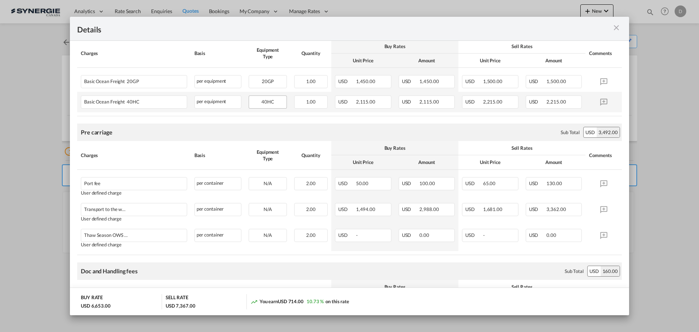
scroll to position [0, 0]
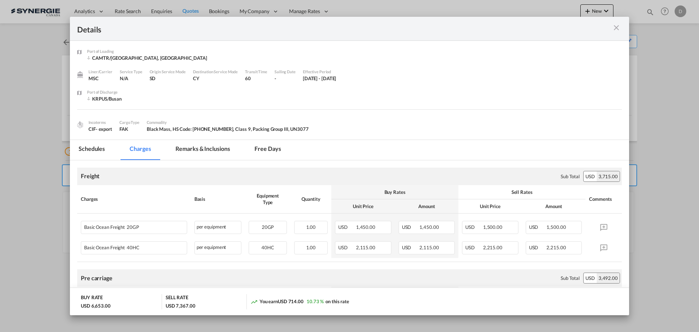
click at [211, 149] on md-tab-item "Remarks & Inclusions" at bounding box center [203, 150] width 72 height 20
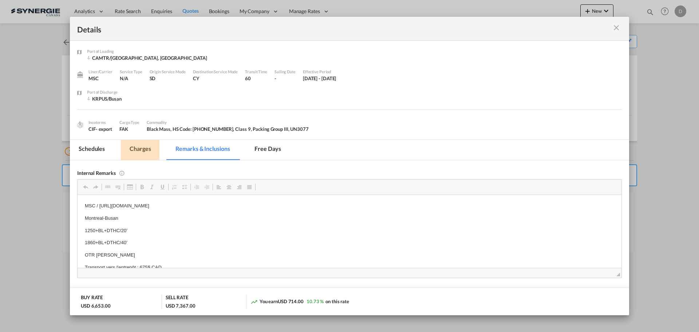
click at [142, 148] on md-tab-item "Charges" at bounding box center [140, 150] width 39 height 20
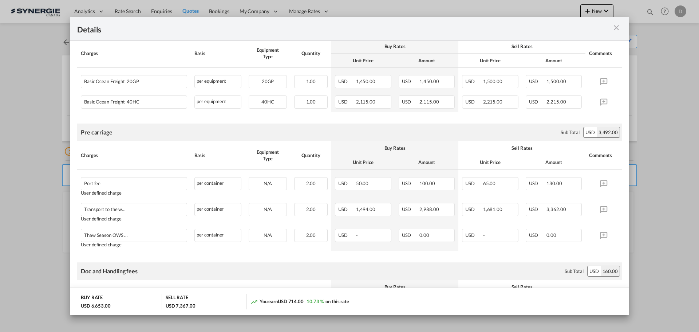
scroll to position [36, 0]
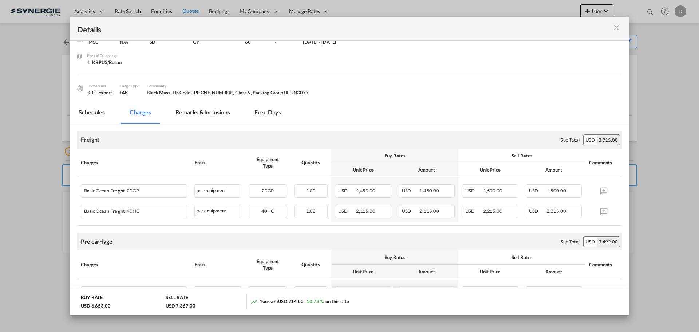
click at [225, 114] on md-tab-item "Remarks & Inclusions" at bounding box center [203, 113] width 72 height 20
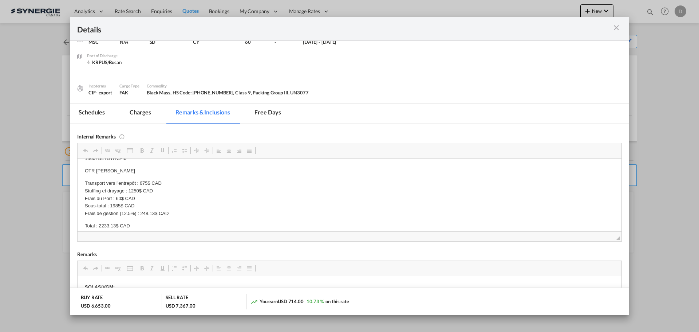
scroll to position [54, 0]
click at [142, 111] on md-tab-item "Charges" at bounding box center [140, 113] width 39 height 20
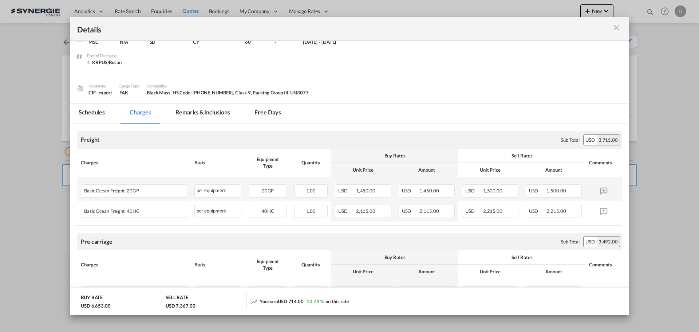
scroll to position [182, 0]
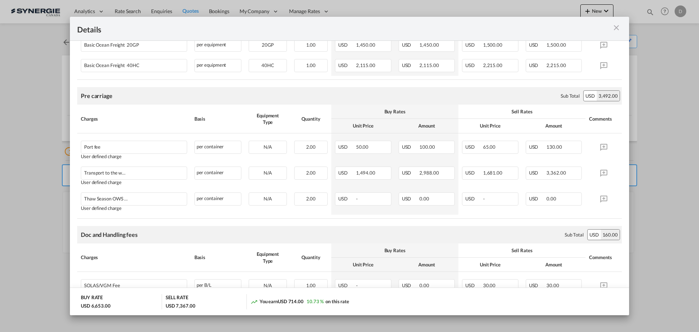
click at [616, 27] on md-icon "icon-close m-3 fg-AAA8AD cursor" at bounding box center [616, 27] width 9 height 9
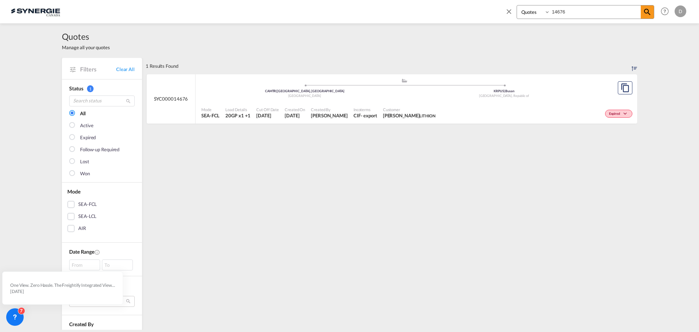
select select "Quotes"
click at [508, 9] on md-icon "icon-close" at bounding box center [509, 11] width 8 height 8
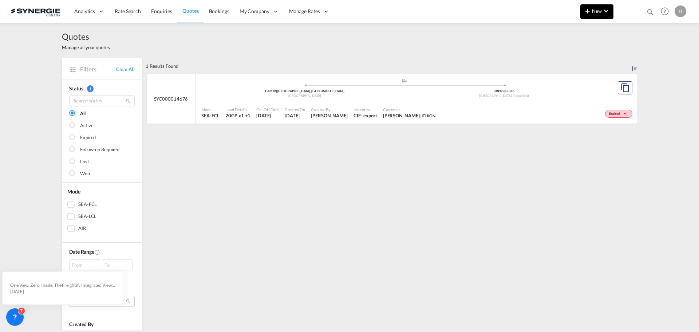
click at [594, 13] on span "New" at bounding box center [596, 11] width 27 height 6
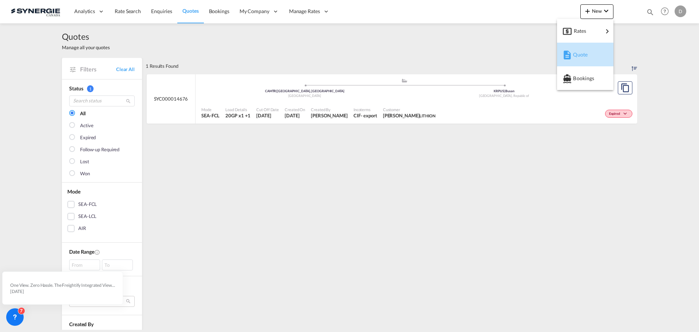
click at [581, 51] on span "Quote" at bounding box center [577, 54] width 8 height 15
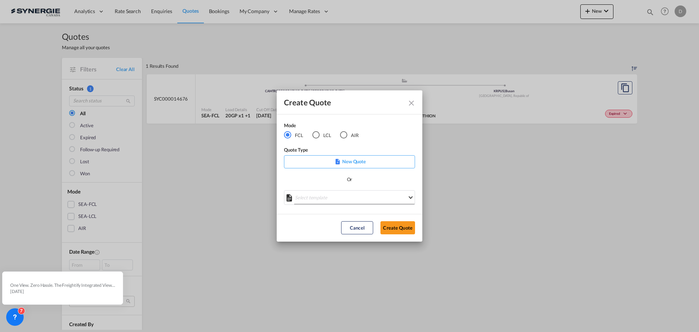
click at [352, 198] on md-select "Select template *NEW* FCL FREEHAND / DAP [PERSON_NAME] | [DATE] *NEW* Import FC…" at bounding box center [349, 197] width 131 height 15
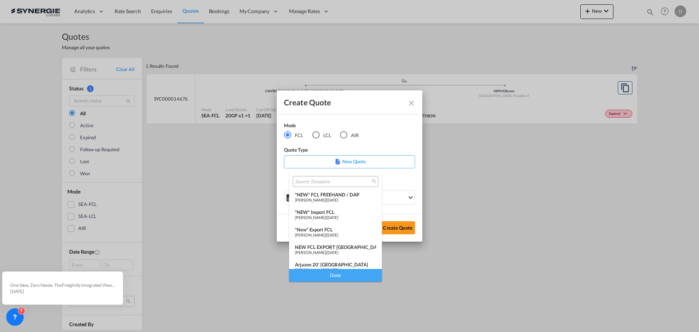
click at [336, 250] on span "[DATE]" at bounding box center [333, 252] width 12 height 5
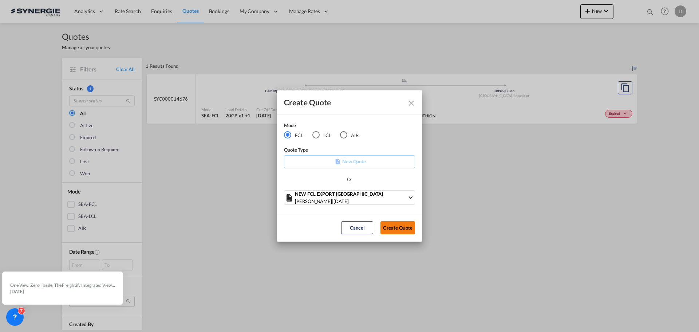
click at [395, 227] on button "Create Quote" at bounding box center [397, 227] width 35 height 13
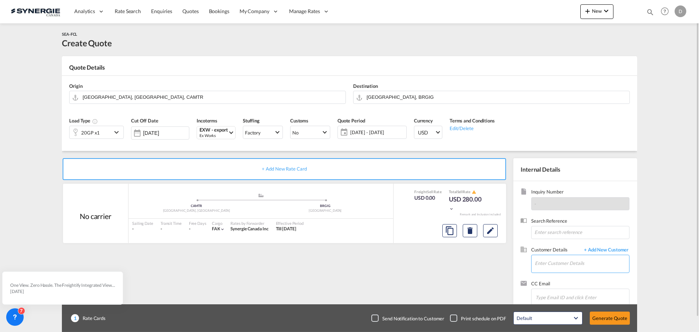
click at [564, 261] on input "Enter Customer Details" at bounding box center [582, 263] width 94 height 16
paste input "[PERSON_NAME][EMAIL_ADDRESS][PERSON_NAME][DOMAIN_NAME]"
click at [572, 243] on div "[PERSON_NAME] [PERSON_NAME][EMAIL_ADDRESS][PERSON_NAME][DOMAIN_NAME] | Windlog" at bounding box center [581, 245] width 95 height 20
type input "Windlog, [PERSON_NAME], [PERSON_NAME][EMAIL_ADDRESS][PERSON_NAME][DOMAIN_NAME]"
click at [115, 132] on md-icon "icon-chevron-down" at bounding box center [117, 132] width 11 height 9
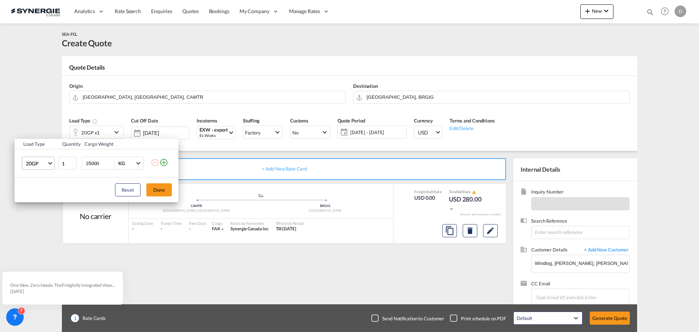
click at [46, 163] on span "20GP" at bounding box center [36, 163] width 21 height 7
click at [42, 182] on md-option "40GP" at bounding box center [45, 180] width 50 height 17
click at [50, 163] on span "Choose: \a40GP" at bounding box center [50, 163] width 4 height 4
click at [37, 198] on div "45HC" at bounding box center [32, 198] width 13 height 7
click at [49, 163] on span "Choose: \a45HC" at bounding box center [50, 163] width 4 height 4
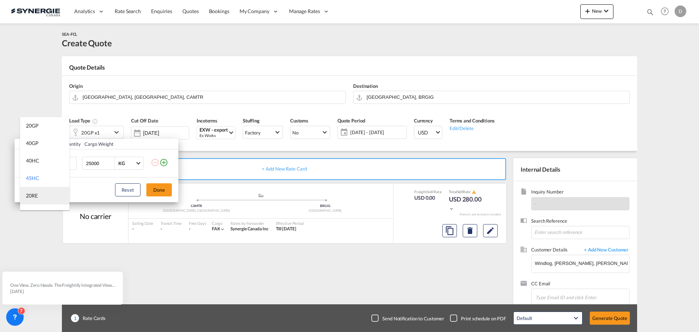
scroll to position [15, 0]
click at [38, 147] on div "40HC" at bounding box center [32, 145] width 13 height 7
click at [89, 164] on input "25000" at bounding box center [99, 163] width 29 height 12
click at [88, 165] on input "25000" at bounding box center [99, 163] width 29 height 12
click at [92, 161] on input "25000" at bounding box center [99, 163] width 29 height 12
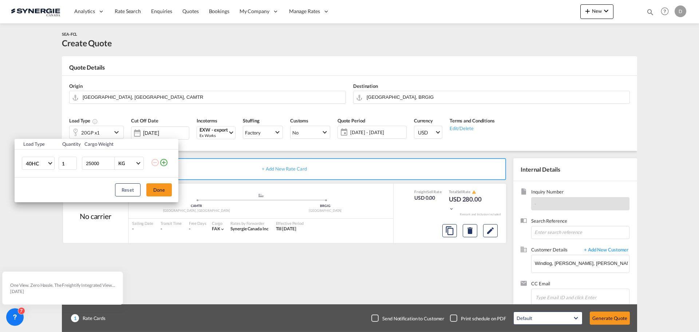
click at [92, 161] on input "25000" at bounding box center [99, 163] width 29 height 12
type input "20000"
click at [161, 192] on button "Done" at bounding box center [158, 189] width 25 height 13
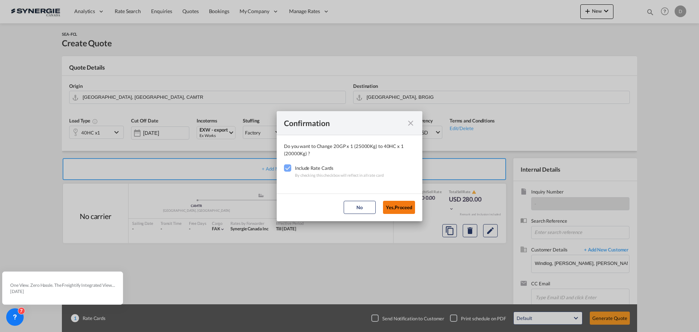
click at [395, 201] on button "Yes,Proceed" at bounding box center [399, 207] width 32 height 13
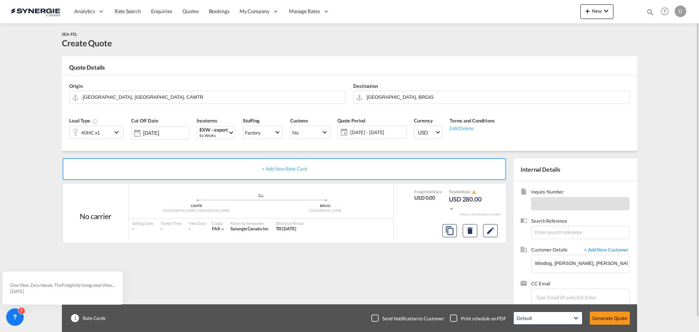
click at [375, 136] on span "[DATE] - [DATE]" at bounding box center [377, 132] width 58 height 10
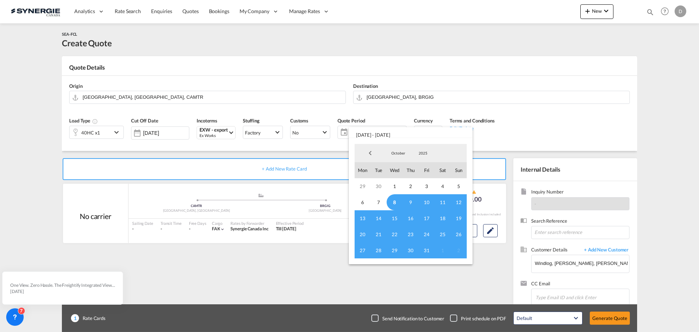
click at [392, 199] on span "8" at bounding box center [395, 202] width 16 height 16
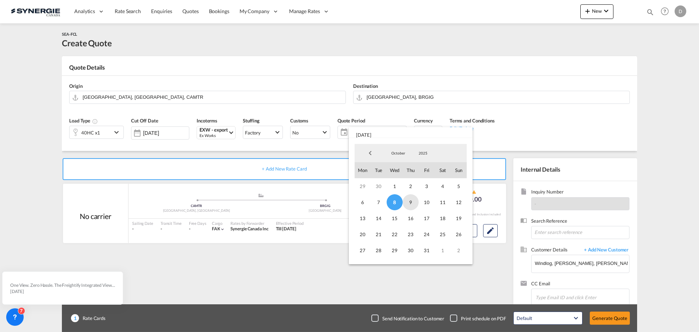
click at [410, 202] on span "9" at bounding box center [411, 202] width 16 height 16
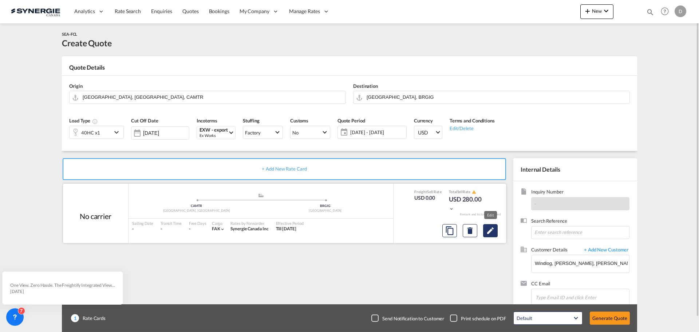
click at [488, 233] on md-icon "Edit" at bounding box center [490, 230] width 9 height 9
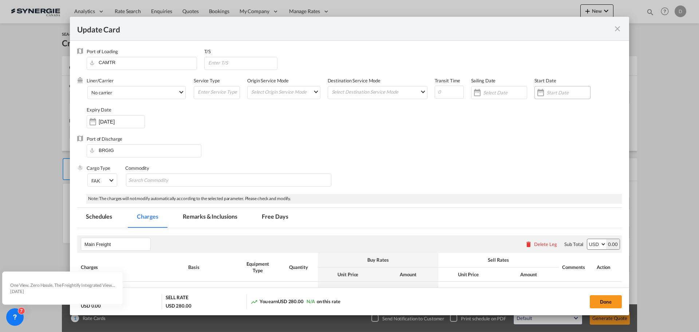
click at [540, 93] on div "Update Card Port ..." at bounding box center [541, 92] width 12 height 15
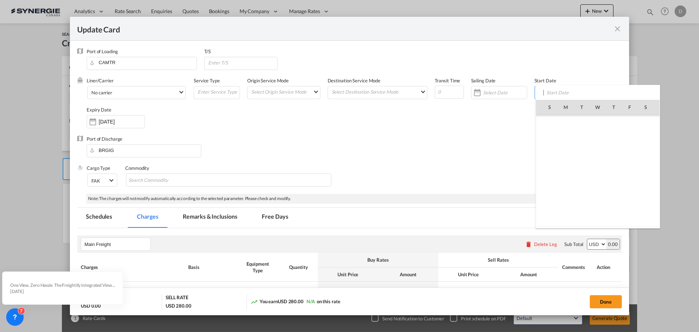
scroll to position [168717, 0]
click at [597, 137] on span "8" at bounding box center [597, 138] width 15 height 15
type input "[DATE]"
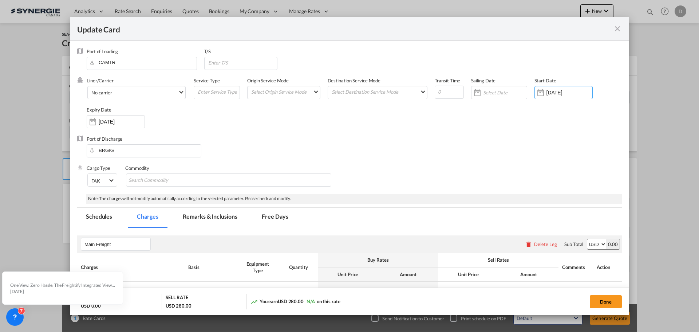
click at [82, 121] on div "Liner/Carrier No carrier Atlantic Container Line (ACL) [PERSON_NAME] Transport …" at bounding box center [349, 106] width 545 height 58
click at [97, 122] on div "Update Card Port ..." at bounding box center [93, 121] width 12 height 15
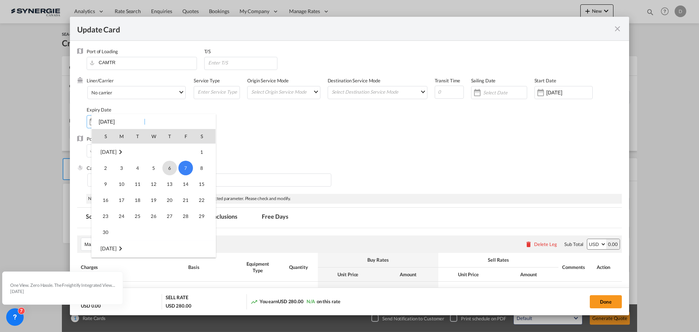
scroll to position [24, 0]
click at [167, 146] on span "9" at bounding box center [169, 144] width 15 height 15
type input "[DATE]"
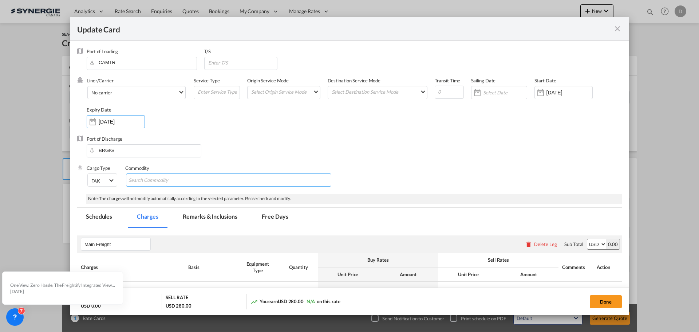
drag, startPoint x: 175, startPoint y: 183, endPoint x: 167, endPoint y: 183, distance: 7.7
click at [172, 184] on input "Search Commodity" at bounding box center [161, 180] width 67 height 12
type input "Hazardous Cargo"
click at [280, 146] on div "Port of Discharge BRGIG" at bounding box center [349, 149] width 545 height 29
click at [305, 94] on md-select "Select Origin Service Mode SD [GEOGRAPHIC_DATA]" at bounding box center [285, 91] width 70 height 10
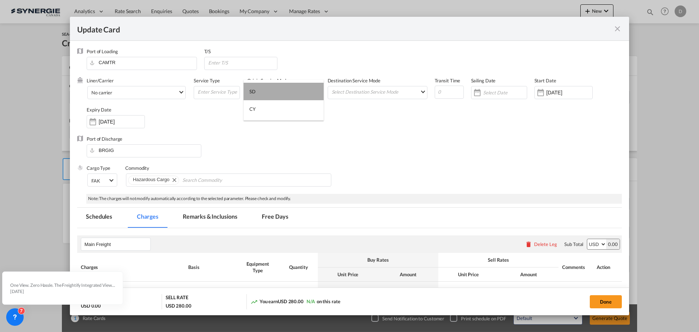
click at [293, 90] on md-option "SD" at bounding box center [284, 91] width 80 height 17
click at [351, 96] on md-select "Select Destination Service Mode SD [GEOGRAPHIC_DATA]" at bounding box center [379, 91] width 96 height 11
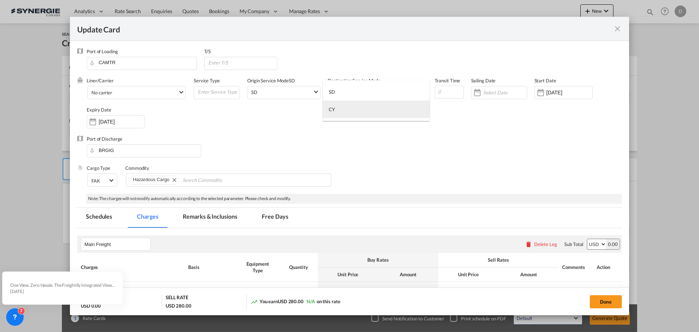
click at [348, 115] on md-option "CY" at bounding box center [376, 108] width 107 height 17
click at [353, 137] on div "Port of Discharge BRGIG" at bounding box center [349, 149] width 545 height 29
click at [158, 92] on span "No carrier" at bounding box center [134, 93] width 87 height 7
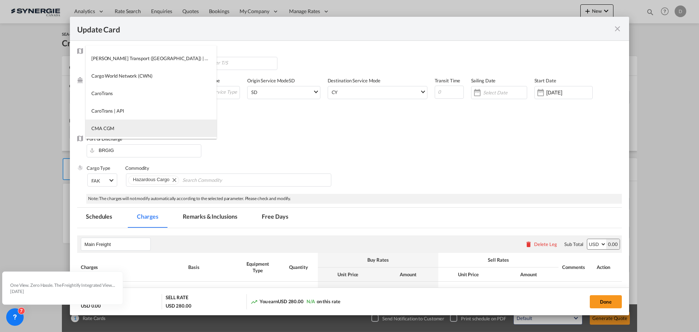
scroll to position [0, 0]
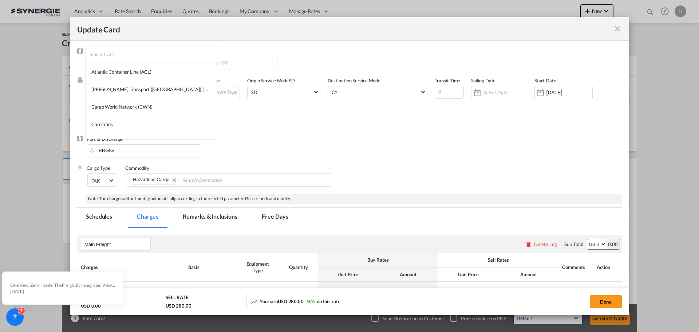
click at [103, 56] on input "search" at bounding box center [153, 54] width 127 height 17
type input "cma"
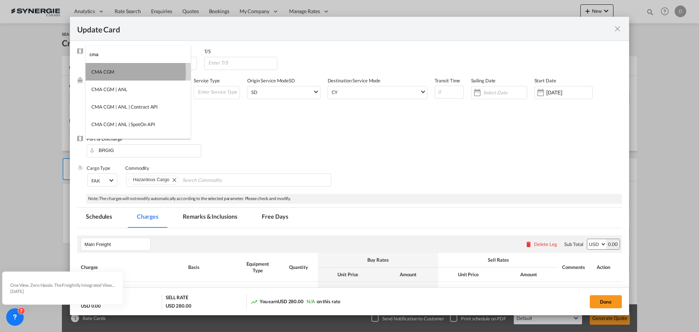
click at [110, 72] on div "CMA CGM" at bounding box center [102, 71] width 23 height 7
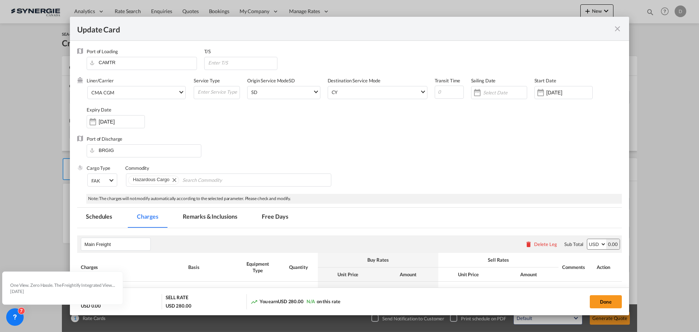
click at [370, 138] on div "Port of Discharge BRGIG" at bounding box center [349, 149] width 545 height 29
click at [226, 91] on input "Update Card Port ..." at bounding box center [218, 91] width 43 height 11
type input "Transhipment"
click at [241, 122] on div "Liner/Carrier CMA CGM Service Type Transhipment Origin Service Mode [GEOGRAPHIC…" at bounding box center [354, 106] width 535 height 58
click at [440, 91] on input "Update Card Port ..." at bounding box center [449, 92] width 29 height 13
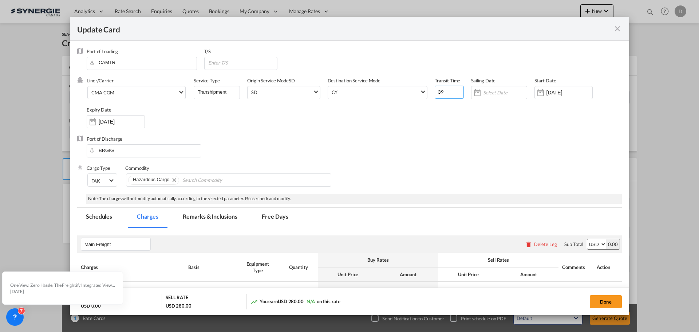
type input "39"
click at [466, 139] on div "Port of Discharge BRGIG" at bounding box center [349, 149] width 545 height 29
click at [219, 64] on input "Update Card Port ..." at bounding box center [242, 62] width 70 height 11
paste input "SAINT JOHN, [GEOGRAPHIC_DATA],"
click at [253, 60] on input "SAINT [PERSON_NAME], [GEOGRAPHIC_DATA] /" at bounding box center [242, 62] width 70 height 11
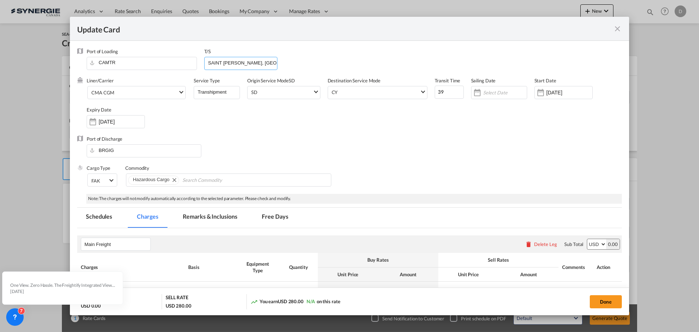
paste input "[PERSON_NAME], [GEOGRAPHIC_DATA]"
type input "SAINT [PERSON_NAME], NB / [PERSON_NAME], [GEOGRAPHIC_DATA]"
drag, startPoint x: 296, startPoint y: 119, endPoint x: 292, endPoint y: 116, distance: 5.2
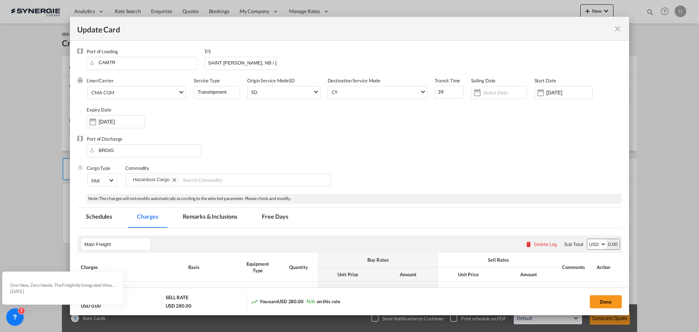
click at [297, 119] on div "Liner/Carrier CMA CGM Service Type Transhipment Origin Service Mode [GEOGRAPHIC…" at bounding box center [354, 106] width 535 height 58
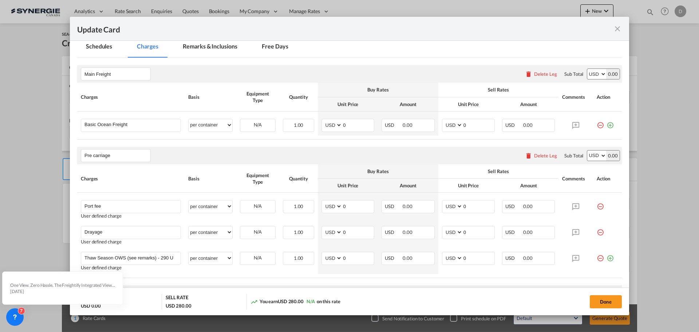
scroll to position [182, 0]
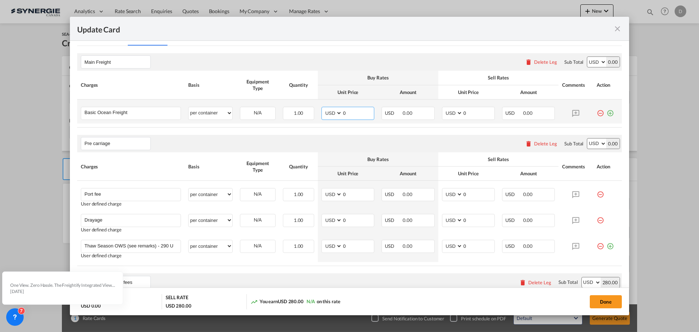
drag, startPoint x: 348, startPoint y: 112, endPoint x: 327, endPoint y: 113, distance: 21.1
click at [327, 113] on md-input-container "AED AFN ALL AMD ANG AOA ARS AUD AWG AZN BAM BBD BDT BGN BHD BIF BMD BND BOB BRL…" at bounding box center [347, 113] width 53 height 13
type input "3586"
drag, startPoint x: 465, startPoint y: 115, endPoint x: 461, endPoint y: 116, distance: 4.6
click at [463, 116] on input "0" at bounding box center [479, 112] width 32 height 11
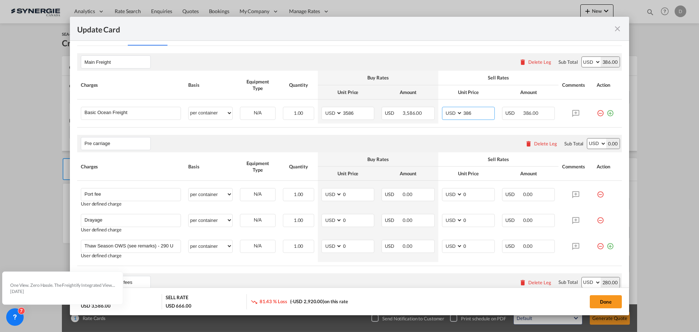
type input "386"
click at [447, 127] on rate-modification "Main Freight Please enter leg name Leg Name Already Exists Delete Leg Sub Total…" at bounding box center [349, 291] width 545 height 491
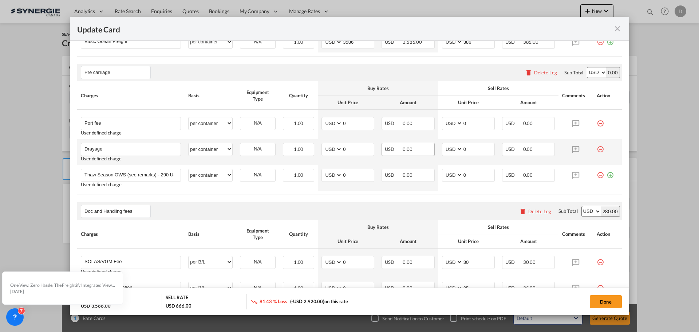
scroll to position [255, 0]
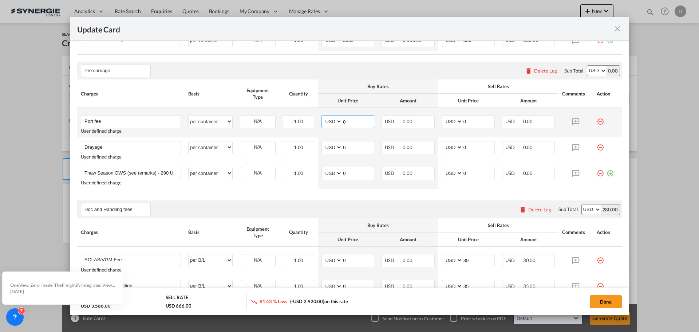
drag, startPoint x: 341, startPoint y: 122, endPoint x: 362, endPoint y: 119, distance: 21.7
click at [362, 119] on input "0" at bounding box center [358, 120] width 32 height 11
type input "50"
type input "65"
click at [338, 150] on md-input-container "AED AFN ALL AMD ANG AOA ARS AUD AWG AZN BAM BBD BDT BGN BHD BIF BMD BND BOB BRL…" at bounding box center [347, 147] width 53 height 13
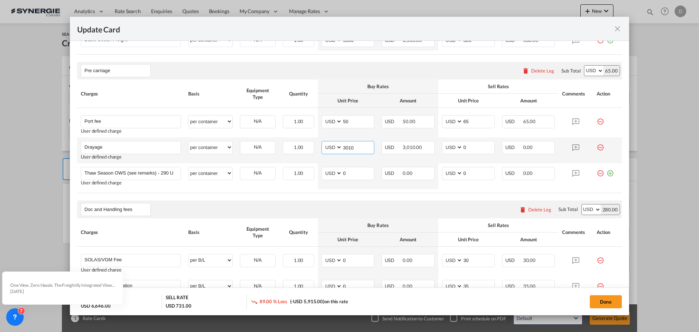
type input "3010"
type input "405"
click at [350, 147] on input "3010" at bounding box center [358, 146] width 32 height 11
type input "301"
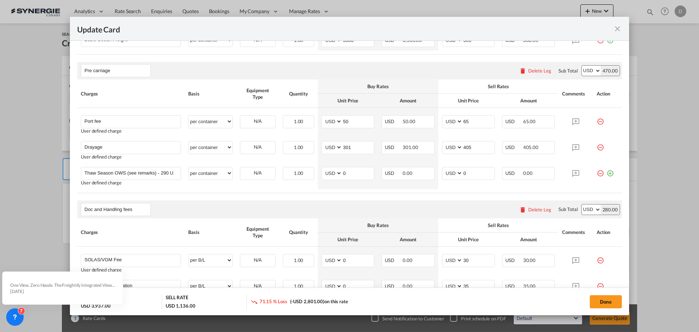
click at [345, 194] on rate-modification "Main Freight Please enter leg name Leg Name Already Exists Delete Leg Sub Total…" at bounding box center [349, 218] width 545 height 491
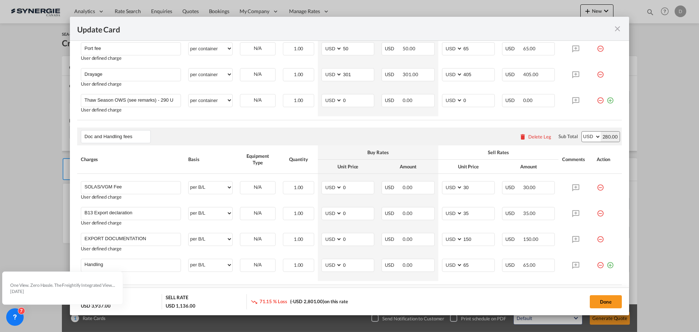
scroll to position [364, 0]
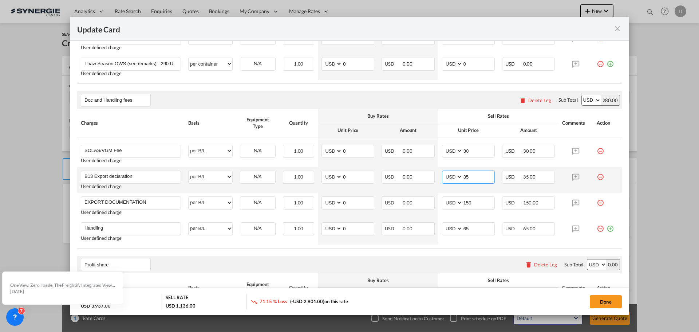
click at [463, 178] on input "35" at bounding box center [479, 176] width 32 height 11
click at [464, 177] on input "35" at bounding box center [479, 176] width 32 height 11
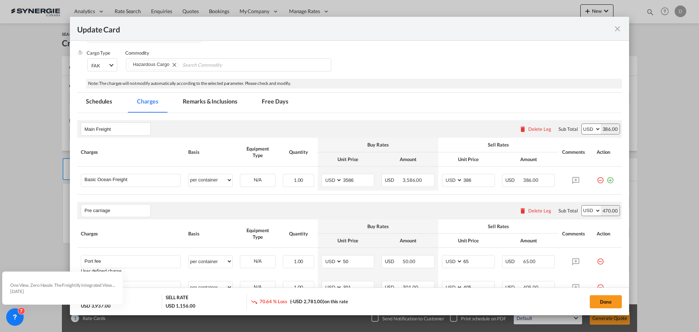
scroll to position [109, 0]
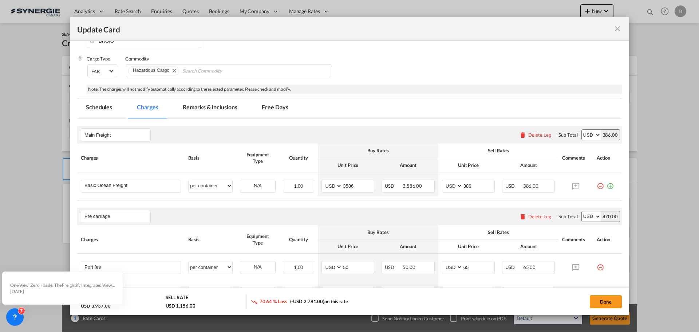
type input "55"
click at [215, 113] on md-tab-item "Remarks & Inclusions" at bounding box center [210, 108] width 72 height 20
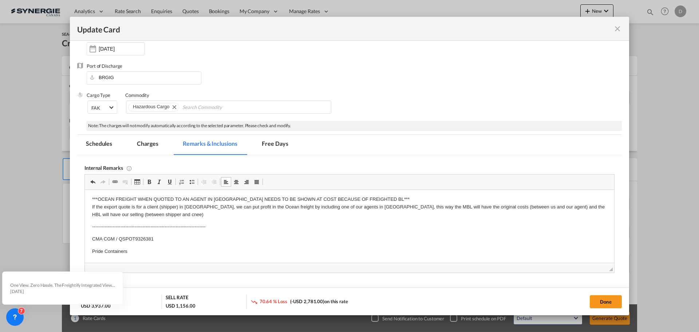
scroll to position [0, 0]
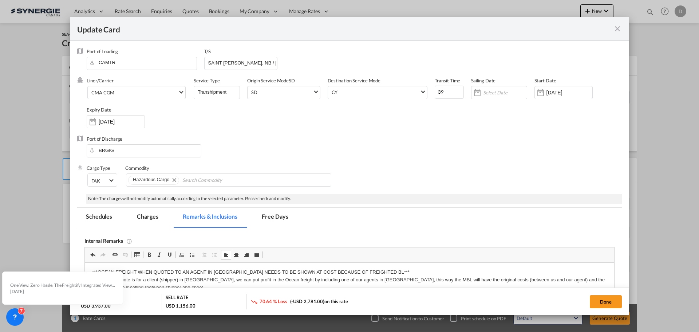
click at [146, 216] on md-tab-item "Charges" at bounding box center [147, 217] width 39 height 20
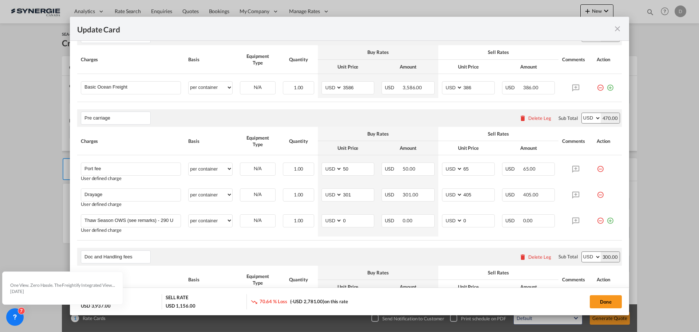
scroll to position [218, 0]
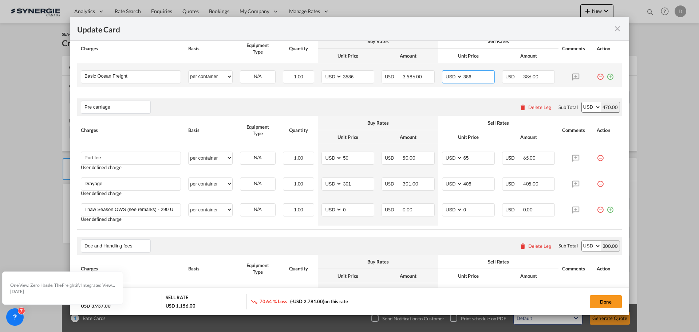
click at [464, 76] on input "386" at bounding box center [479, 76] width 32 height 11
type input "3586"
click at [396, 96] on rate-modification "Main Freight Please enter leg name Leg Name Already Exists Delete Leg Sub Total…" at bounding box center [349, 254] width 545 height 491
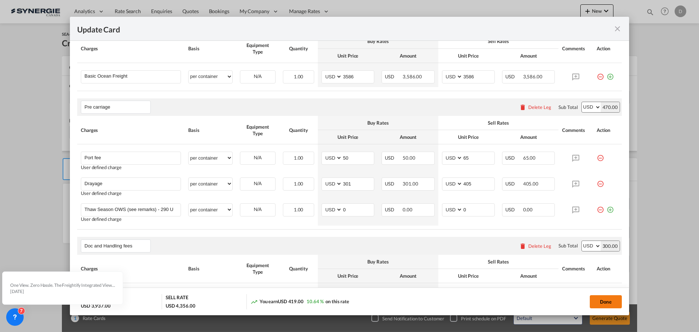
click at [612, 303] on button "Done" at bounding box center [606, 301] width 32 height 13
type input "[DATE]"
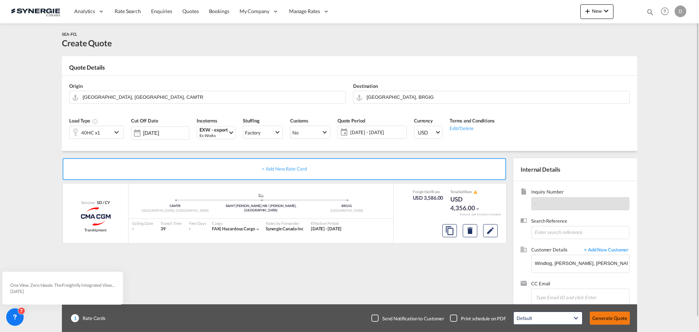
click at [612, 319] on button "Generate Quote" at bounding box center [610, 317] width 40 height 13
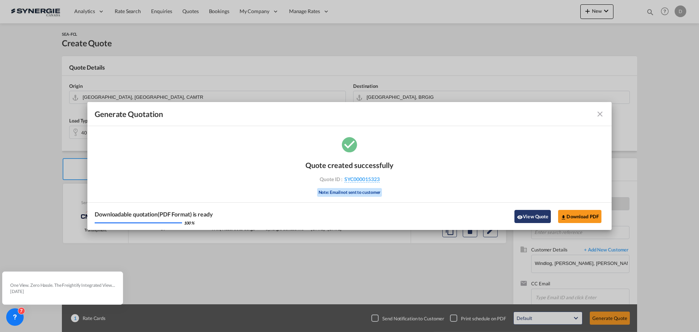
click at [531, 219] on button "View Quote" at bounding box center [532, 216] width 36 height 13
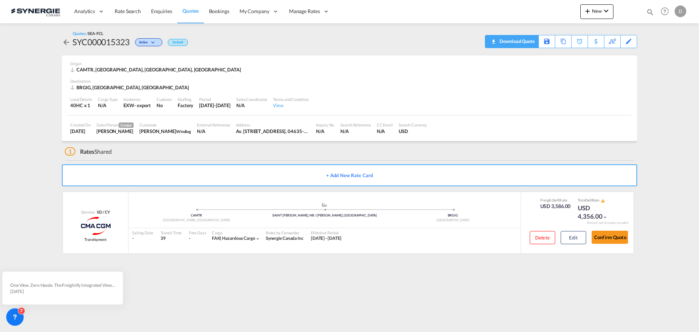
click at [524, 45] on div "Download Quote" at bounding box center [516, 41] width 37 height 12
click at [601, 7] on button "New" at bounding box center [596, 11] width 33 height 15
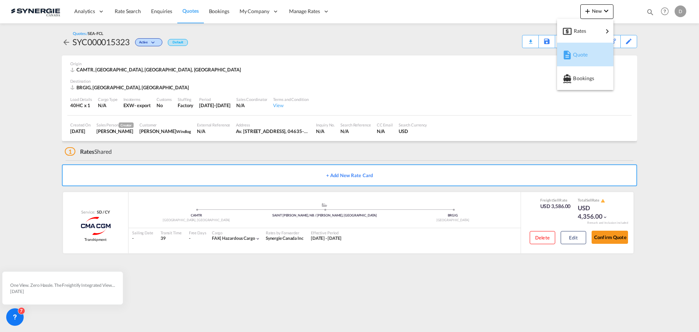
click at [581, 52] on span "Quote" at bounding box center [577, 54] width 8 height 15
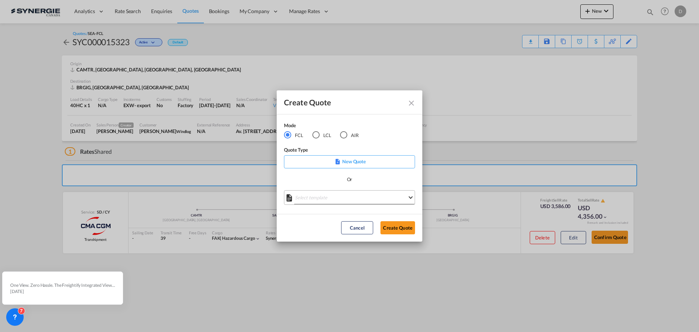
click at [353, 198] on md-select "Select template *NEW* FCL FREEHAND / DAP [PERSON_NAME] | [DATE] *NEW* Import FC…" at bounding box center [349, 197] width 131 height 15
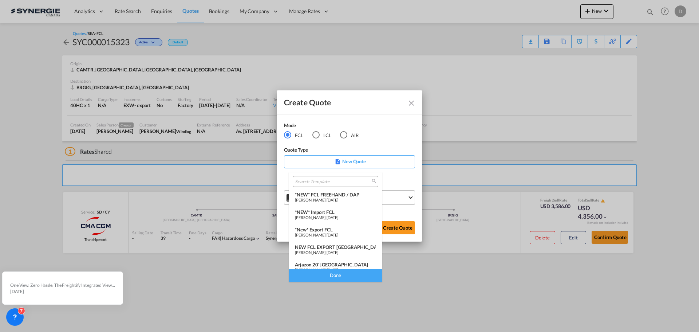
click at [338, 198] on span "[DATE]" at bounding box center [333, 199] width 12 height 5
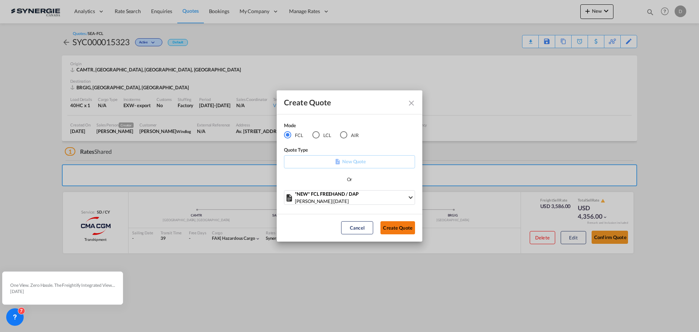
click at [390, 224] on button "Create Quote" at bounding box center [397, 227] width 35 height 13
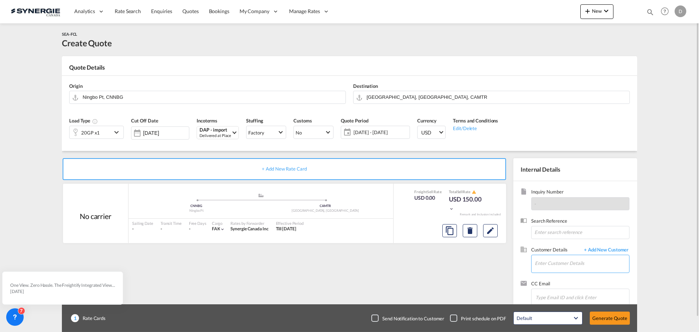
click at [563, 265] on input "Enter Customer Details" at bounding box center [582, 263] width 94 height 16
paste input "[PERSON_NAME][EMAIL_ADDRESS][PERSON_NAME][DOMAIN_NAME]"
click at [574, 246] on div "[PERSON_NAME] [PERSON_NAME][EMAIL_ADDRESS][PERSON_NAME][DOMAIN_NAME] | WARELOG" at bounding box center [581, 245] width 95 height 20
type input "WARELOG, [PERSON_NAME], [PERSON_NAME][EMAIL_ADDRESS][PERSON_NAME][DOMAIN_NAME]"
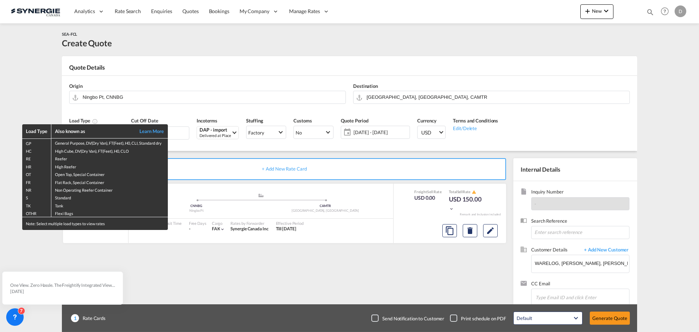
click at [267, 85] on div "Load Type Also known as Learn More GP General Purpose, DV(Dry Van), FT(Feet), H…" at bounding box center [349, 166] width 699 height 332
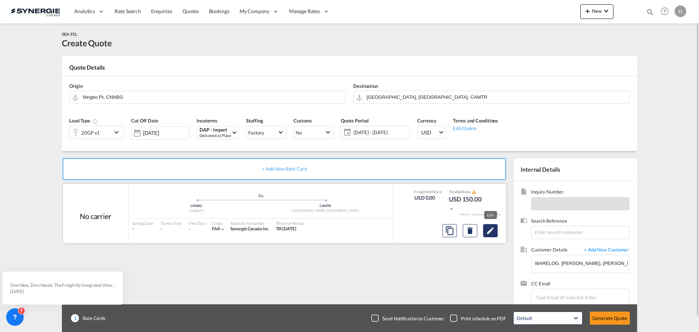
click at [494, 231] on md-icon "Edit" at bounding box center [490, 230] width 9 height 9
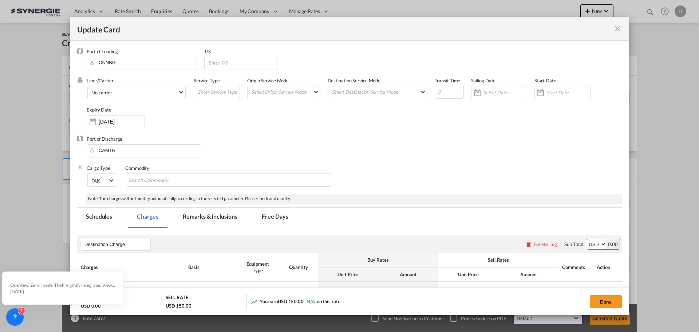
click at [619, 27] on md-icon "icon-close fg-AAA8AD m-0 pointer" at bounding box center [617, 28] width 9 height 9
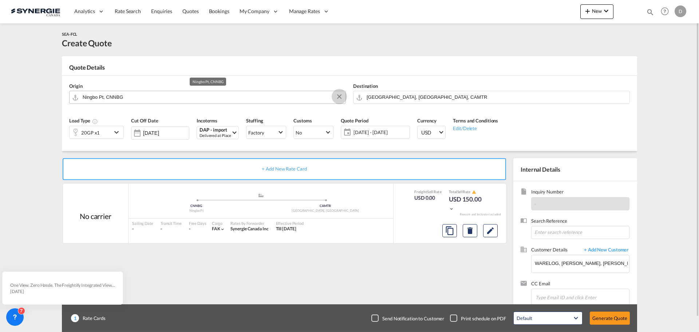
click at [340, 95] on button "Clear Input" at bounding box center [339, 96] width 11 height 11
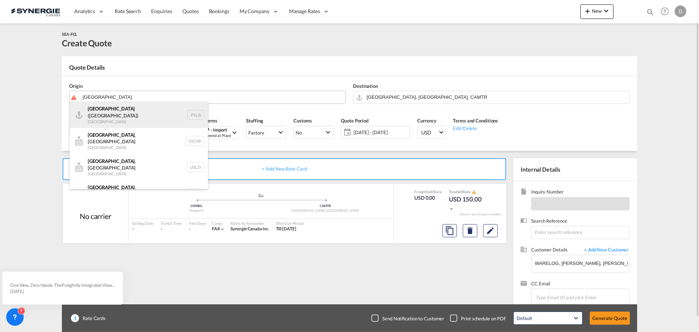
click at [111, 108] on div "[GEOGRAPHIC_DATA] ([GEOGRAPHIC_DATA]) [GEOGRAPHIC_DATA] PTLIS" at bounding box center [139, 115] width 138 height 26
type input "[GEOGRAPHIC_DATA] ([GEOGRAPHIC_DATA]), PTLIS"
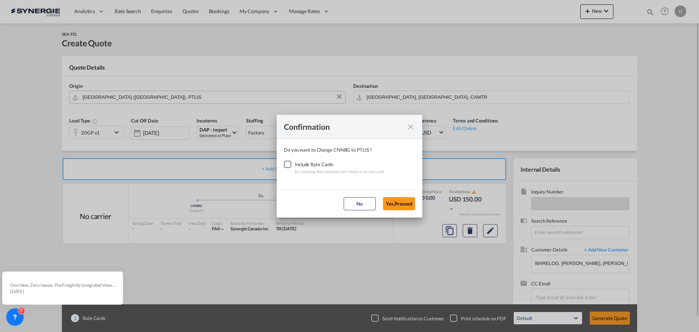
click at [289, 161] on div "Checkbox No Ink" at bounding box center [287, 164] width 7 height 7
click at [404, 203] on button "Yes,Proceed" at bounding box center [399, 203] width 32 height 13
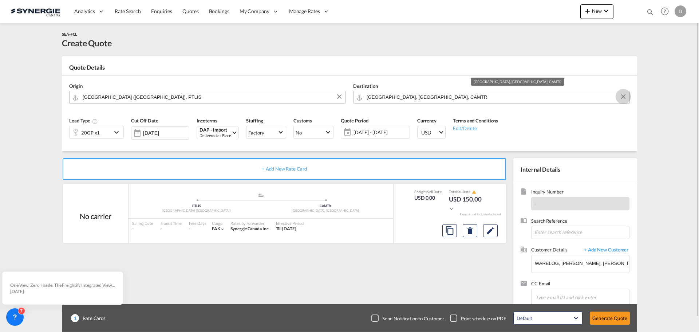
click at [622, 96] on button "Clear Input" at bounding box center [623, 96] width 11 height 11
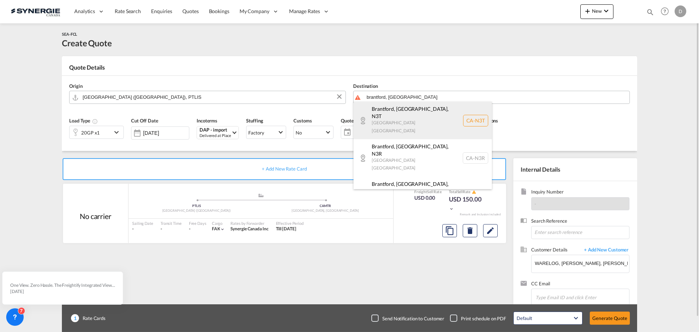
click at [380, 114] on div "[GEOGRAPHIC_DATA], [GEOGRAPHIC_DATA] , N3T [GEOGRAPHIC_DATA] [GEOGRAPHIC_DATA] …" at bounding box center [422, 120] width 138 height 37
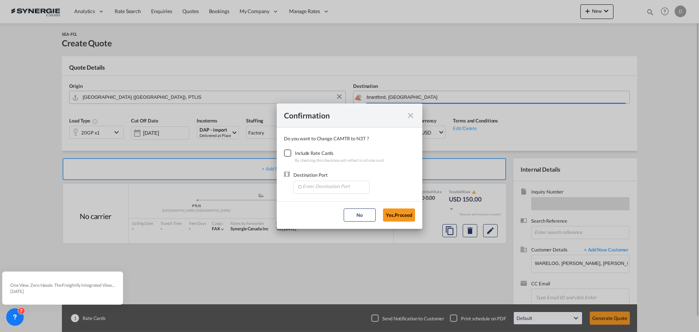
type input "CA-N3T, [GEOGRAPHIC_DATA], [GEOGRAPHIC_DATA], [GEOGRAPHIC_DATA]"
click at [291, 154] on div "Checkbox No Ink" at bounding box center [287, 152] width 7 height 7
click at [321, 187] on input "Enter Destination Port" at bounding box center [333, 186] width 72 height 11
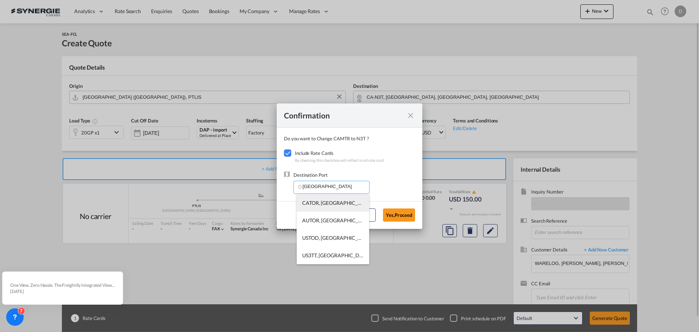
click at [343, 204] on span "CATOR, [GEOGRAPHIC_DATA], [GEOGRAPHIC_DATA], [GEOGRAPHIC_DATA], [GEOGRAPHIC_DAT…" at bounding box center [444, 202] width 284 height 6
type input "CATOR, [GEOGRAPHIC_DATA], [GEOGRAPHIC_DATA], [GEOGRAPHIC_DATA], [GEOGRAPHIC_DAT…"
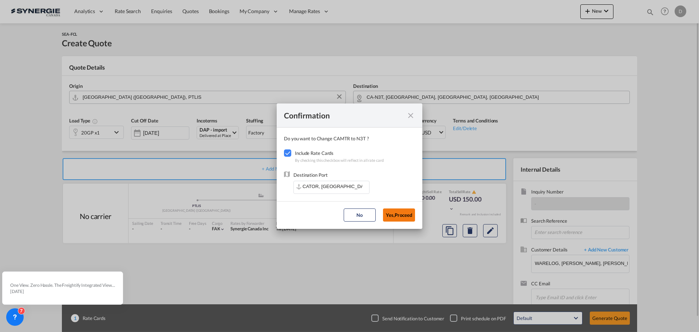
click at [399, 215] on button "Yes,Proceed" at bounding box center [399, 214] width 32 height 13
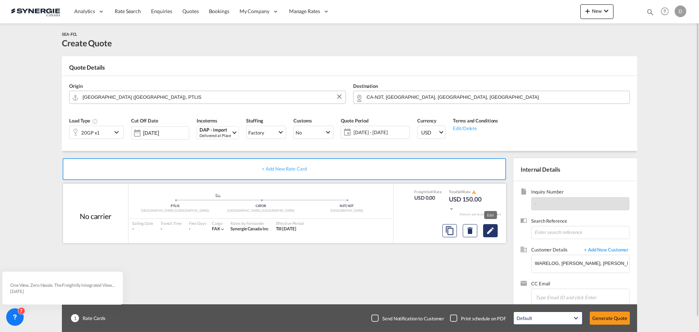
click at [495, 230] on md-icon "Edit" at bounding box center [490, 230] width 9 height 9
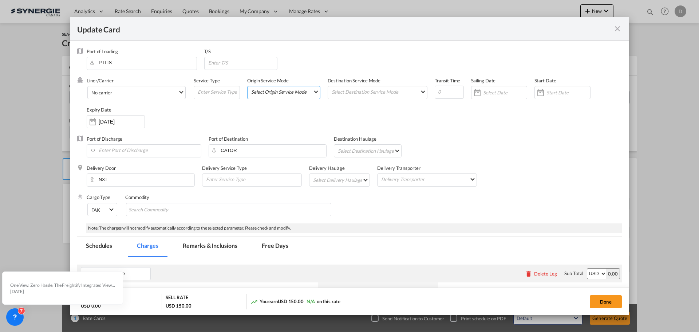
click at [311, 94] on md-select "Select Origin Service Mode SD [GEOGRAPHIC_DATA]" at bounding box center [285, 91] width 70 height 10
click at [276, 108] on md-option "CY" at bounding box center [284, 108] width 80 height 17
click at [356, 91] on md-select "Select Destination Service Mode SD [GEOGRAPHIC_DATA]" at bounding box center [379, 91] width 96 height 10
click at [356, 91] on md-option "SD" at bounding box center [376, 91] width 107 height 17
click at [535, 95] on div "Update Card Port ..." at bounding box center [541, 92] width 12 height 15
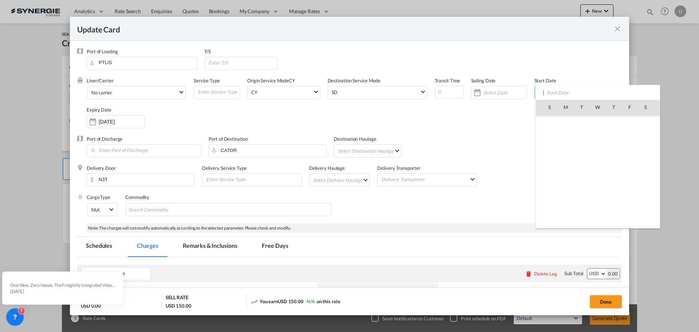
scroll to position [168717, 0]
click at [601, 139] on span "8" at bounding box center [597, 138] width 15 height 15
type input "[DATE]"
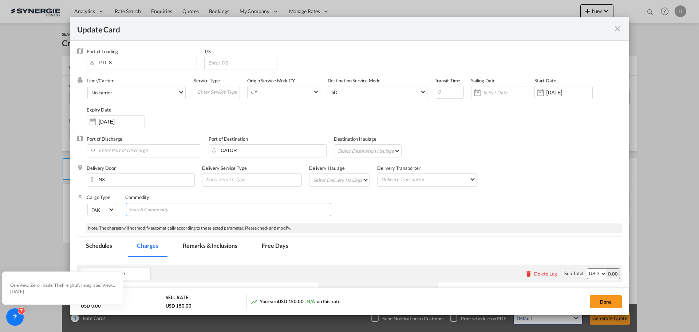
click at [211, 209] on md-chips-wrap "Chips container with autocompletion. Enter the text area, type text to search, …" at bounding box center [228, 209] width 205 height 13
type input "General Cargo"
click at [265, 122] on div "Liner/Carrier No carrier Atlantic Container Line (ACL) [PERSON_NAME] Transport …" at bounding box center [354, 106] width 535 height 58
click at [128, 153] on input "Enter Port of Discharge" at bounding box center [145, 150] width 111 height 11
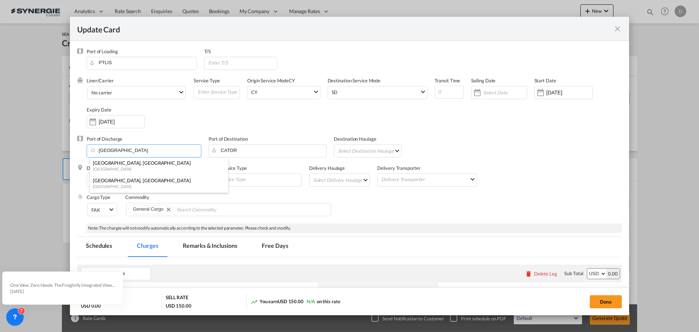
click at [126, 179] on div "[GEOGRAPHIC_DATA], [GEOGRAPHIC_DATA]" at bounding box center [157, 180] width 128 height 7
type input "[GEOGRAPHIC_DATA], [GEOGRAPHIC_DATA], CAMTR"
click at [384, 149] on md-select "Select Destination Haulage rail road barge truck unspecified not available" at bounding box center [369, 151] width 64 height 12
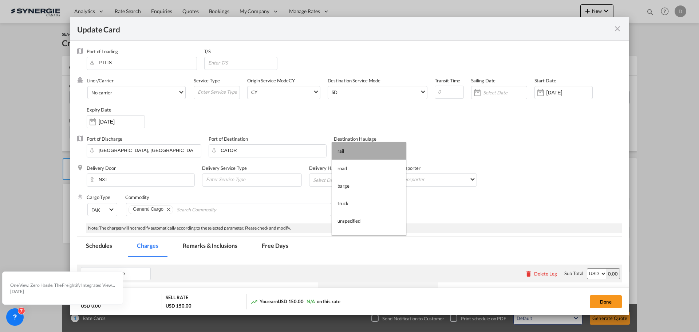
click at [383, 149] on md-option "rail" at bounding box center [369, 150] width 75 height 17
click at [360, 177] on md-select "Select Delivery Haulage rail road barge truck unspecified not available" at bounding box center [341, 180] width 58 height 12
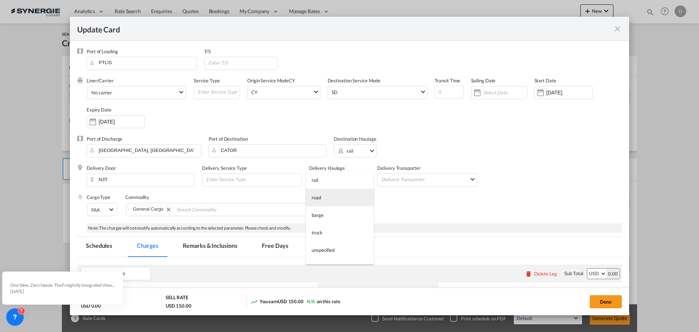
click at [332, 195] on md-option "road" at bounding box center [340, 197] width 68 height 17
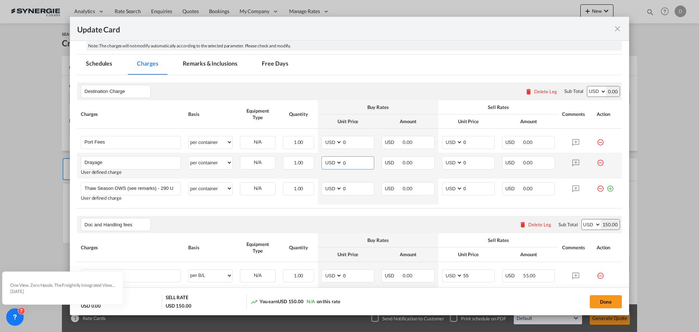
drag, startPoint x: 341, startPoint y: 162, endPoint x: 349, endPoint y: 163, distance: 8.0
click at [349, 163] on input "0" at bounding box center [358, 162] width 32 height 11
type input "271"
type input "365"
click at [200, 61] on md-tab-item "Remarks & Inclusions" at bounding box center [210, 65] width 72 height 20
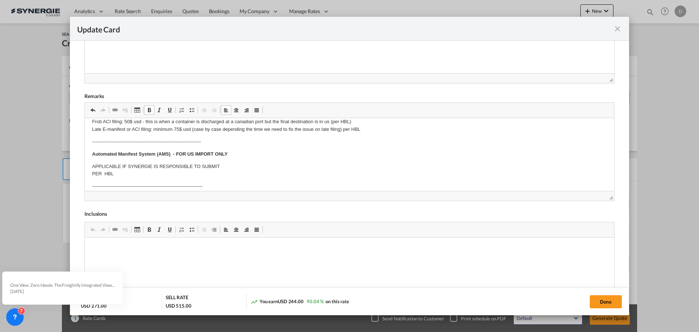
scroll to position [73, 0]
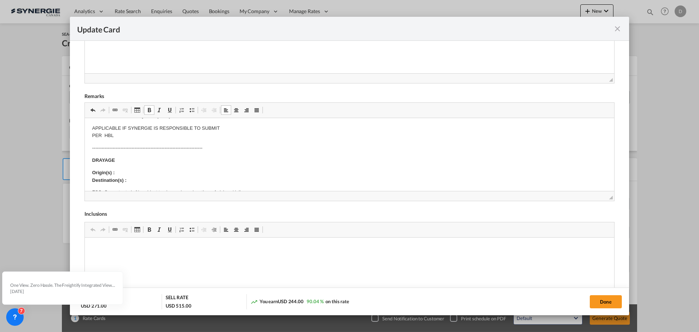
click at [138, 170] on p "Origin(s) : Destination(s) :" at bounding box center [349, 176] width 515 height 15
click at [130, 181] on p "Origin(s) : Toronto Rail Ramp Destination(s) :" at bounding box center [349, 176] width 515 height 15
click at [597, 296] on button "Done" at bounding box center [606, 301] width 32 height 13
type input "[DATE]"
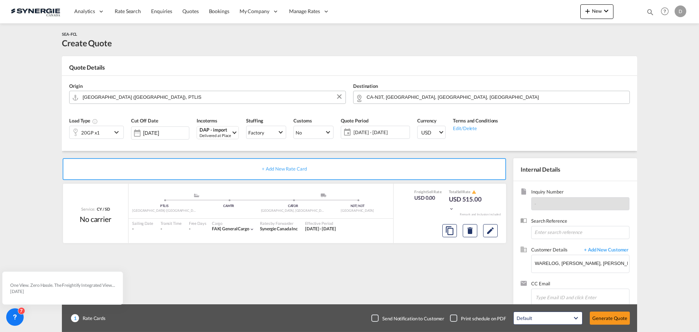
scroll to position [111, 0]
click at [601, 316] on button "Generate Quote" at bounding box center [610, 317] width 40 height 13
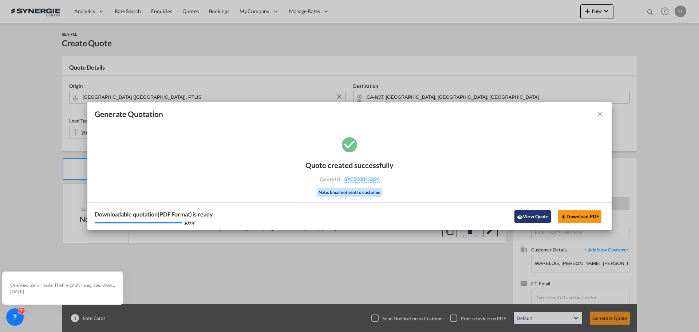
click at [522, 219] on md-icon "icon-eye" at bounding box center [520, 217] width 6 height 6
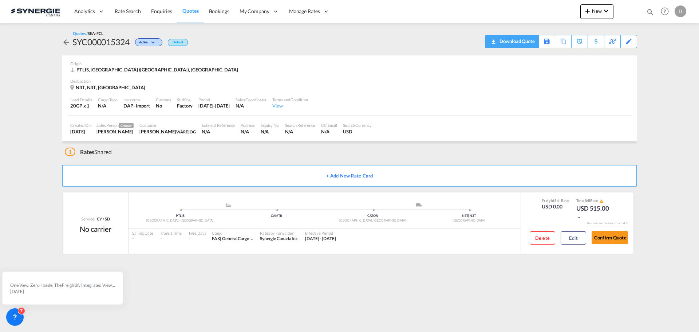
click at [527, 44] on div "Download Quote" at bounding box center [516, 41] width 37 height 12
click at [569, 241] on button "Edit" at bounding box center [573, 237] width 25 height 13
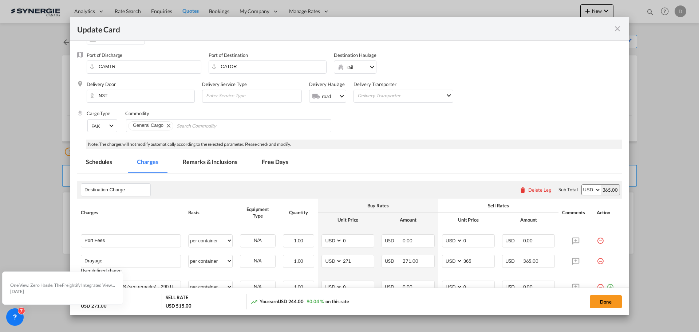
scroll to position [146, 0]
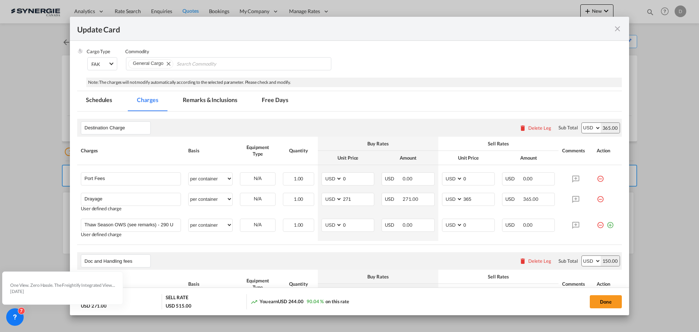
click at [618, 28] on md-icon "icon-close fg-AAA8AD m-0 pointer" at bounding box center [617, 28] width 9 height 9
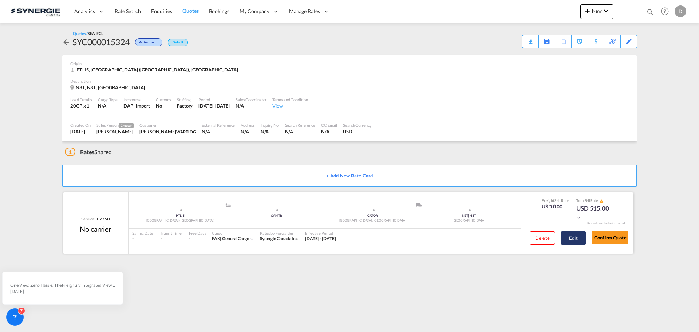
click at [568, 238] on button "Edit" at bounding box center [573, 237] width 25 height 13
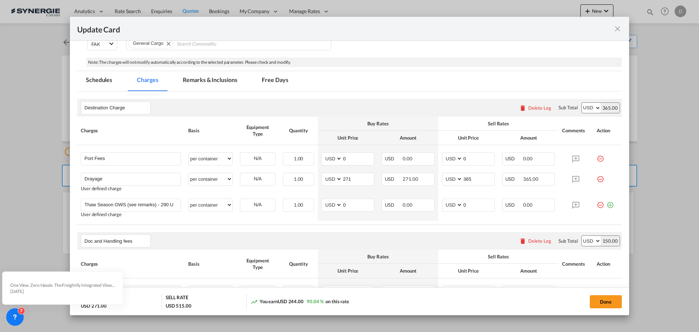
scroll to position [109, 0]
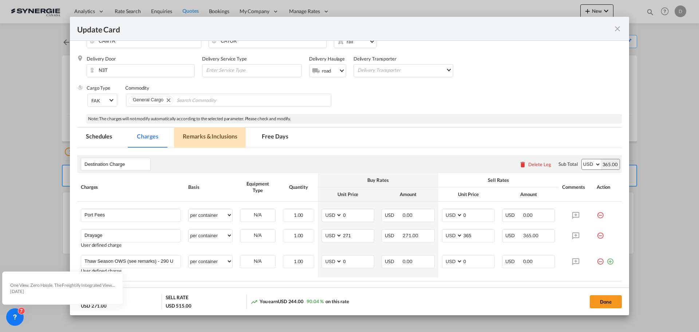
click at [218, 135] on md-tab-item "Remarks & Inclusions" at bounding box center [210, 137] width 72 height 20
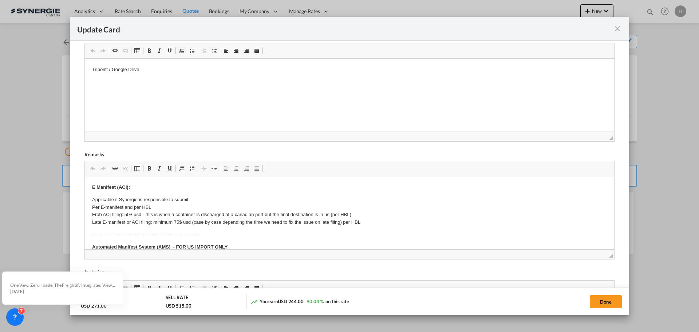
scroll to position [182, 0]
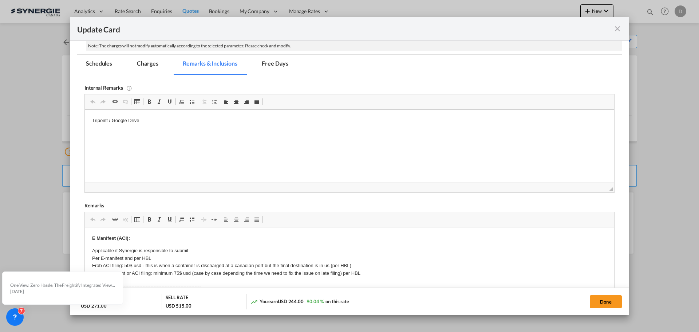
click at [147, 63] on md-tab-item "Charges" at bounding box center [147, 65] width 39 height 20
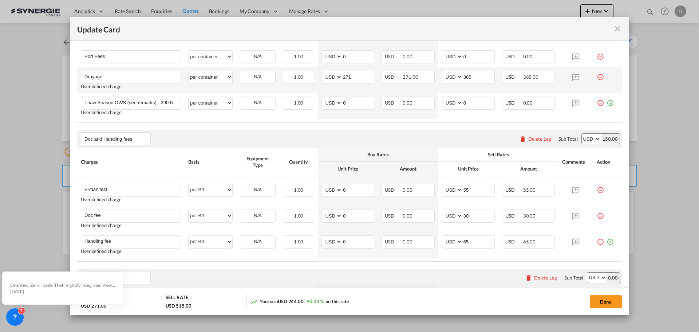
scroll to position [291, 0]
